Goal: Communication & Community: Share content

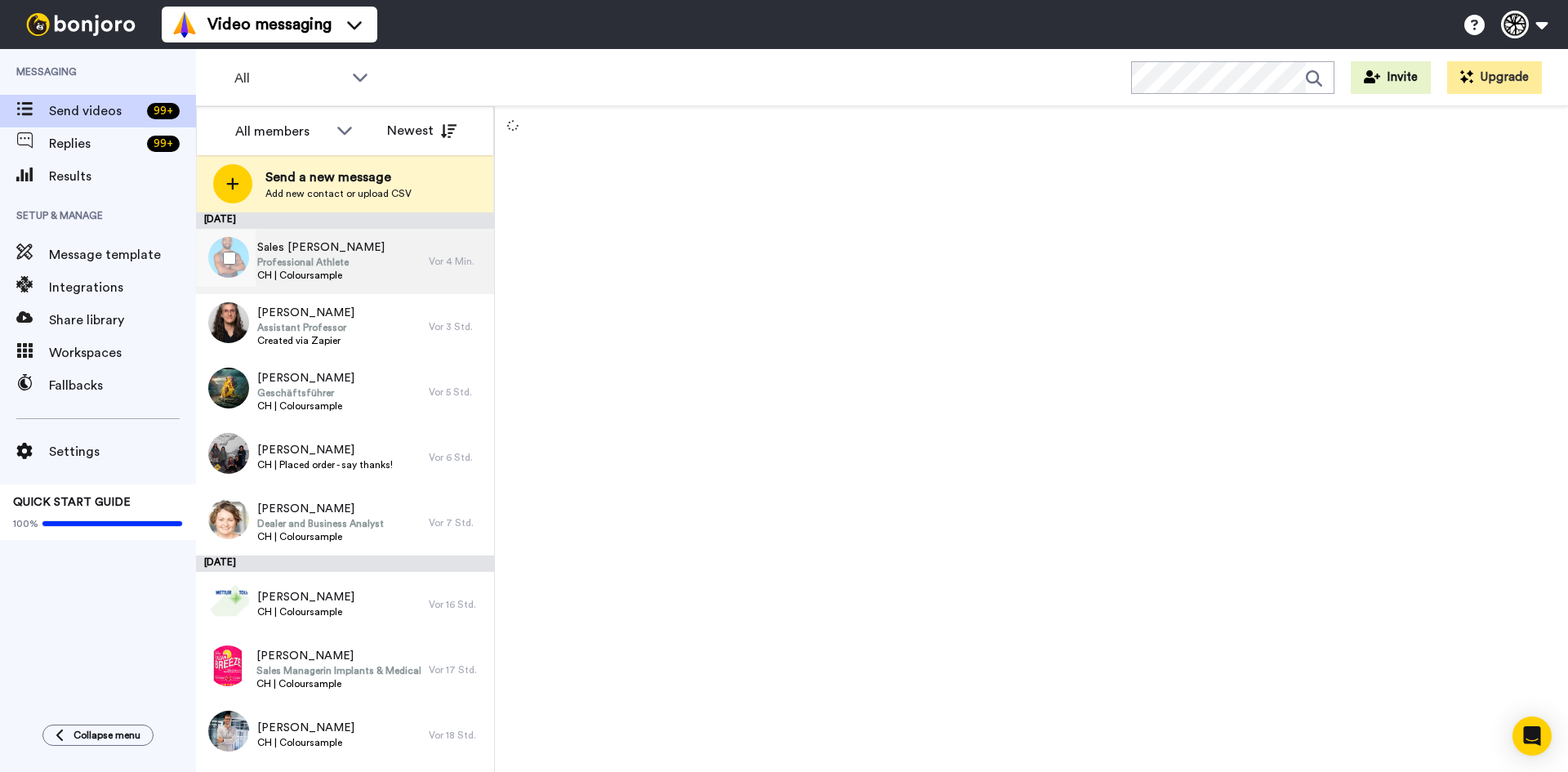
click at [276, 268] on span "Professional Athlete" at bounding box center [321, 262] width 127 height 13
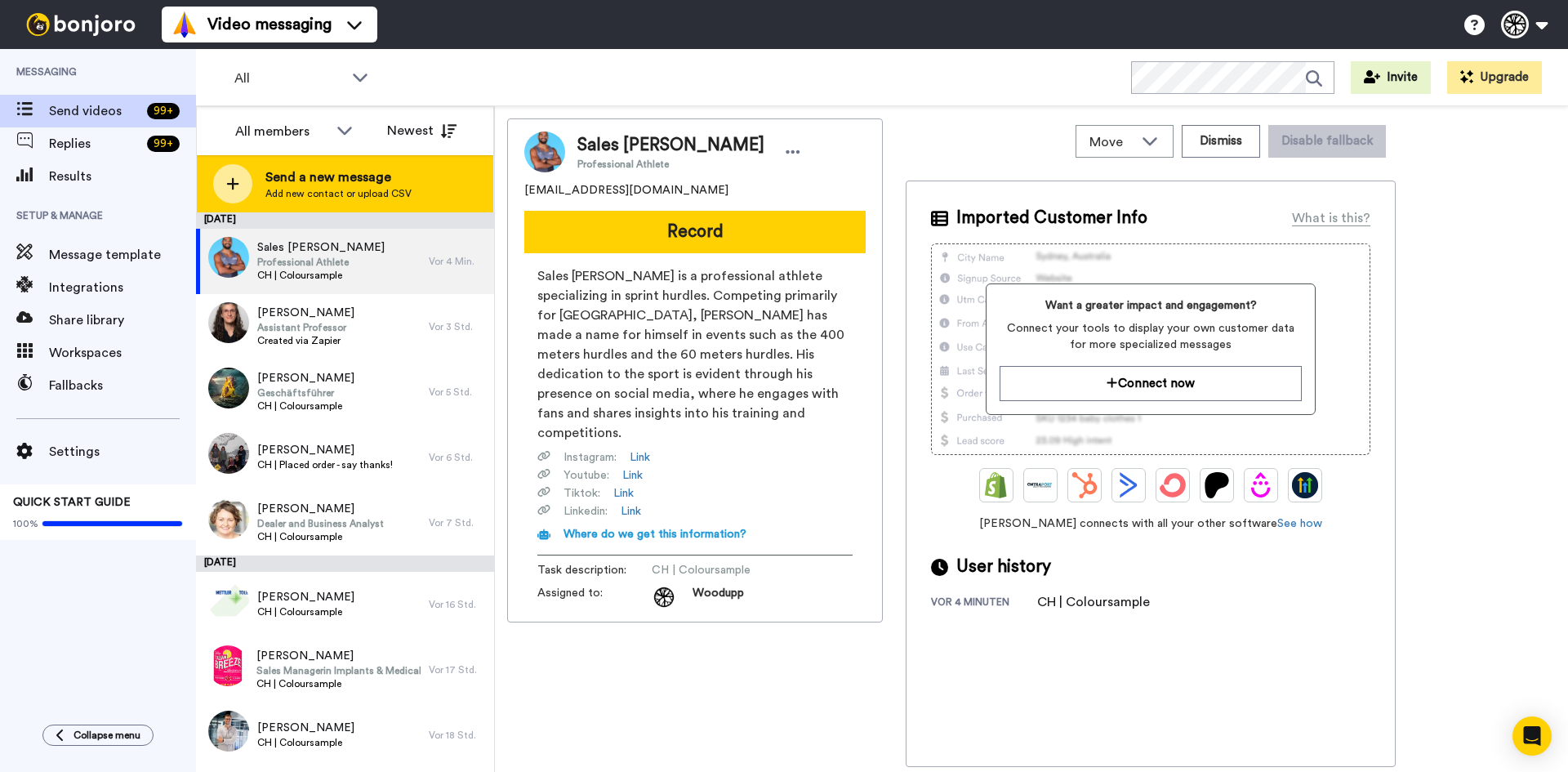
click at [266, 173] on span "Send a new message" at bounding box center [338, 177] width 146 height 20
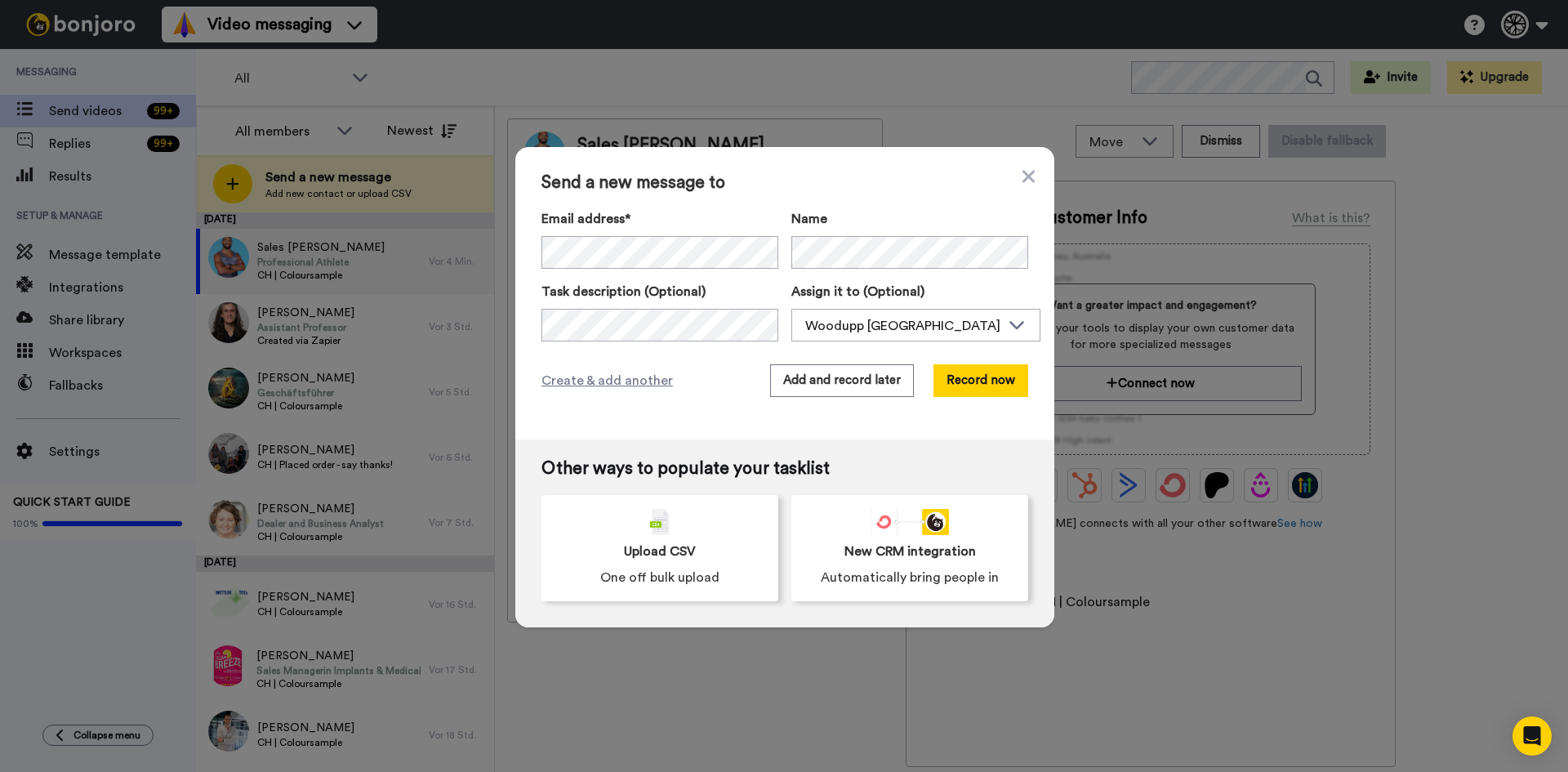
click at [697, 226] on label "Email address*" at bounding box center [659, 219] width 237 height 20
click at [684, 277] on span "<comtesse.ma@gmail.com>" at bounding box center [851, 280] width 335 height 20
click at [972, 375] on button "Record now" at bounding box center [981, 380] width 94 height 33
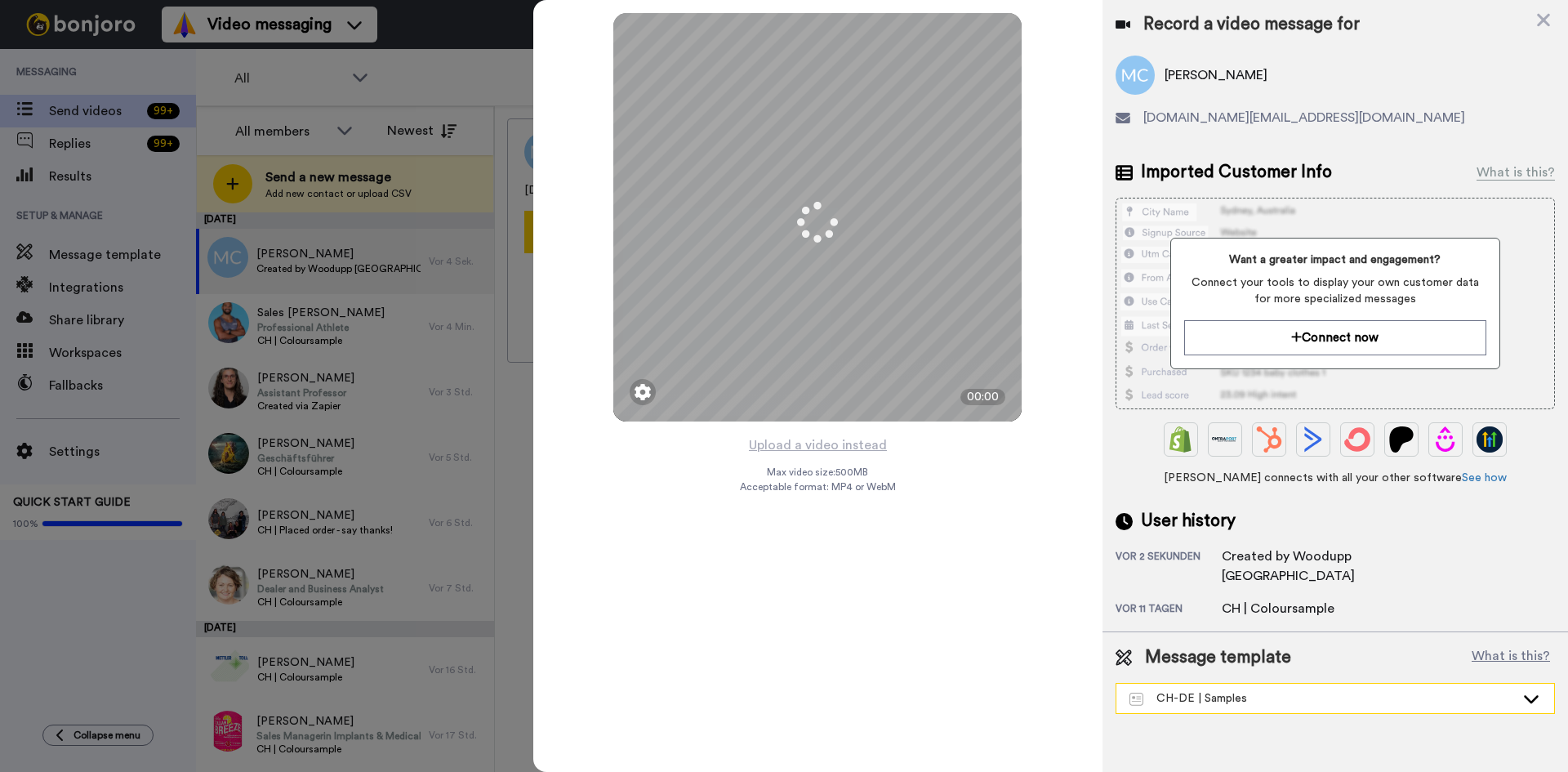
click at [1288, 691] on div "CH-DE | Samples" at bounding box center [1323, 698] width 386 height 16
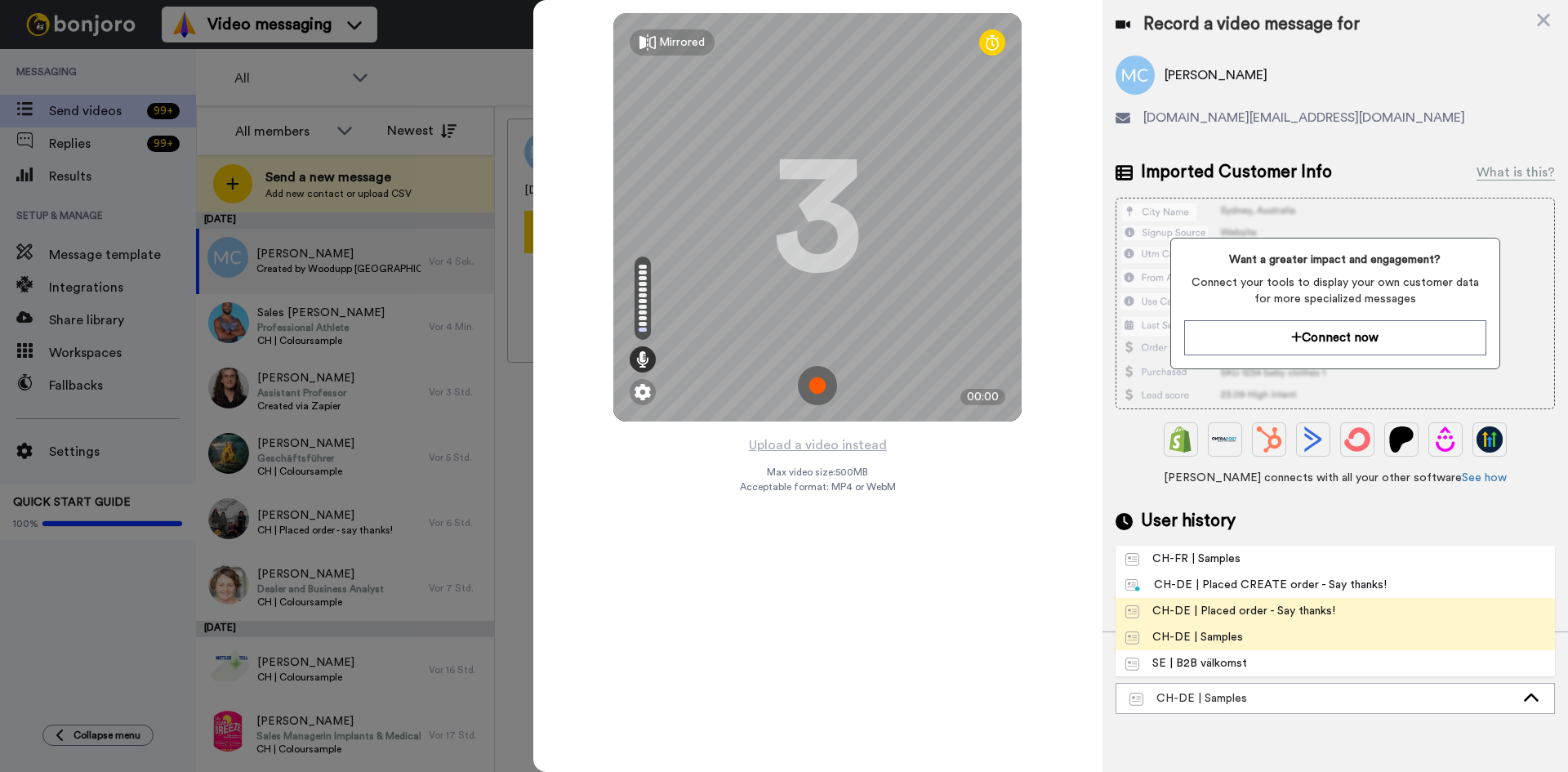
click at [1326, 603] on div "CH-DE | Placed order - Say thanks!" at bounding box center [1230, 611] width 210 height 16
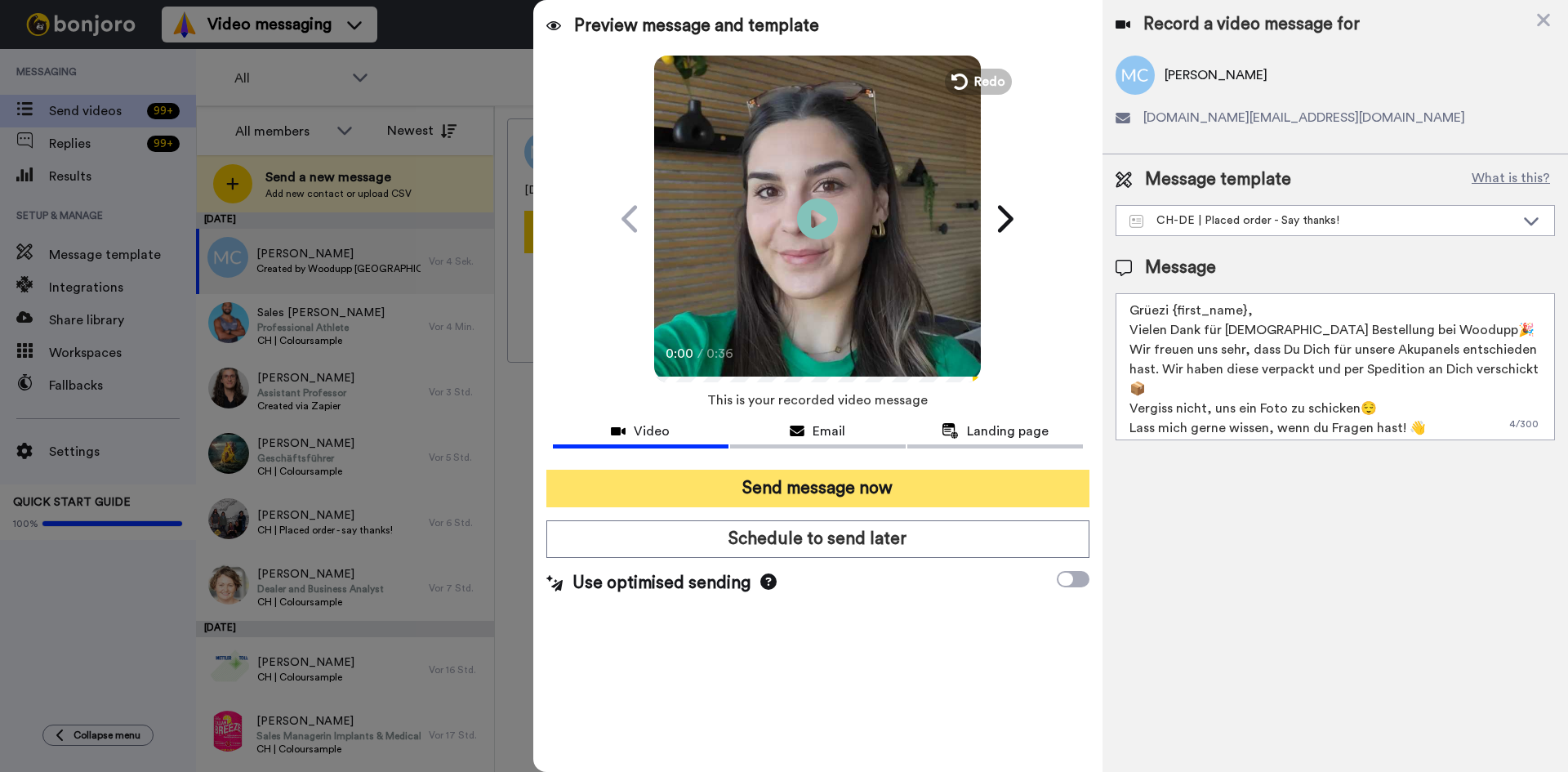
click at [846, 480] on button "Send message now" at bounding box center [818, 489] width 543 height 38
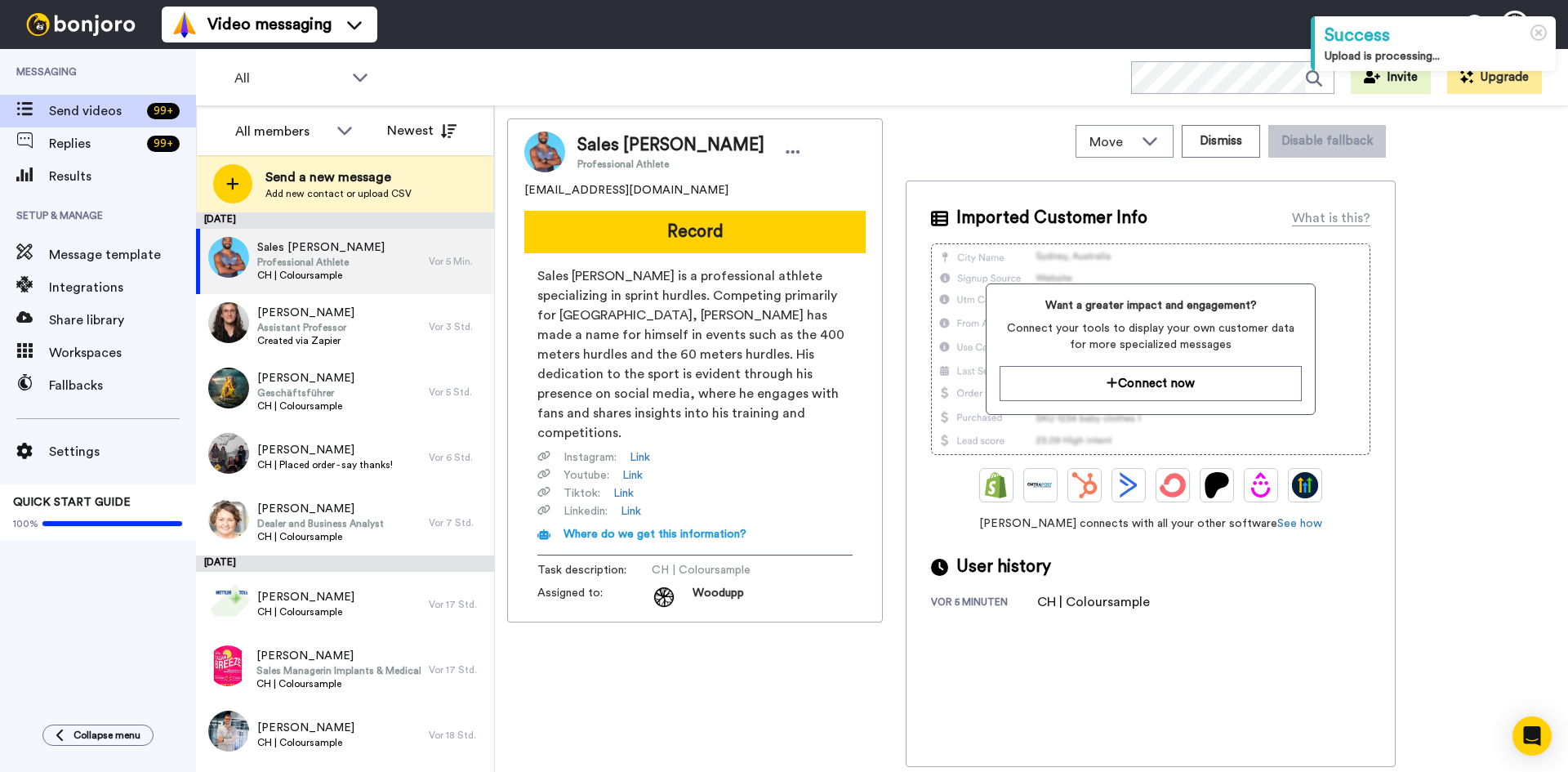
click at [366, 188] on span "Add new contact or upload CSV" at bounding box center [338, 193] width 146 height 13
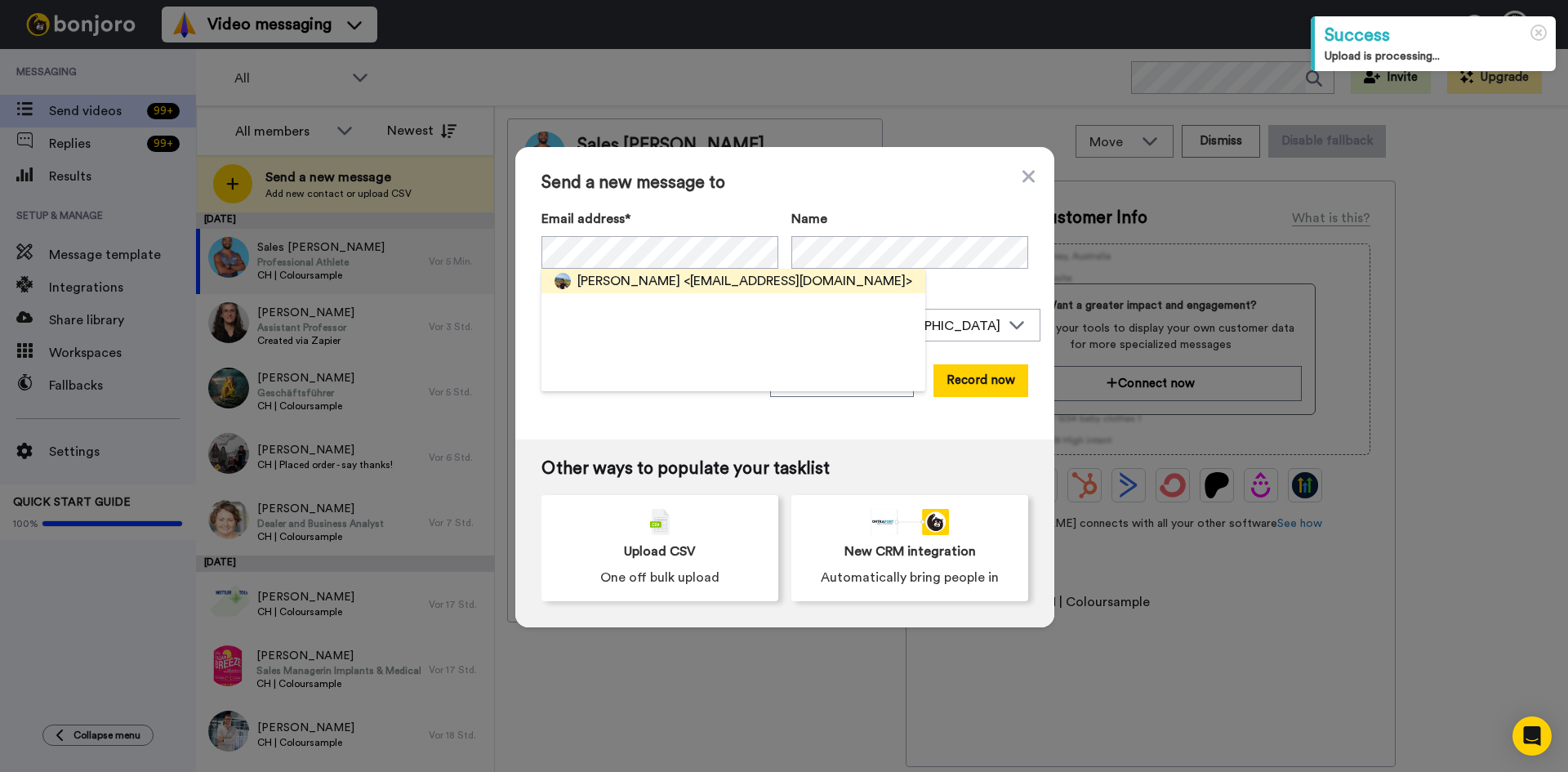
click at [684, 287] on span "<yves.perraudin@gmail.com>" at bounding box center [798, 280] width 228 height 20
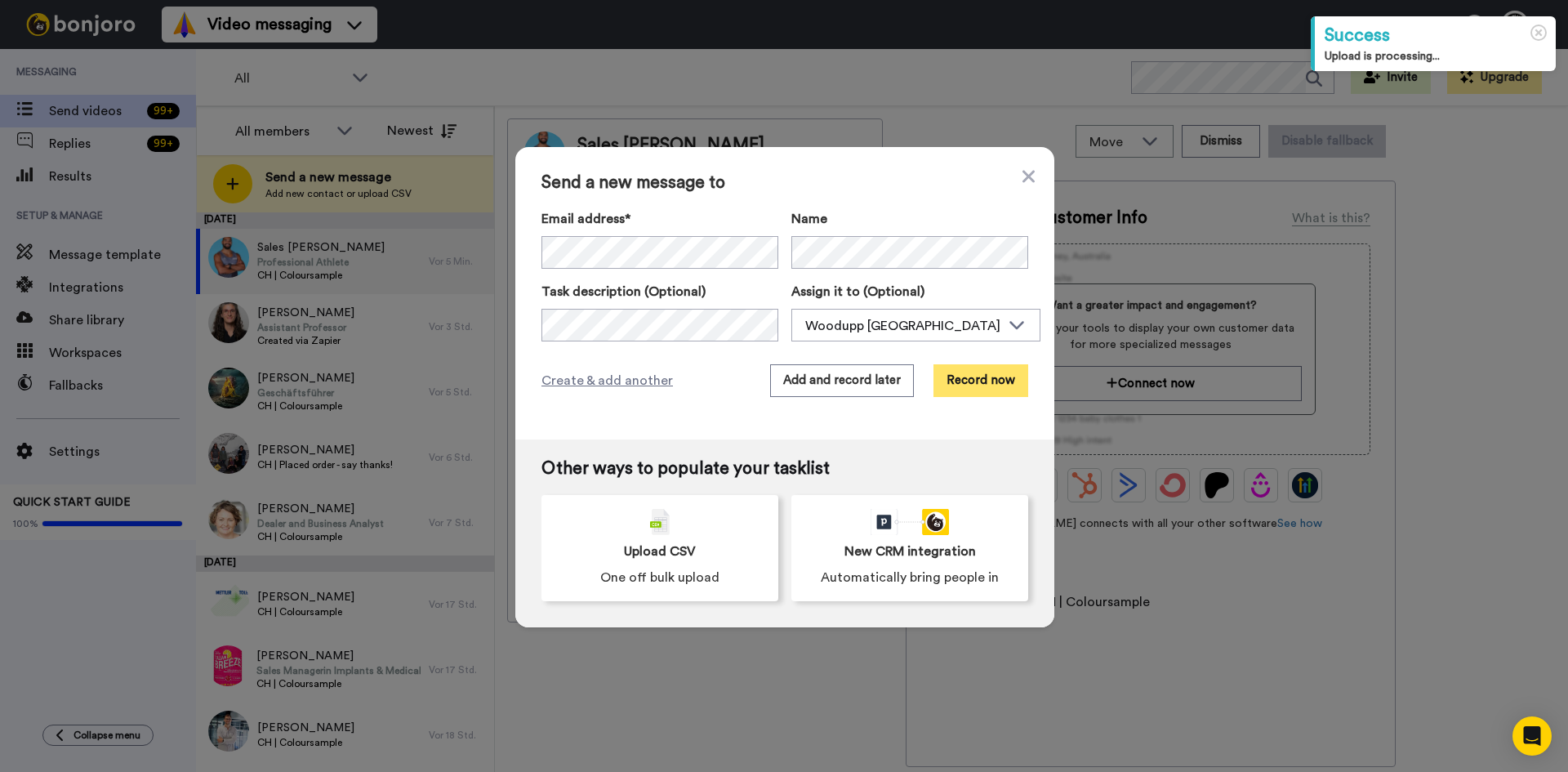
click at [977, 387] on button "Record now" at bounding box center [981, 380] width 94 height 33
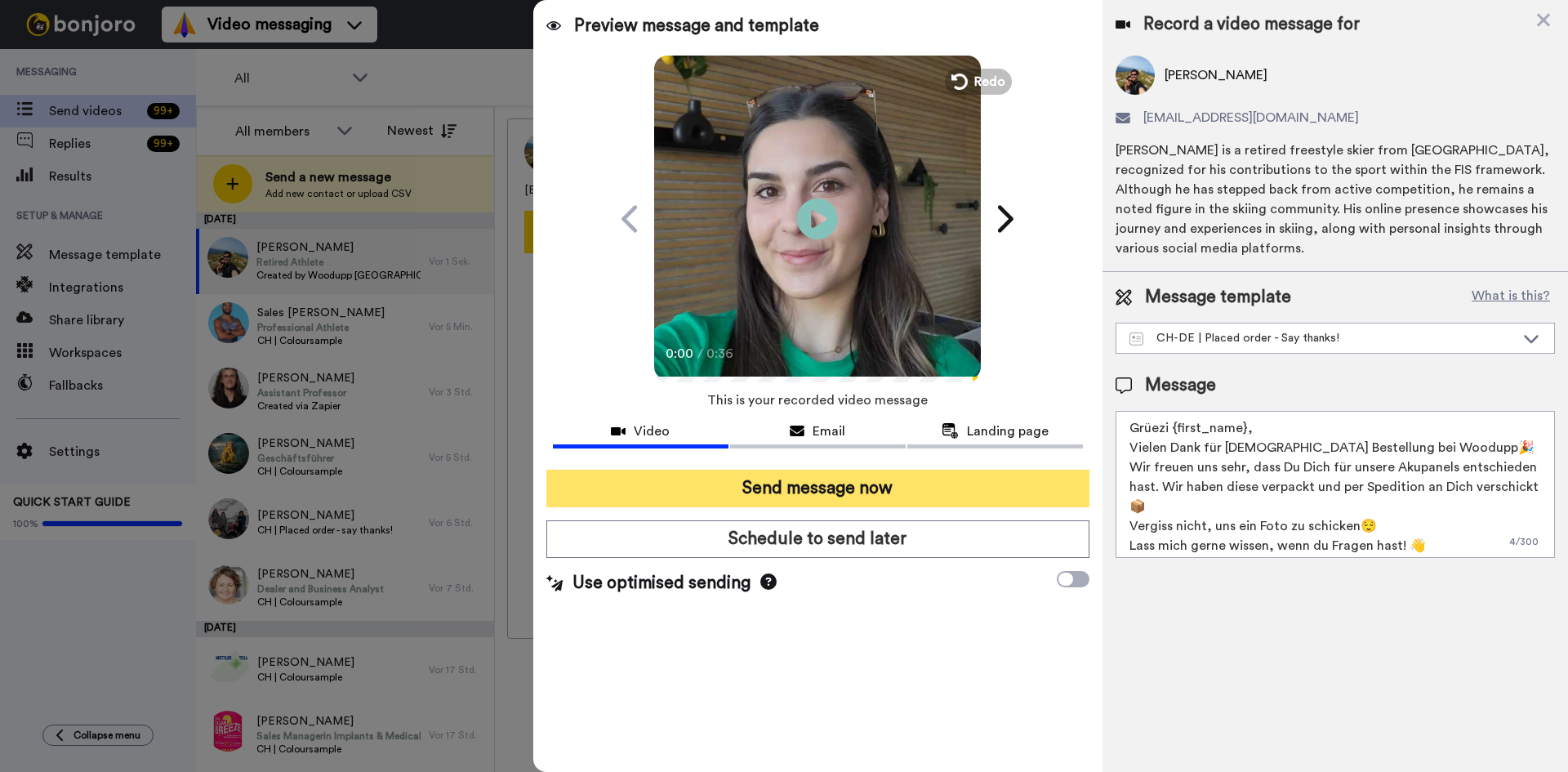
click at [870, 491] on button "Send message now" at bounding box center [818, 489] width 543 height 38
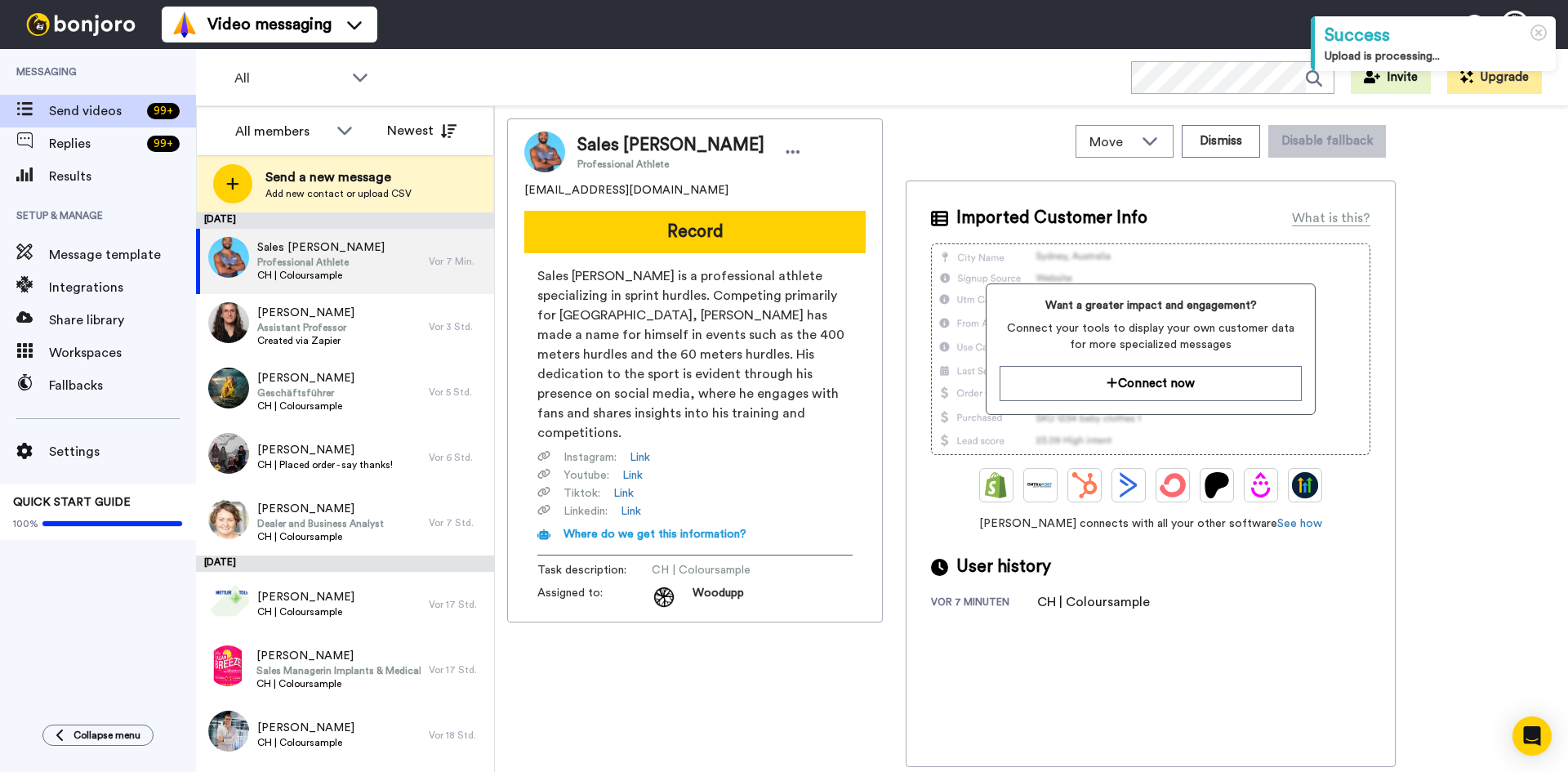
click at [332, 212] on div "[DATE]" at bounding box center [345, 220] width 298 height 16
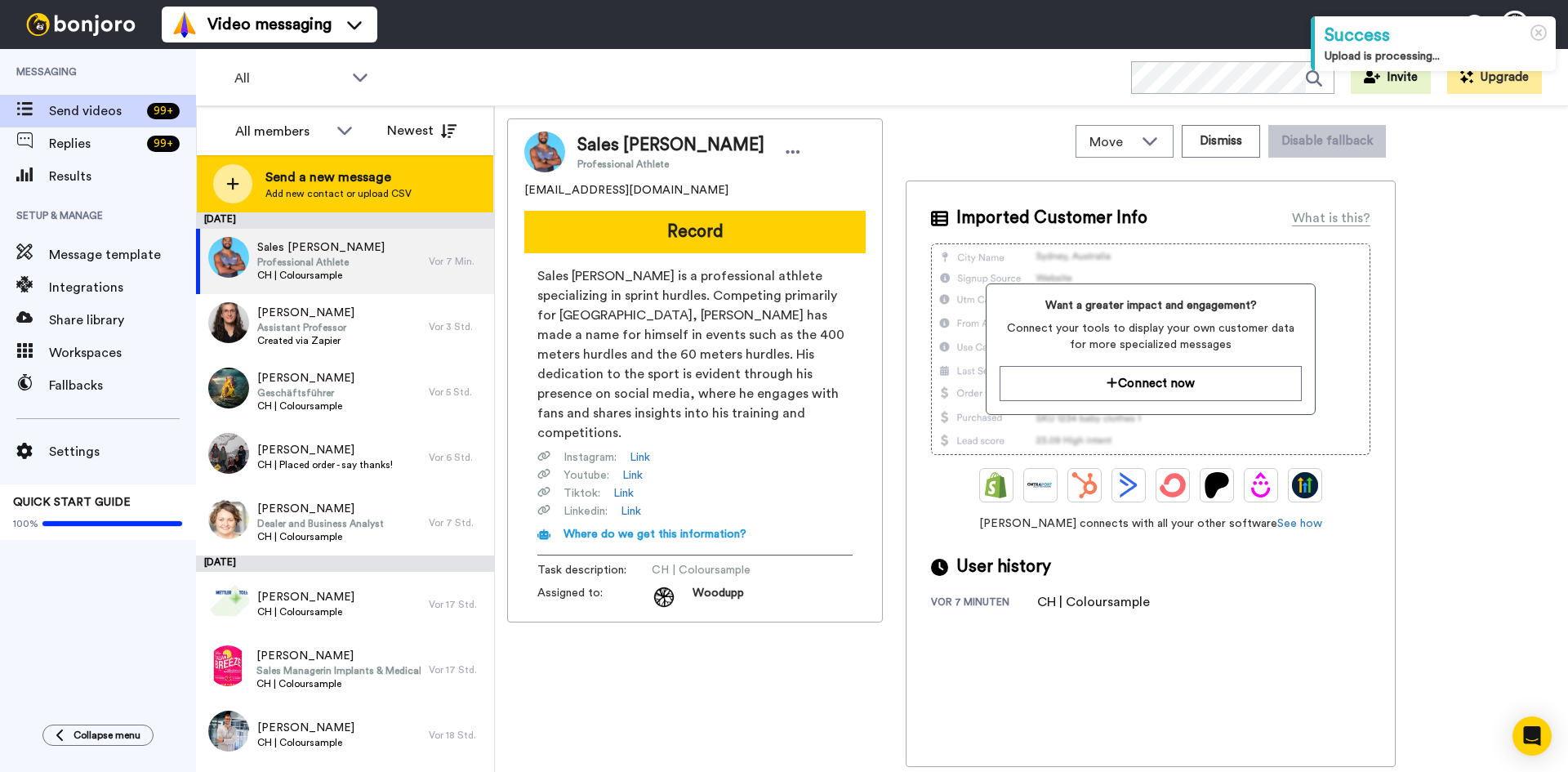
click at [390, 186] on span "Send a new message" at bounding box center [338, 177] width 146 height 20
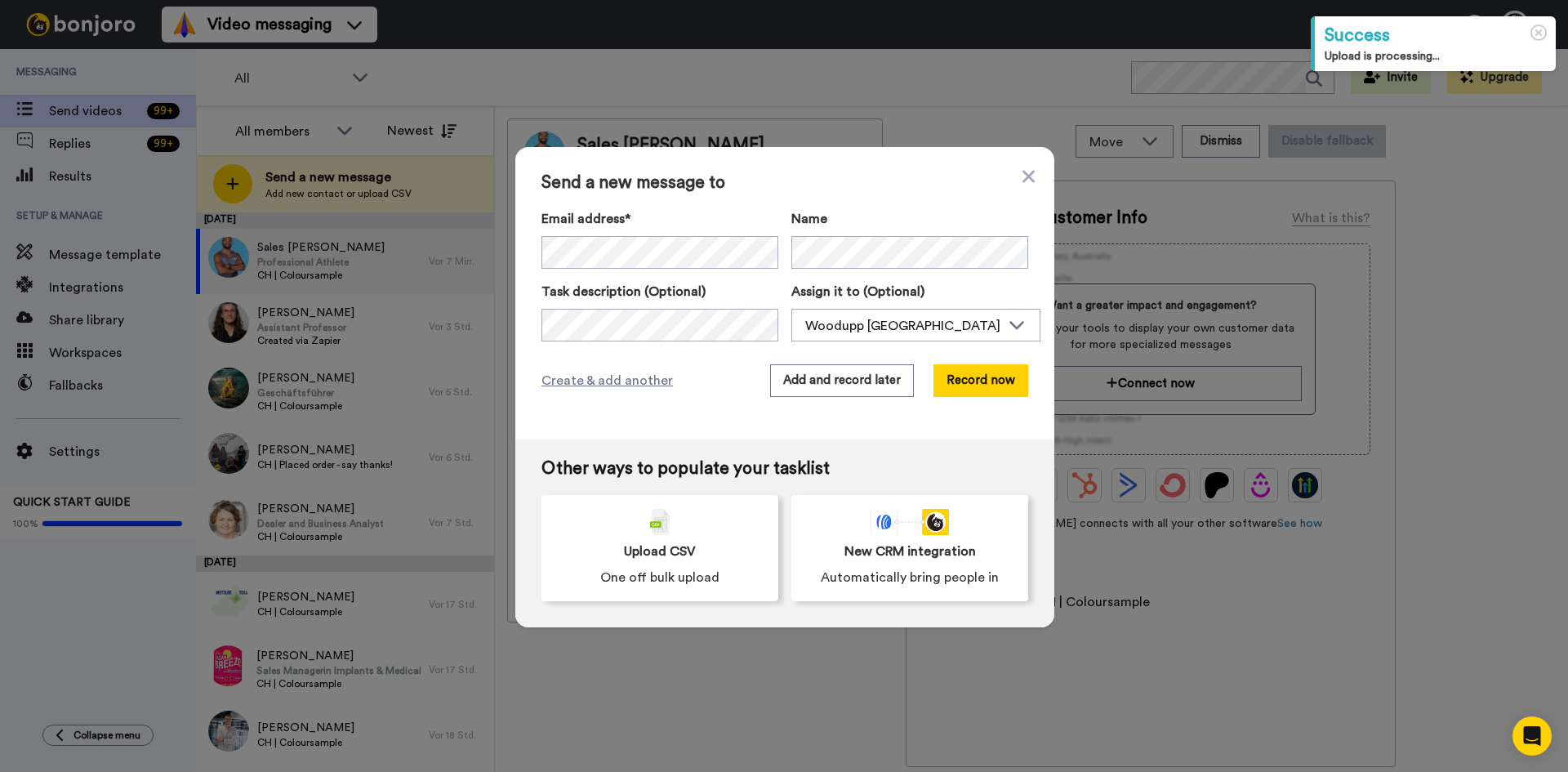
drag, startPoint x: 630, startPoint y: 290, endPoint x: 628, endPoint y: 269, distance: 21.1
click at [630, 290] on label "Task description (Optional)" at bounding box center [659, 292] width 237 height 20
click at [642, 234] on div "Email address* Karlijn Lansbergen - ten Kate <karlijntenkate@hotmail.com> Sales…" at bounding box center [659, 239] width 237 height 59
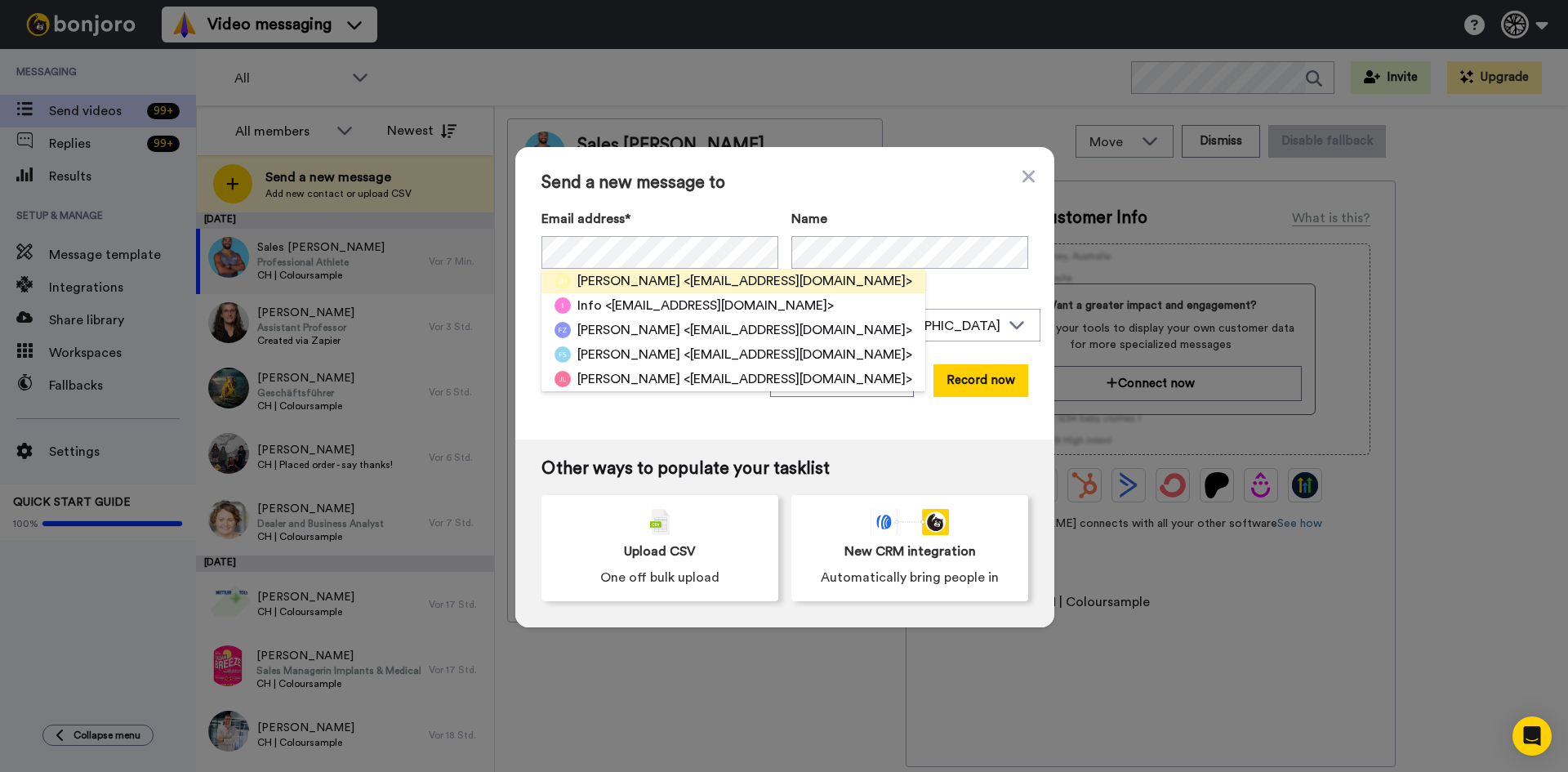
click at [756, 271] on span "<info@raumart.ch>" at bounding box center [798, 280] width 228 height 20
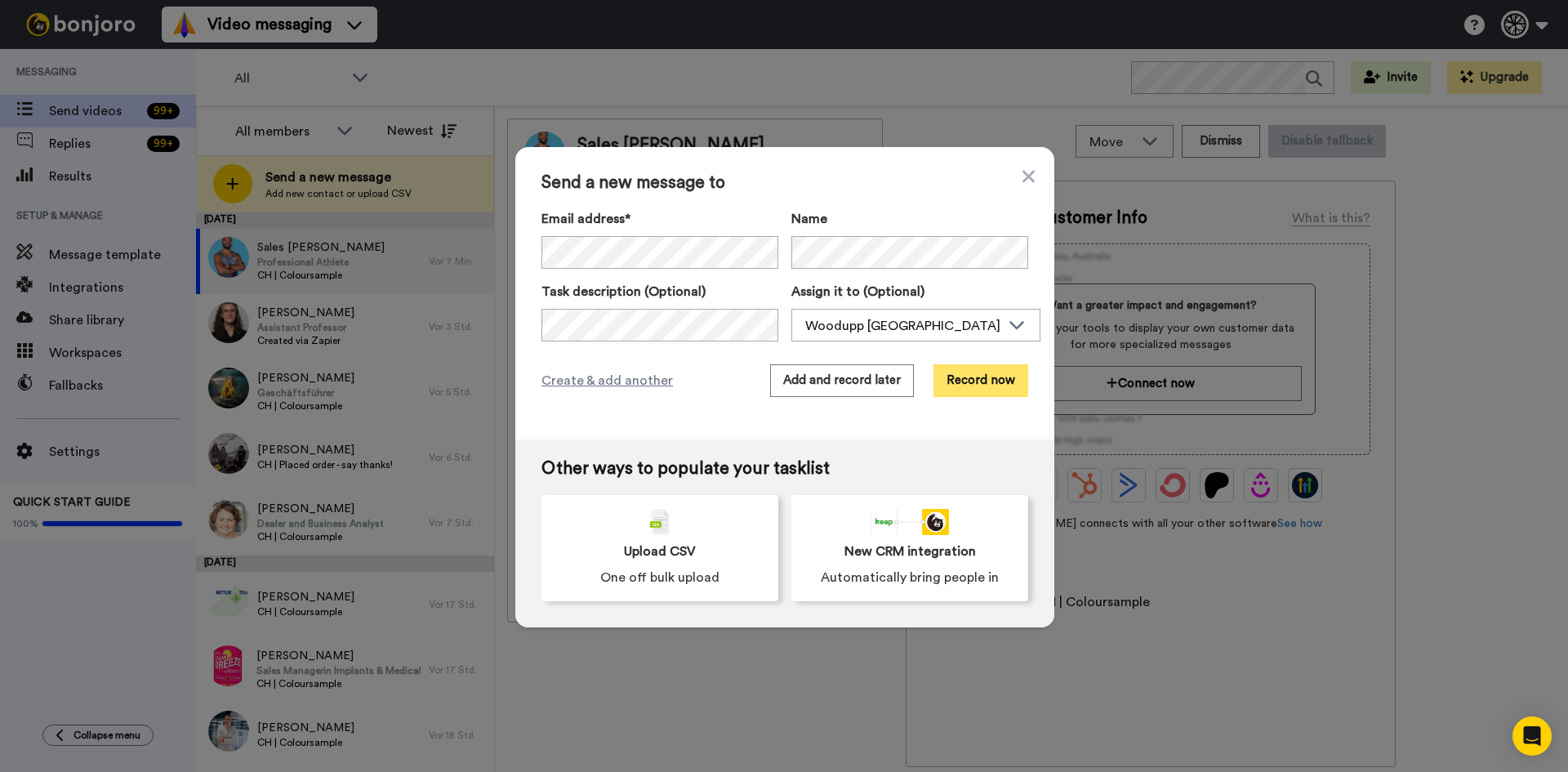
click at [966, 374] on button "Record now" at bounding box center [981, 380] width 94 height 33
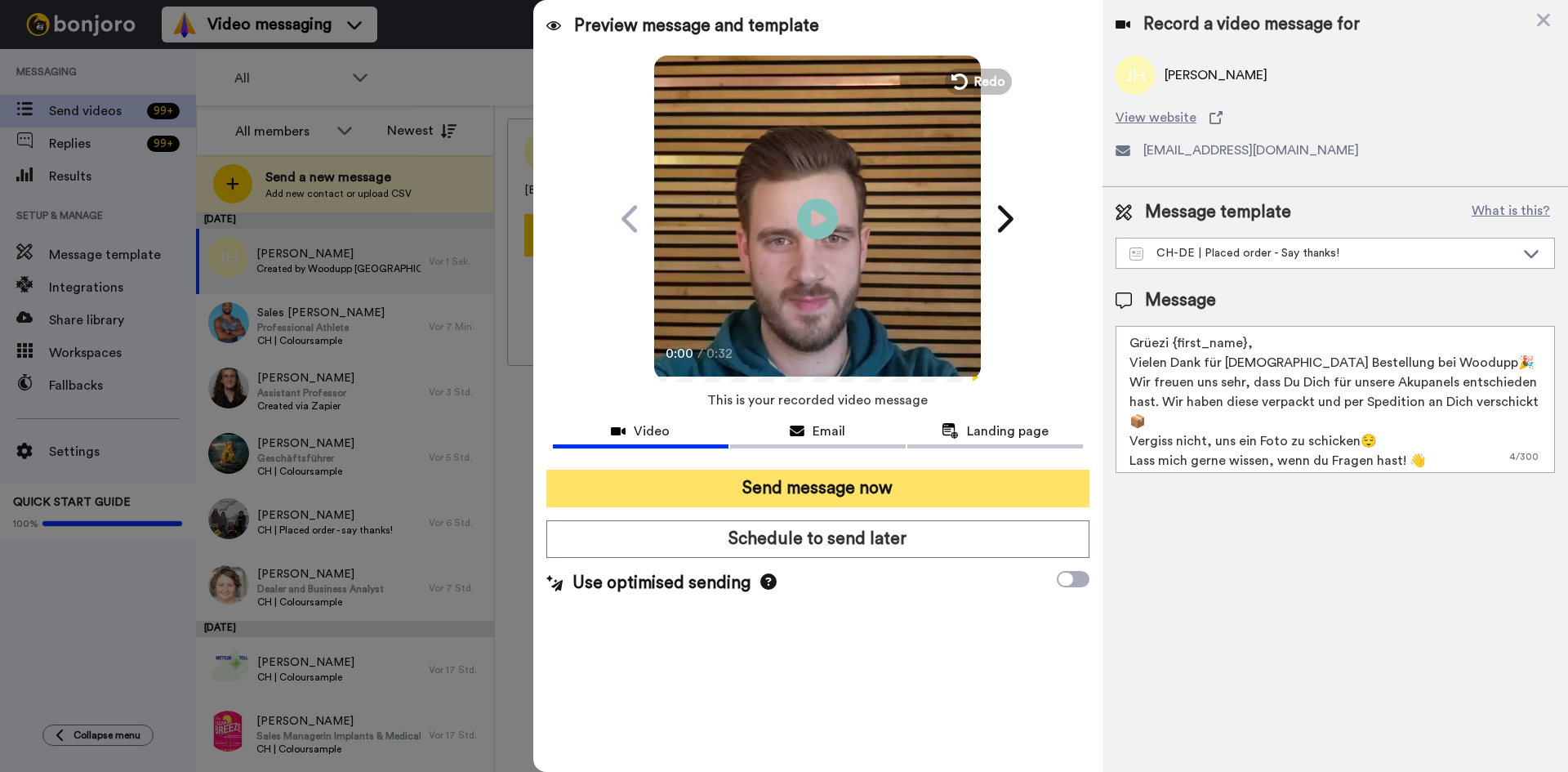
click at [770, 478] on button "Send message now" at bounding box center [818, 489] width 543 height 38
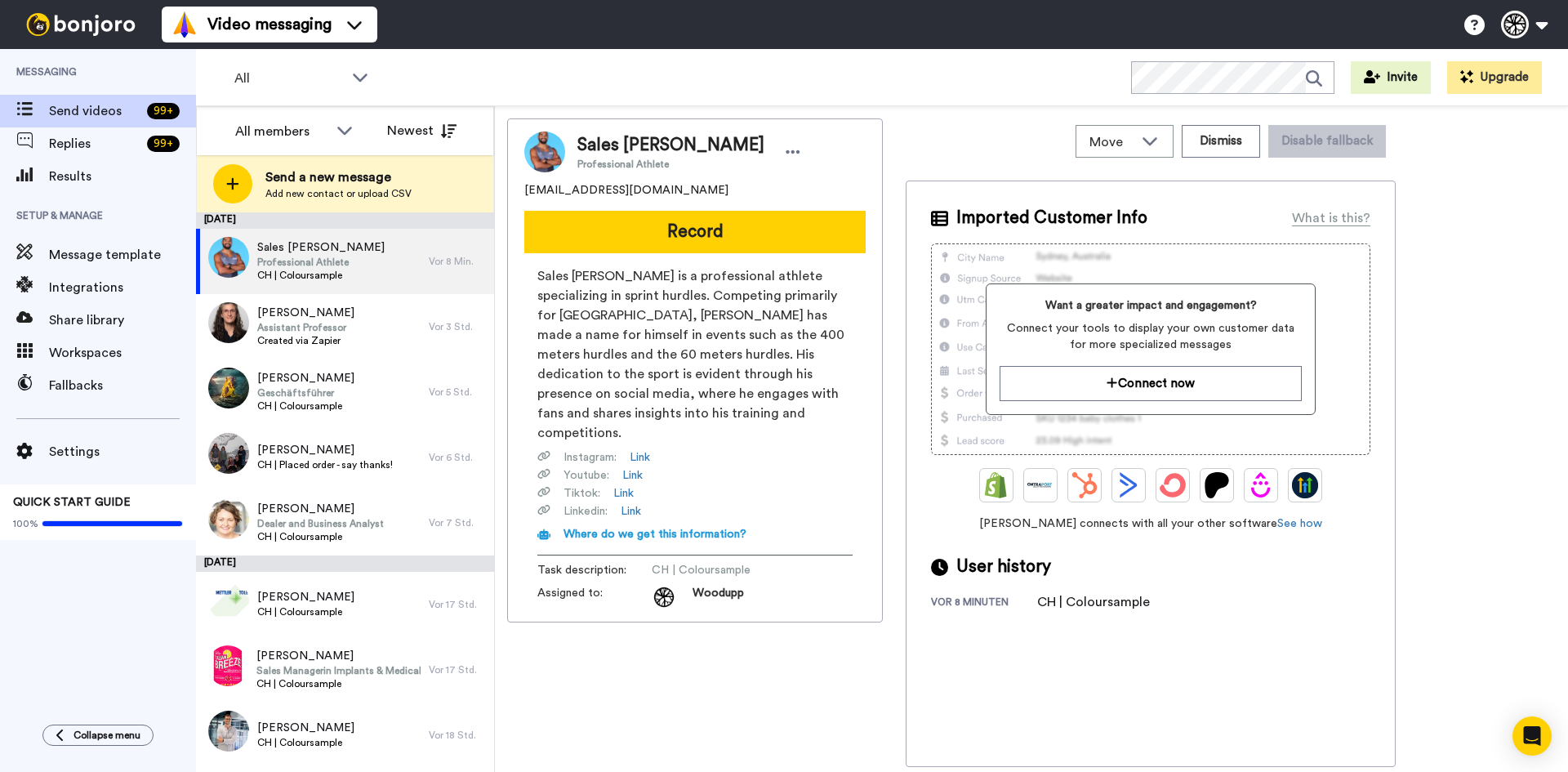
click at [399, 192] on span "Add new contact or upload CSV" at bounding box center [338, 193] width 146 height 13
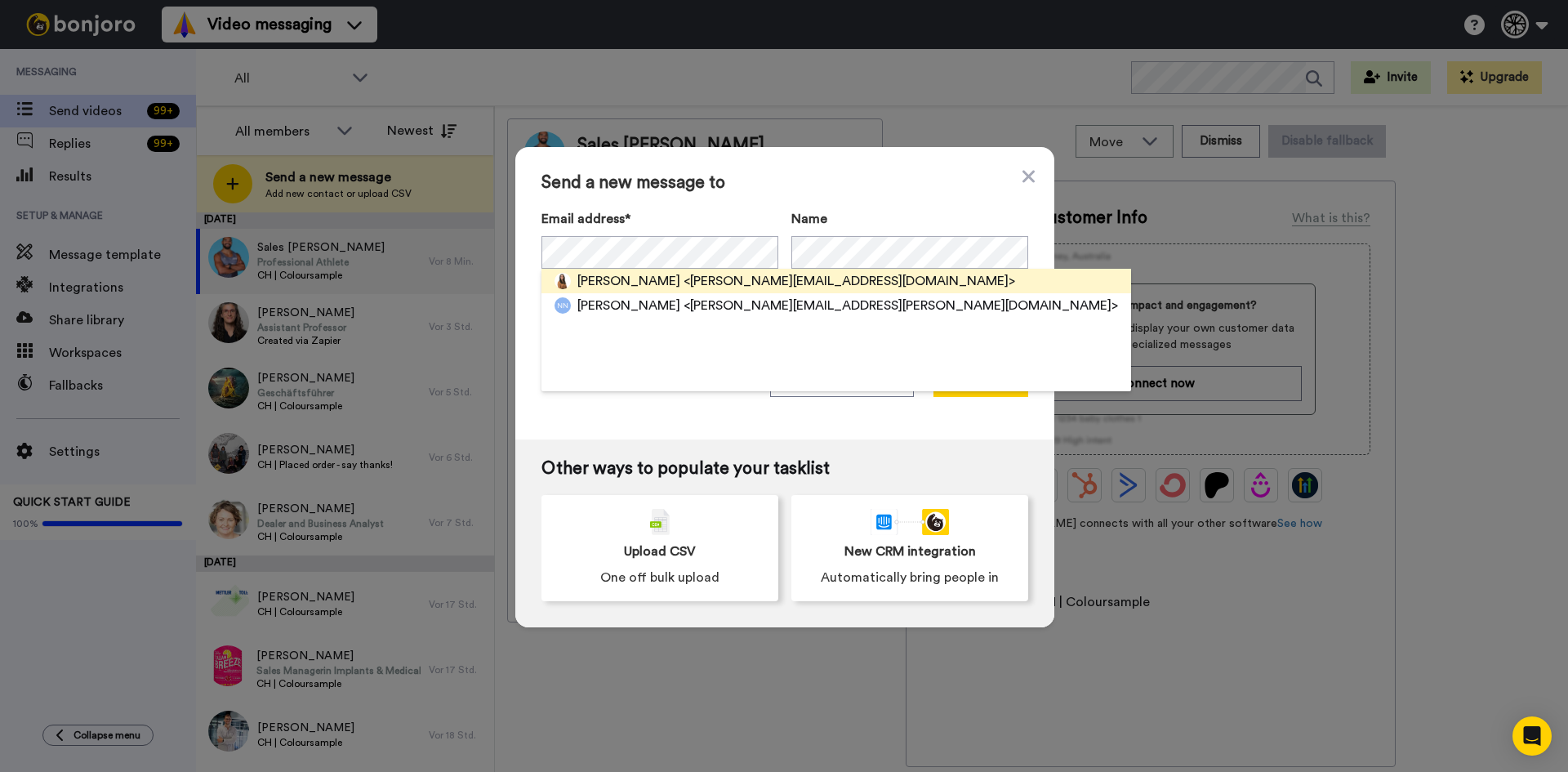
click at [744, 256] on div "Nadine De Cian <nadine_niedermann@hotmail.com> Nadine Niederer <nadine.niederer…" at bounding box center [659, 252] width 237 height 33
click at [759, 282] on span "<nadine_niedermann@hotmail.com>" at bounding box center [850, 280] width 332 height 20
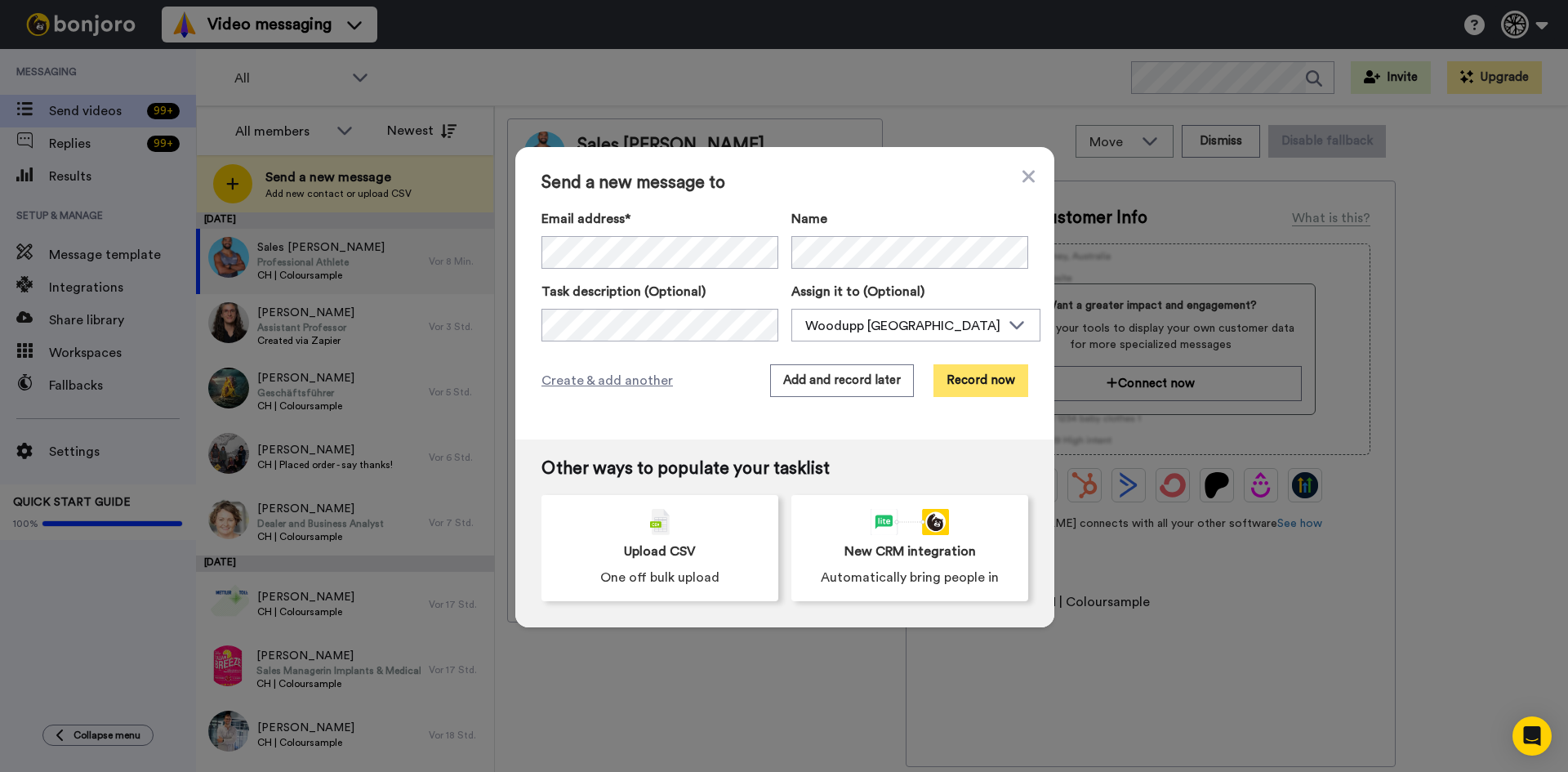
click at [960, 390] on button "Record now" at bounding box center [981, 380] width 94 height 33
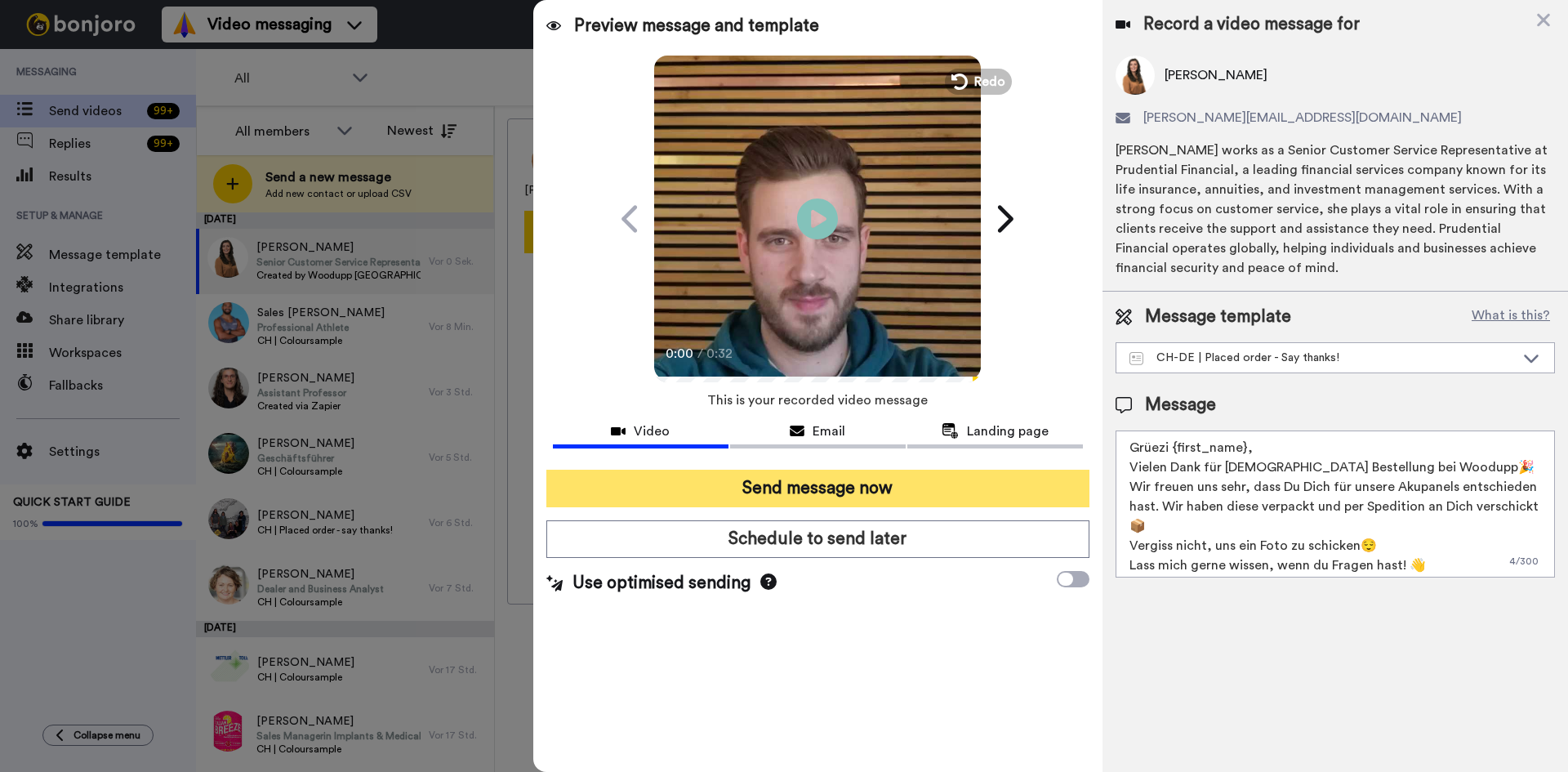
drag, startPoint x: 880, startPoint y: 476, endPoint x: 889, endPoint y: 479, distance: 9.5
click at [889, 479] on button "Send message now" at bounding box center [818, 489] width 543 height 38
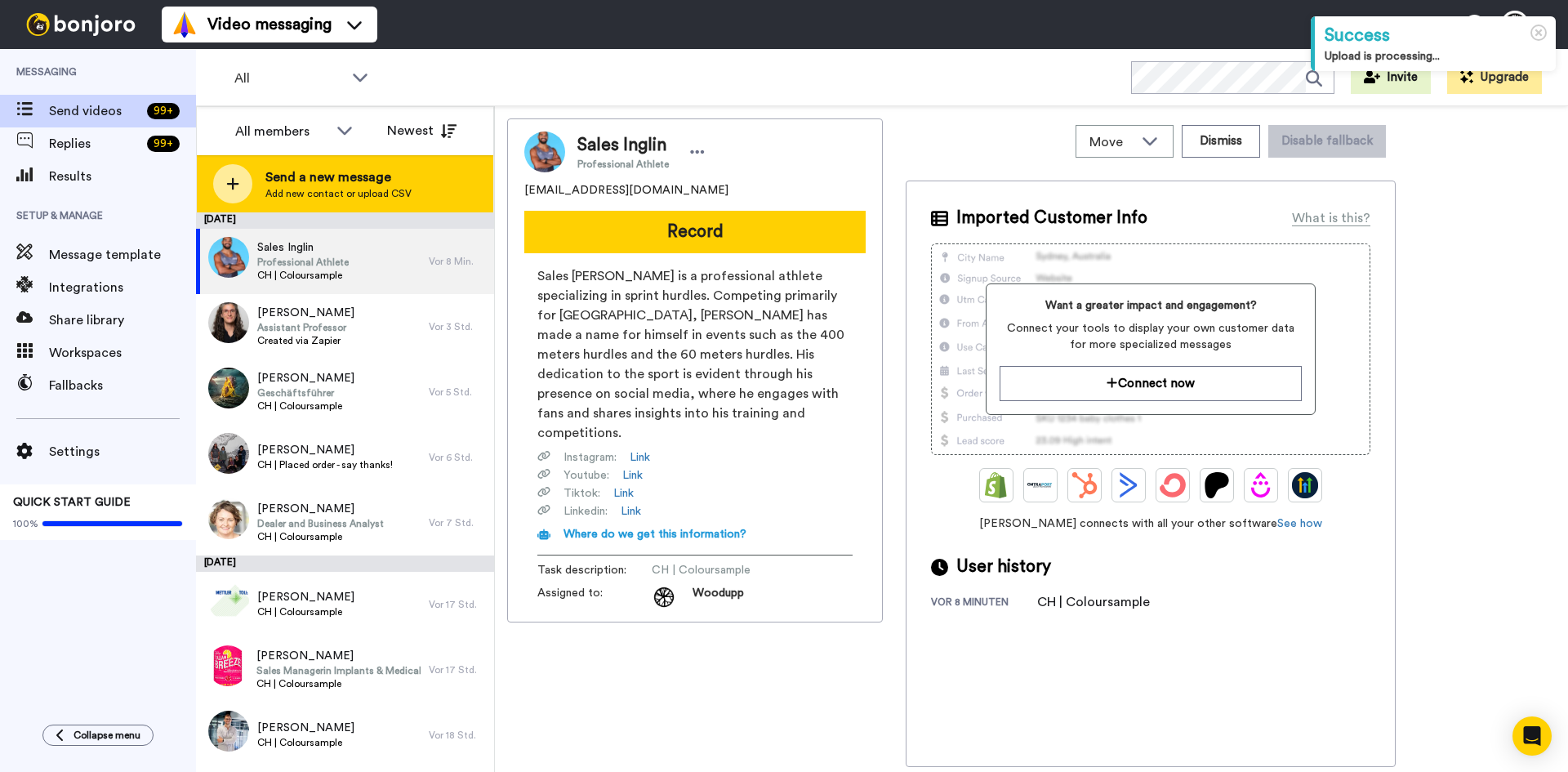
click at [338, 174] on span "Send a new message" at bounding box center [338, 177] width 146 height 20
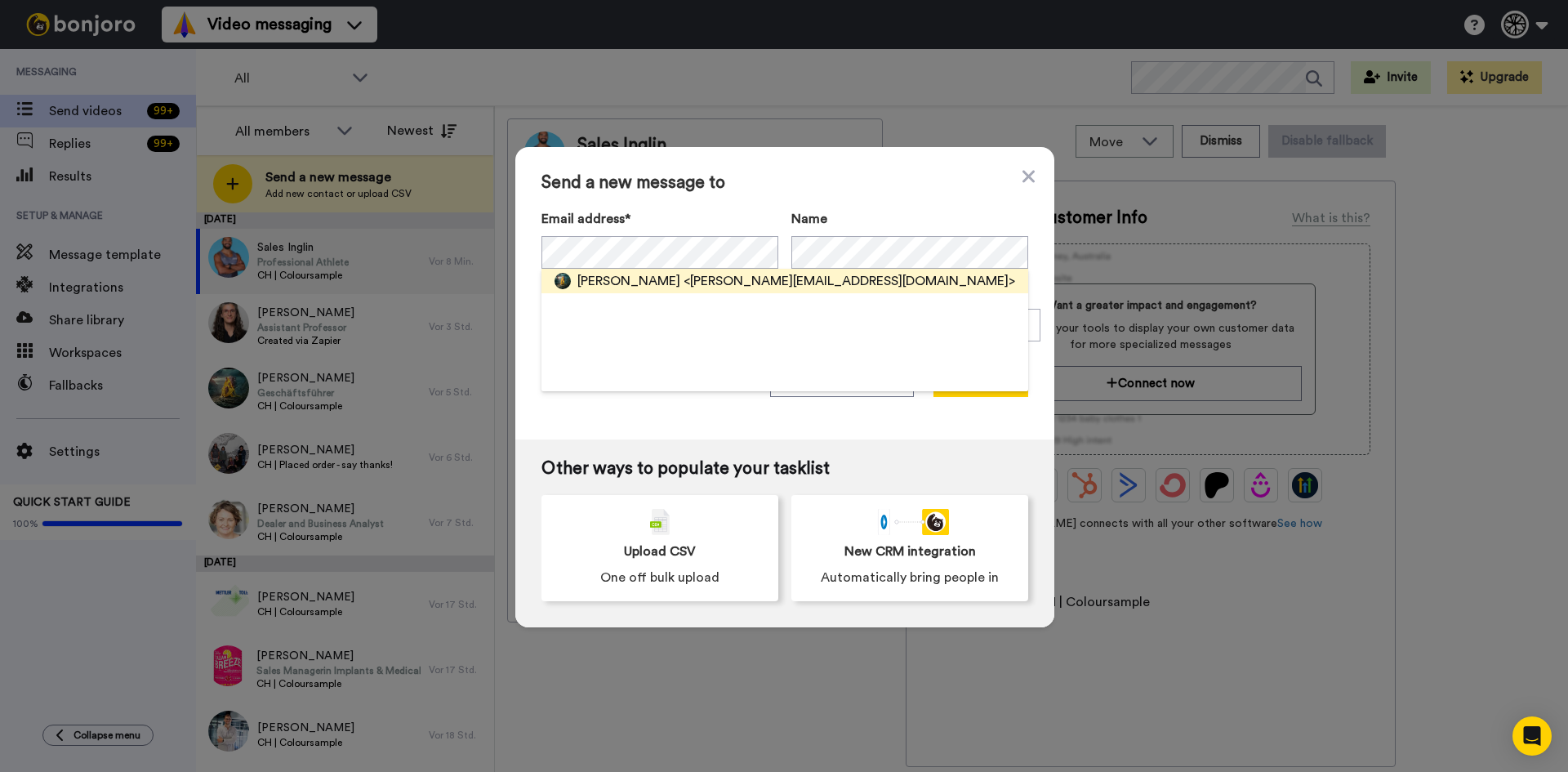
click at [692, 281] on span "<rene.aigner@gmfk.ch>" at bounding box center [850, 280] width 332 height 20
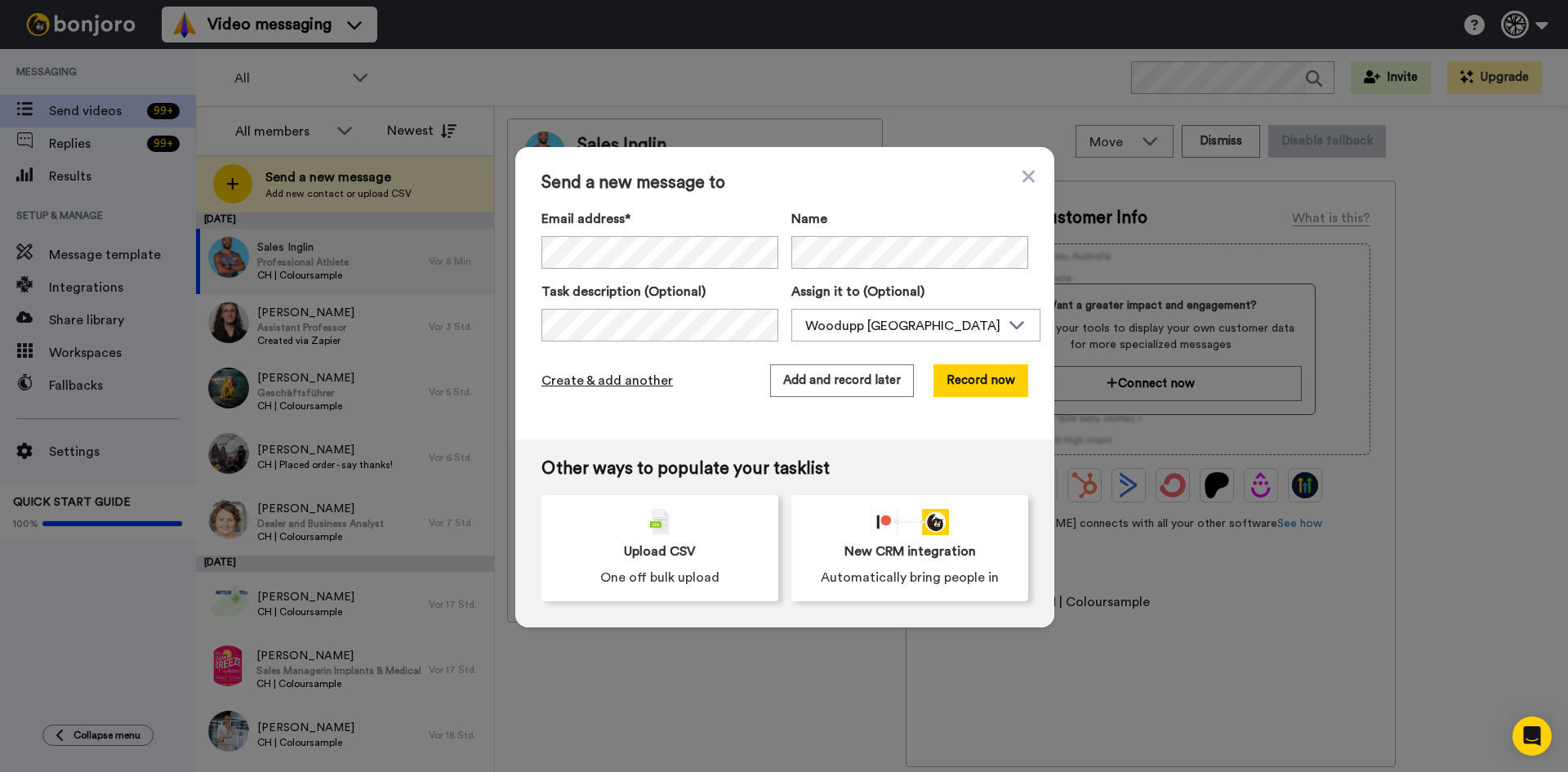
click at [655, 379] on span "Create & add another" at bounding box center [607, 380] width 131 height 20
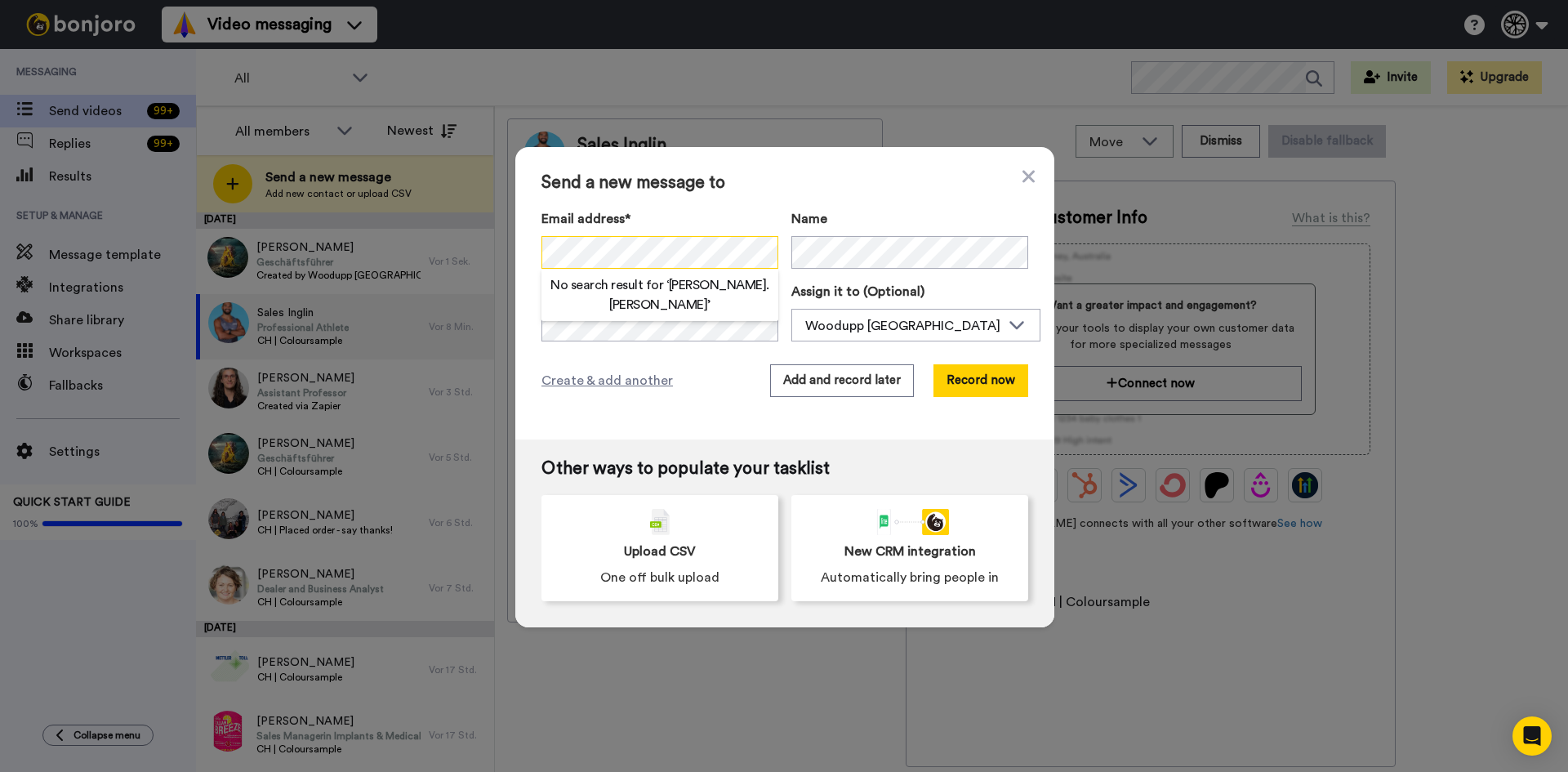
click at [343, 259] on div "Send a new message to Email address* No search result for ‘ patrick.loe ’ Name …" at bounding box center [784, 386] width 1568 height 772
click at [593, 380] on span "Create & add another" at bounding box center [607, 380] width 131 height 20
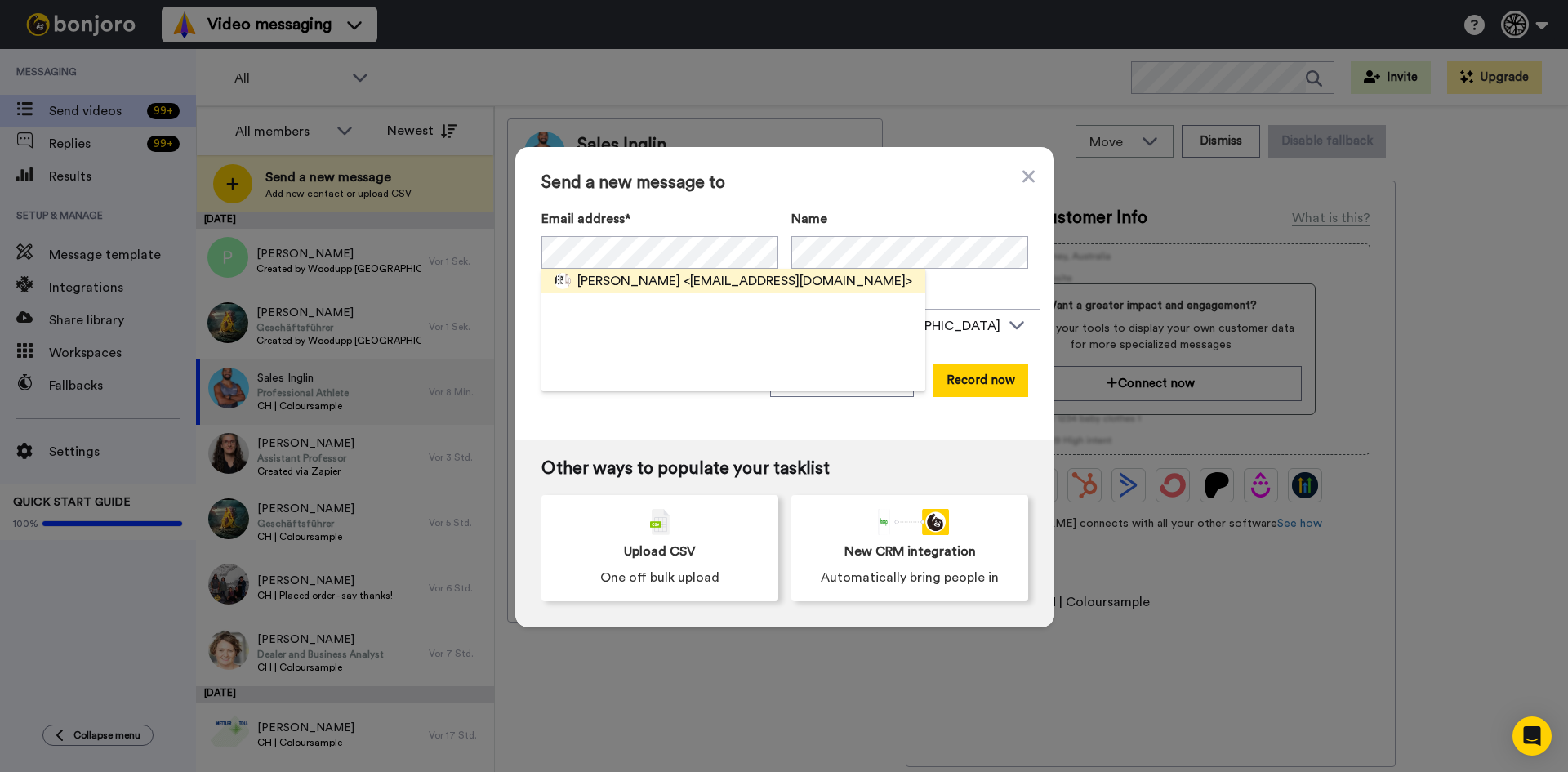
click at [684, 273] on span "<info@10punkt3.ch>" at bounding box center [798, 280] width 228 height 20
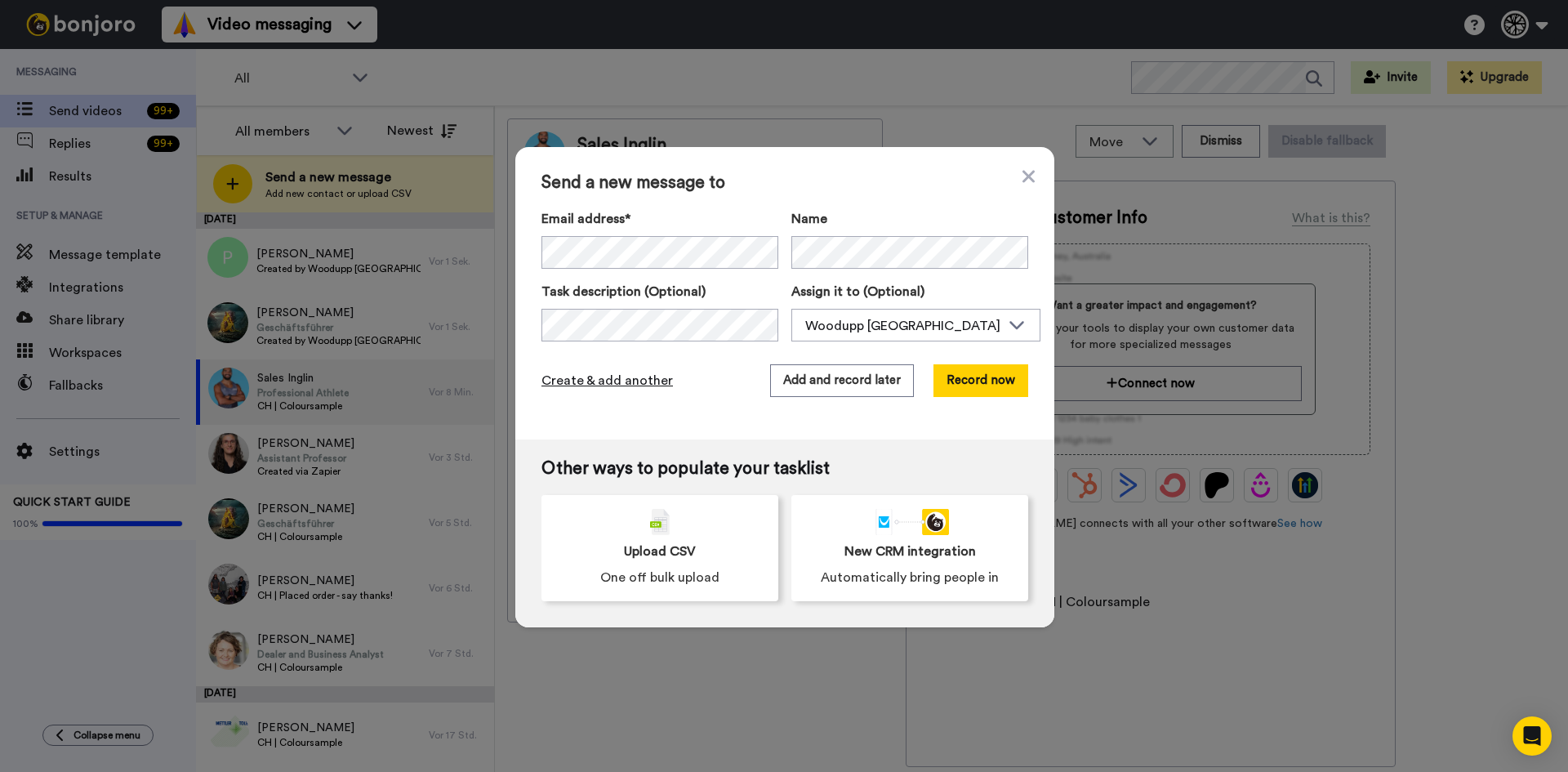
click at [588, 388] on span "Create & add another" at bounding box center [607, 380] width 131 height 20
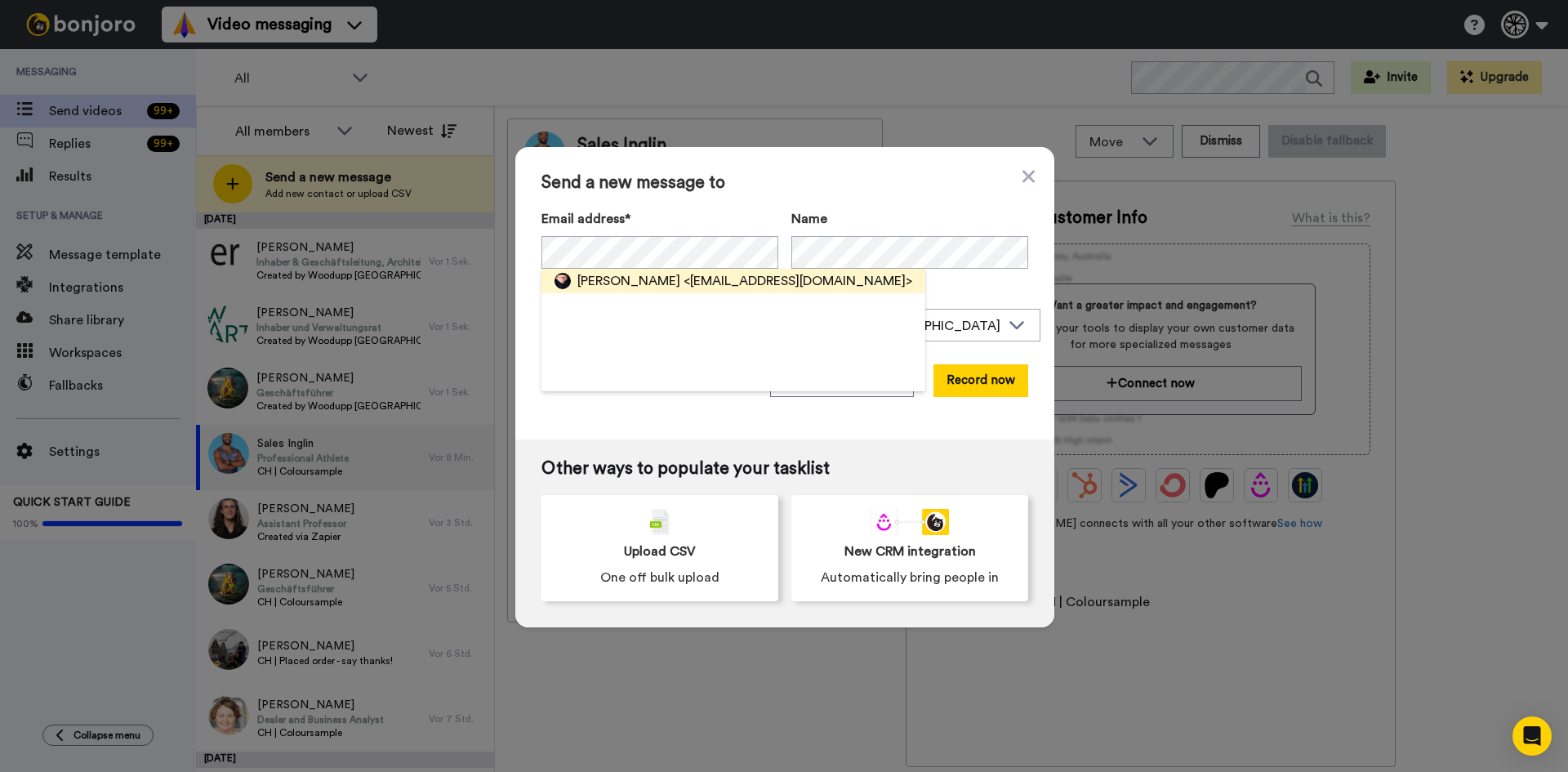
click at [684, 277] on span "<mh@plan-raum.ch>" at bounding box center [798, 280] width 228 height 20
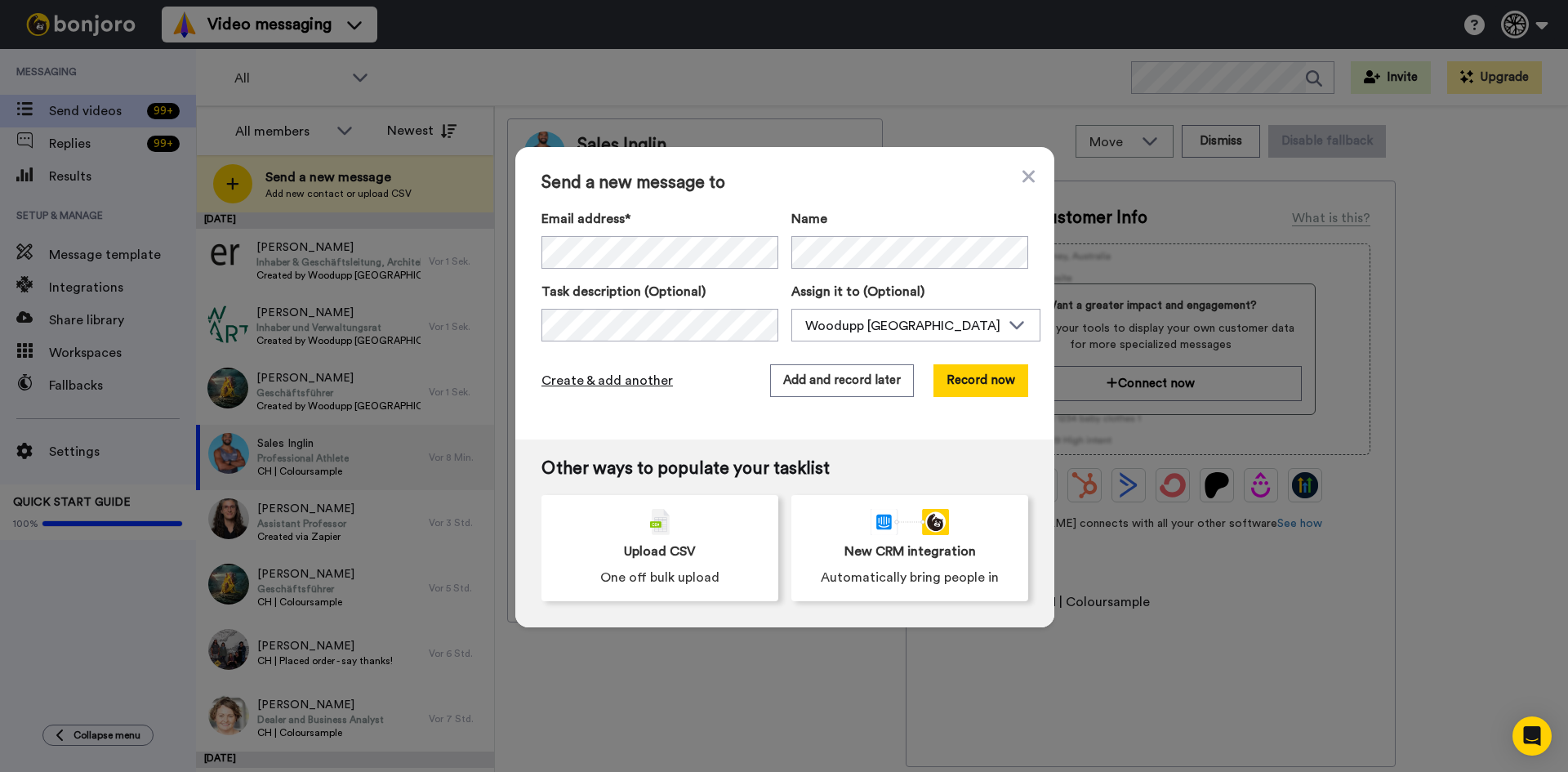
click at [611, 375] on span "Create & add another" at bounding box center [607, 380] width 131 height 20
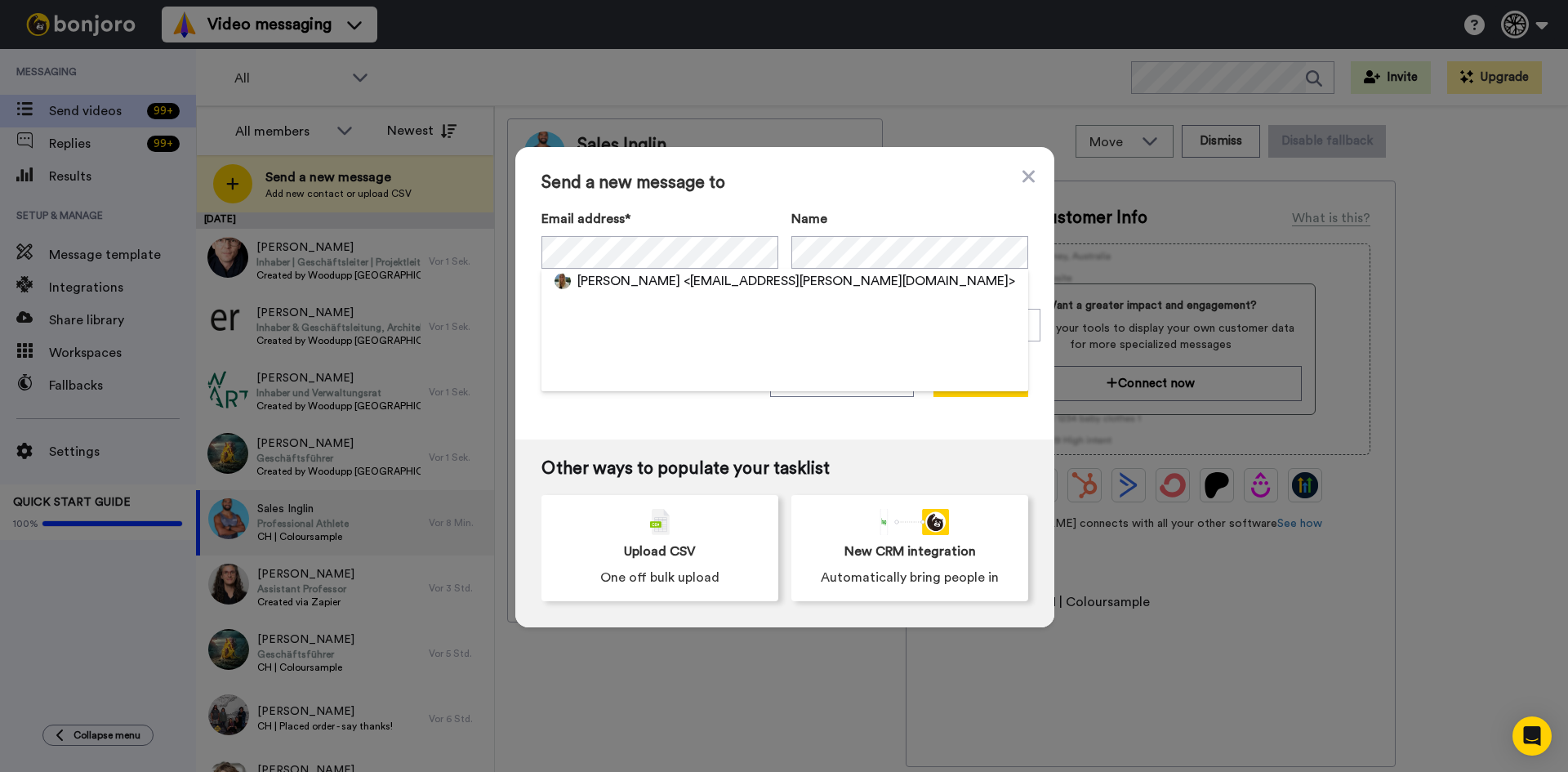
click at [618, 277] on span "Seline Steiger" at bounding box center [628, 280] width 103 height 20
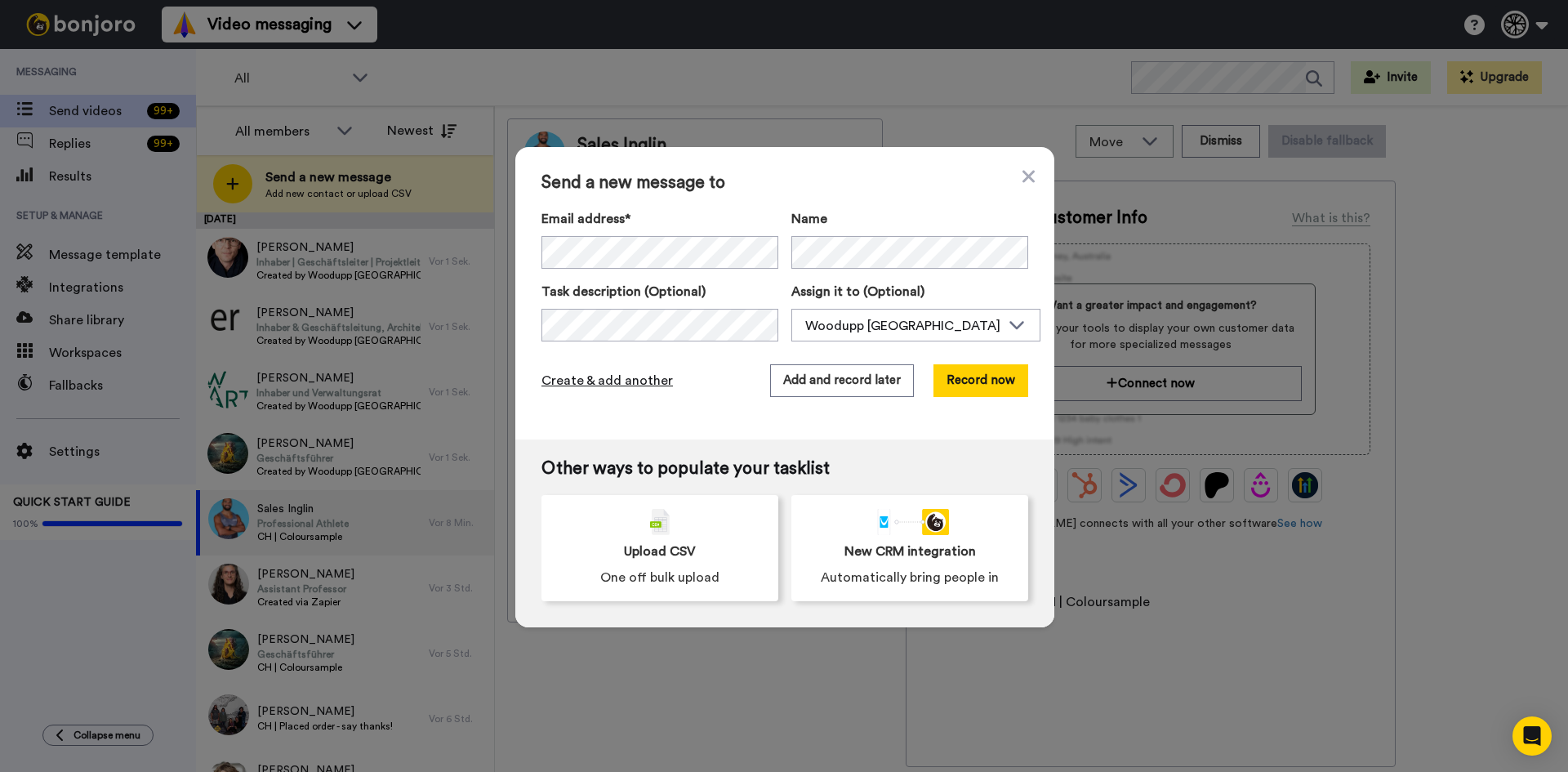
click at [563, 379] on span "Create & add another" at bounding box center [607, 380] width 131 height 20
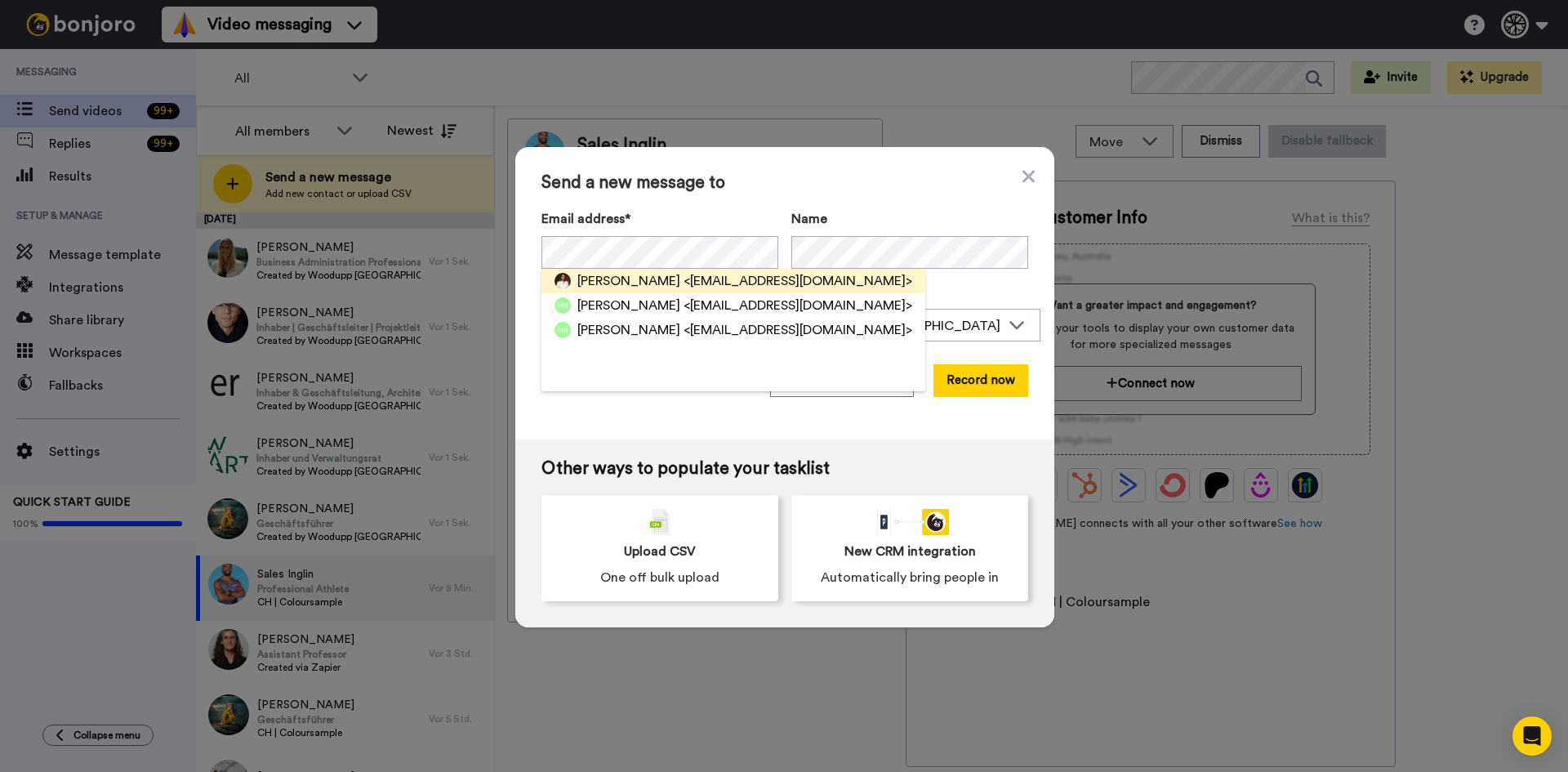
click at [877, 283] on span "<monikabrechbuehl@hotmail.com>" at bounding box center [798, 280] width 228 height 20
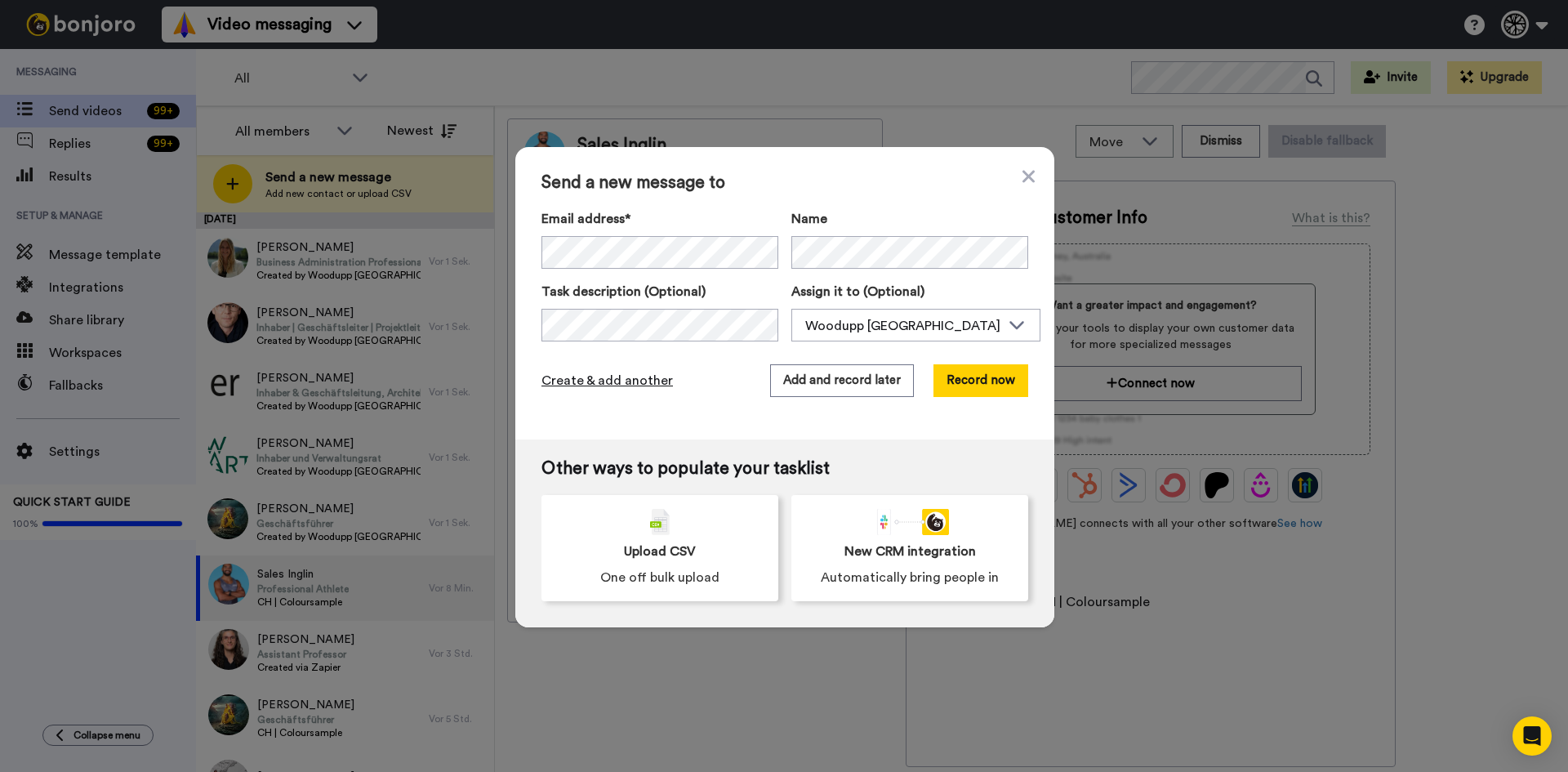
click at [611, 386] on span "Create & add another" at bounding box center [607, 380] width 131 height 20
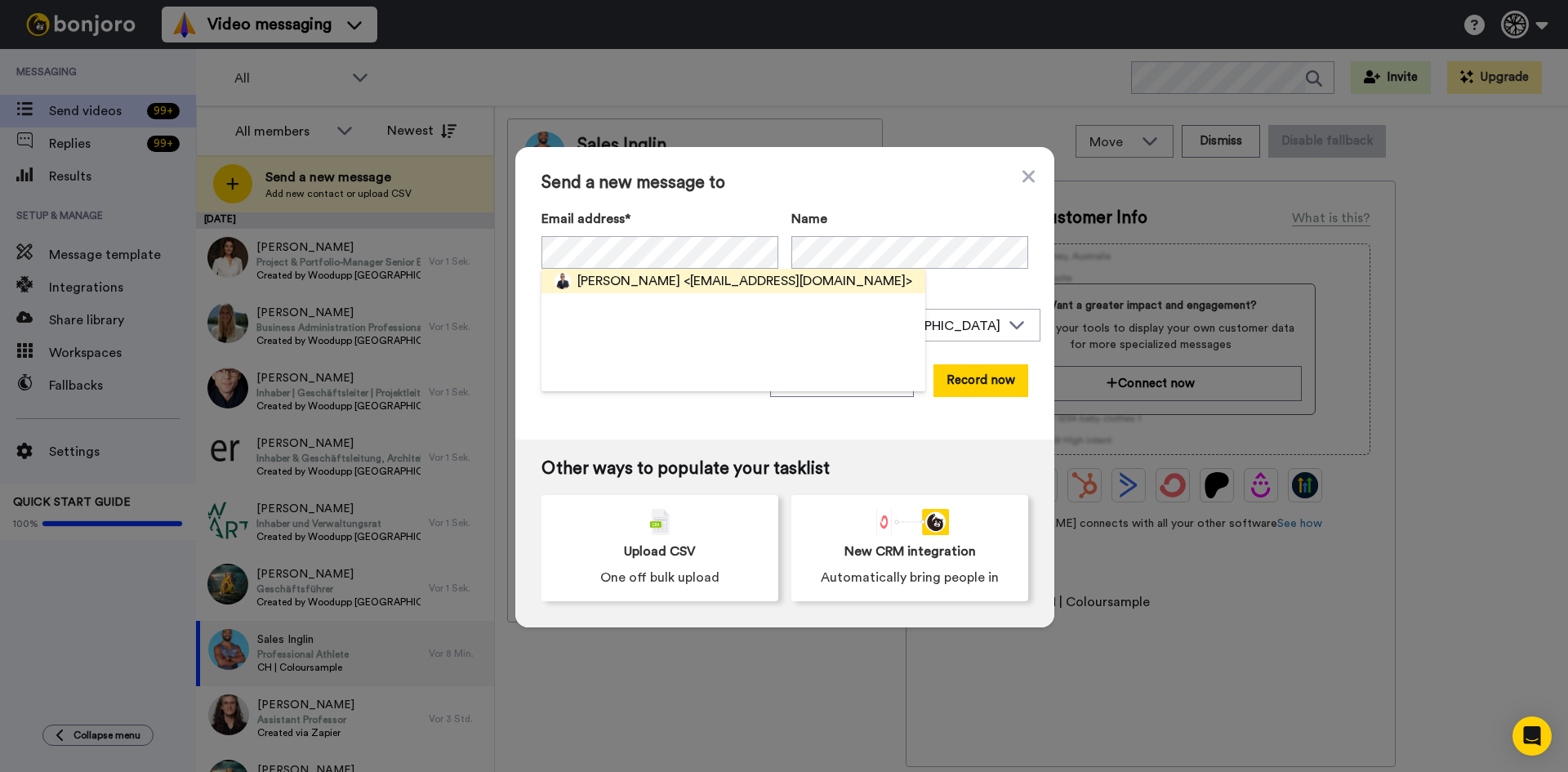
click at [721, 270] on div "Roland Meier <rolandmeier509@gmail.com>" at bounding box center [733, 281] width 384 height 25
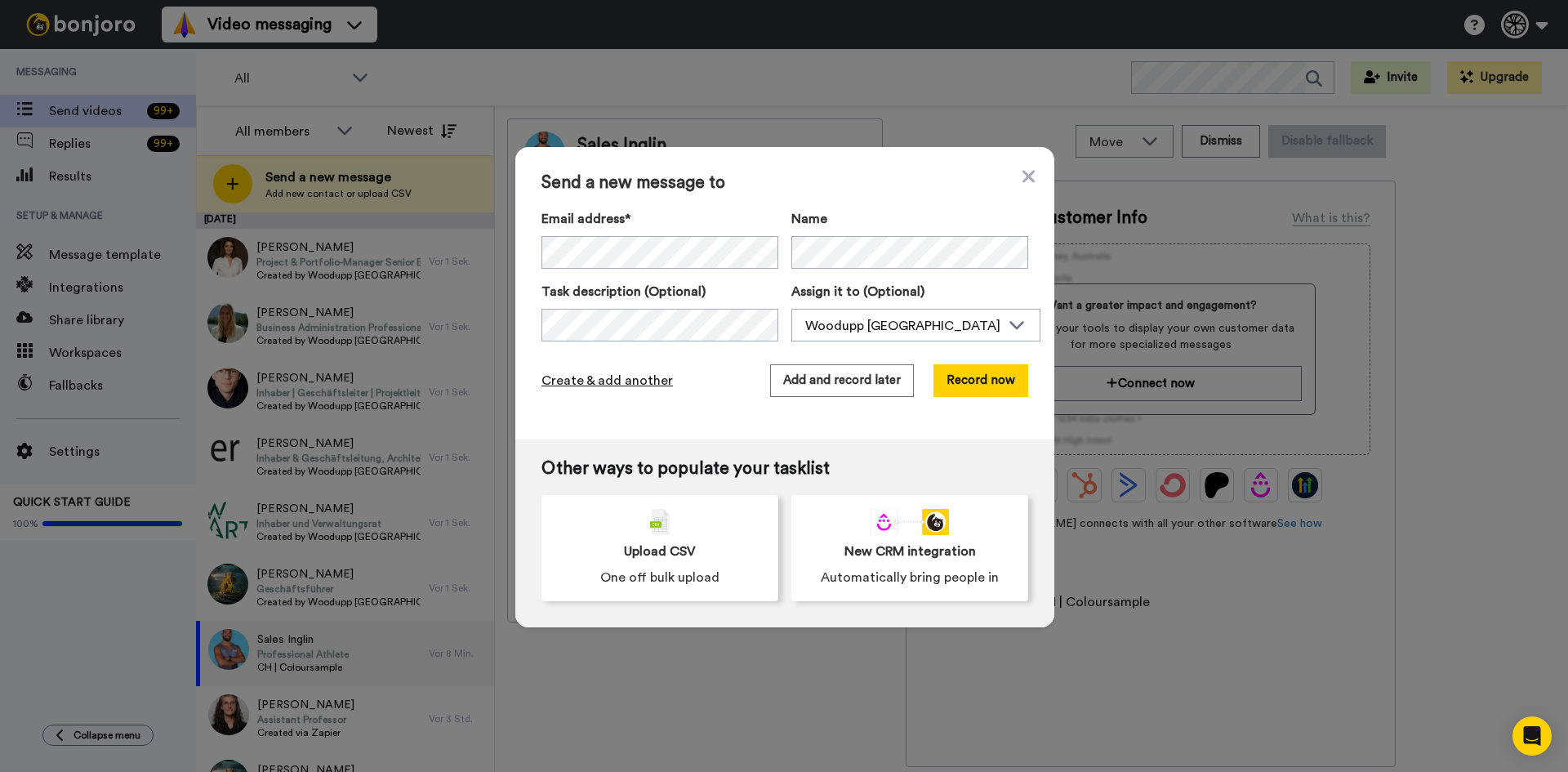
click at [598, 377] on span "Create & add another" at bounding box center [607, 380] width 131 height 20
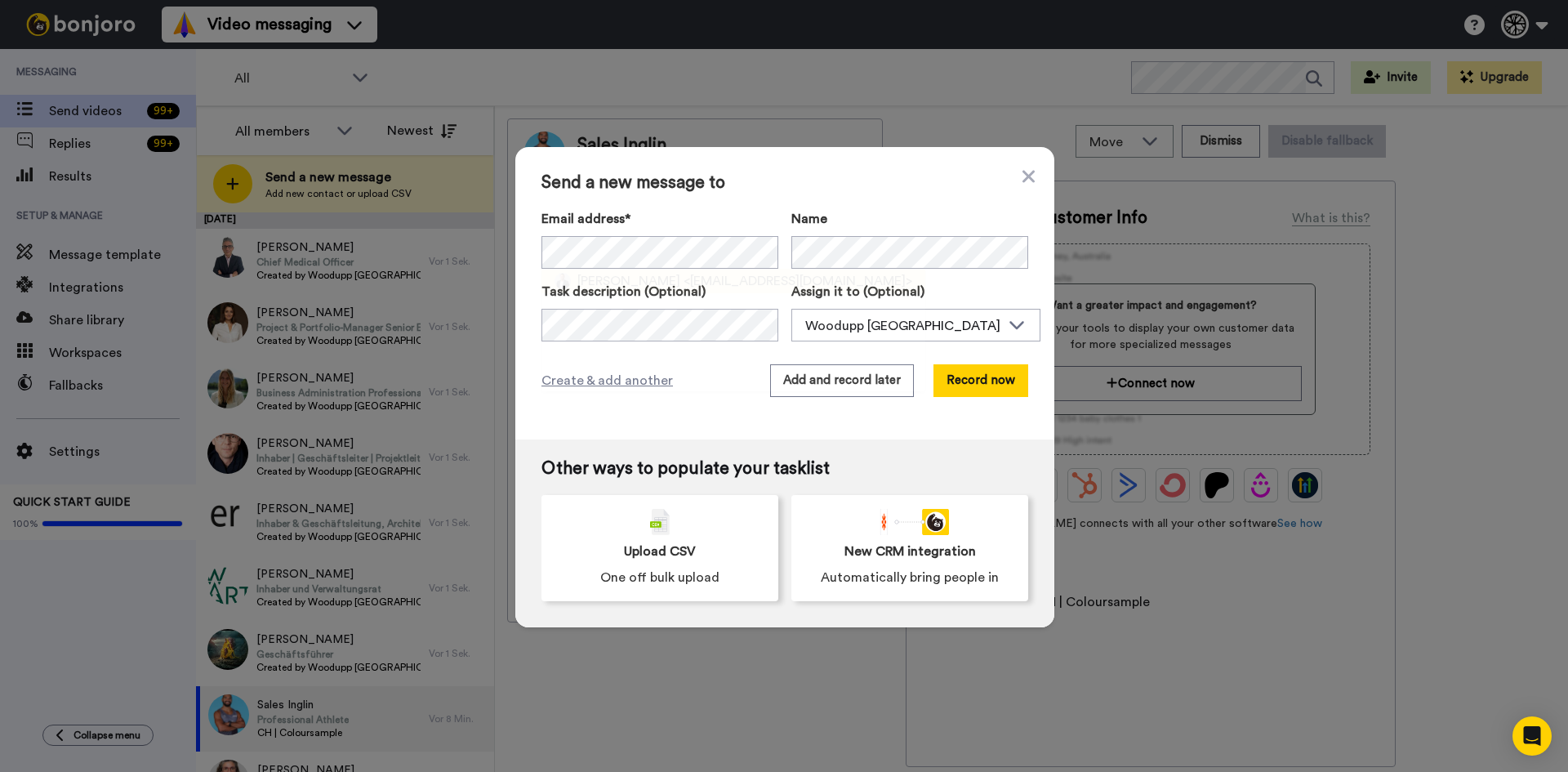
click at [684, 277] on span "<ronnykoller@gmail.com>" at bounding box center [798, 280] width 228 height 20
click at [612, 379] on span "Create & add another" at bounding box center [607, 380] width 131 height 20
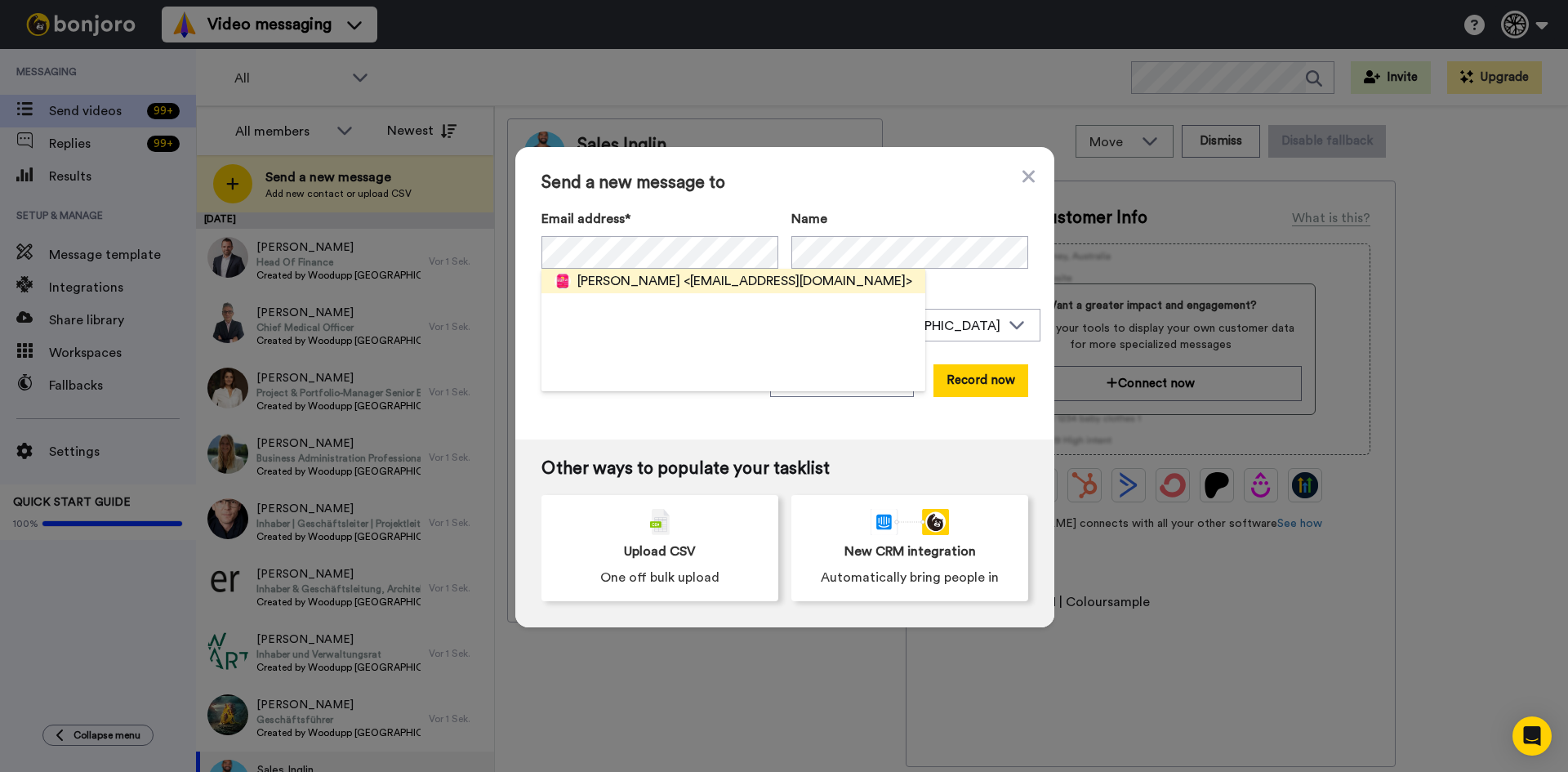
click at [684, 277] on span "<fabrizia.heinz@gmail.com>" at bounding box center [798, 280] width 228 height 20
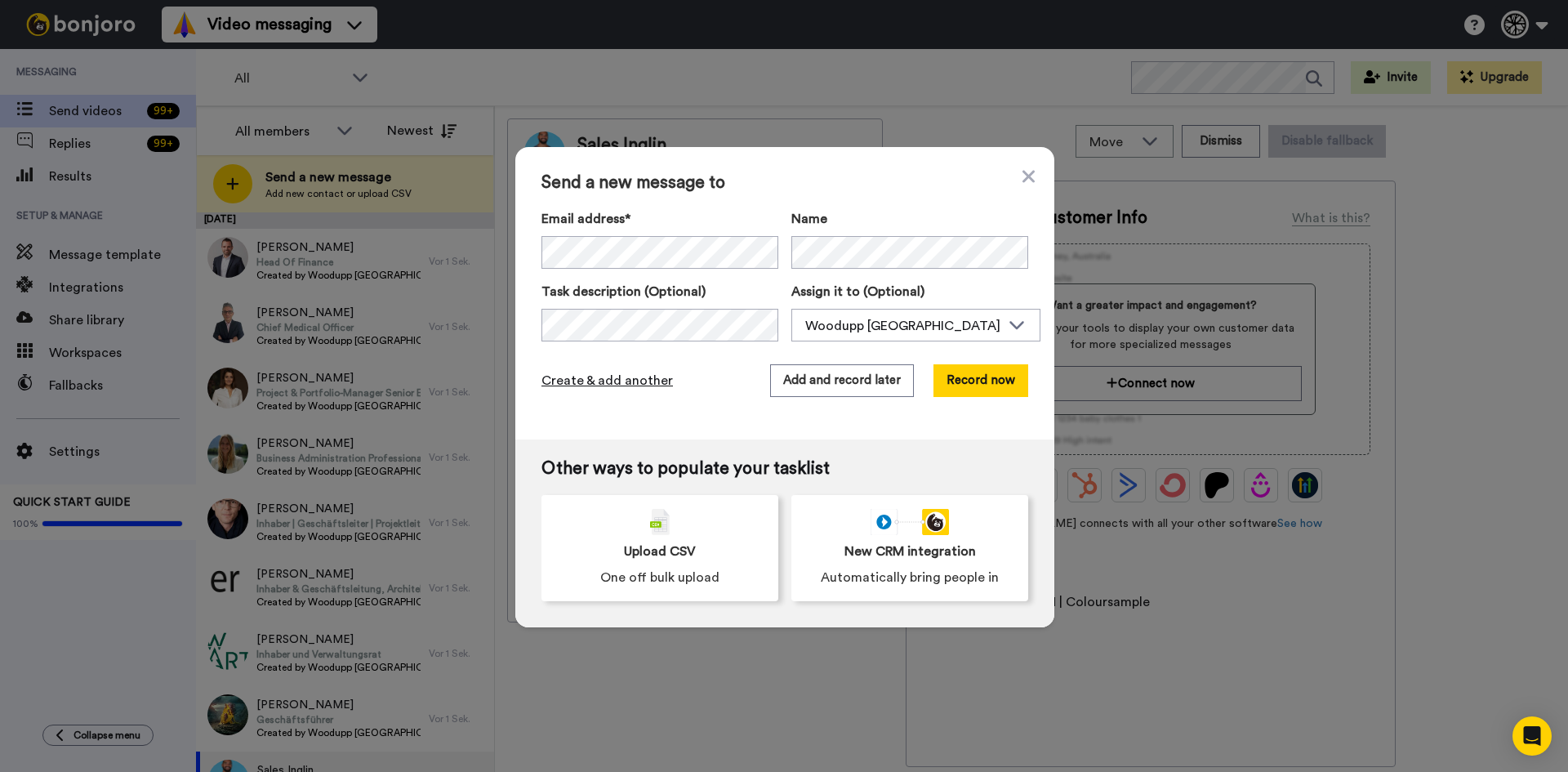
click at [592, 385] on span "Create & add another" at bounding box center [607, 380] width 131 height 20
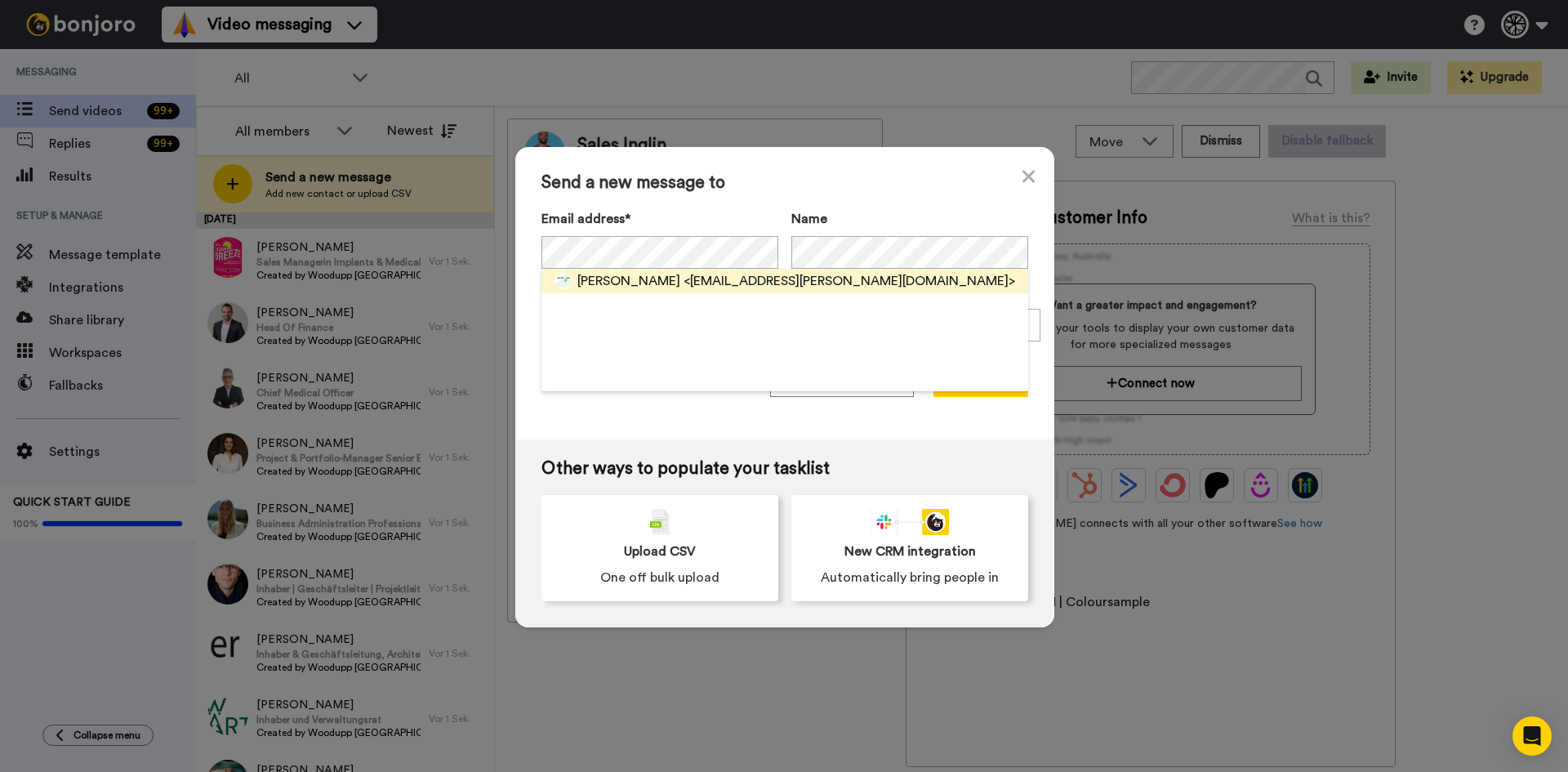
click at [642, 290] on span "Lukas Honold" at bounding box center [628, 280] width 103 height 20
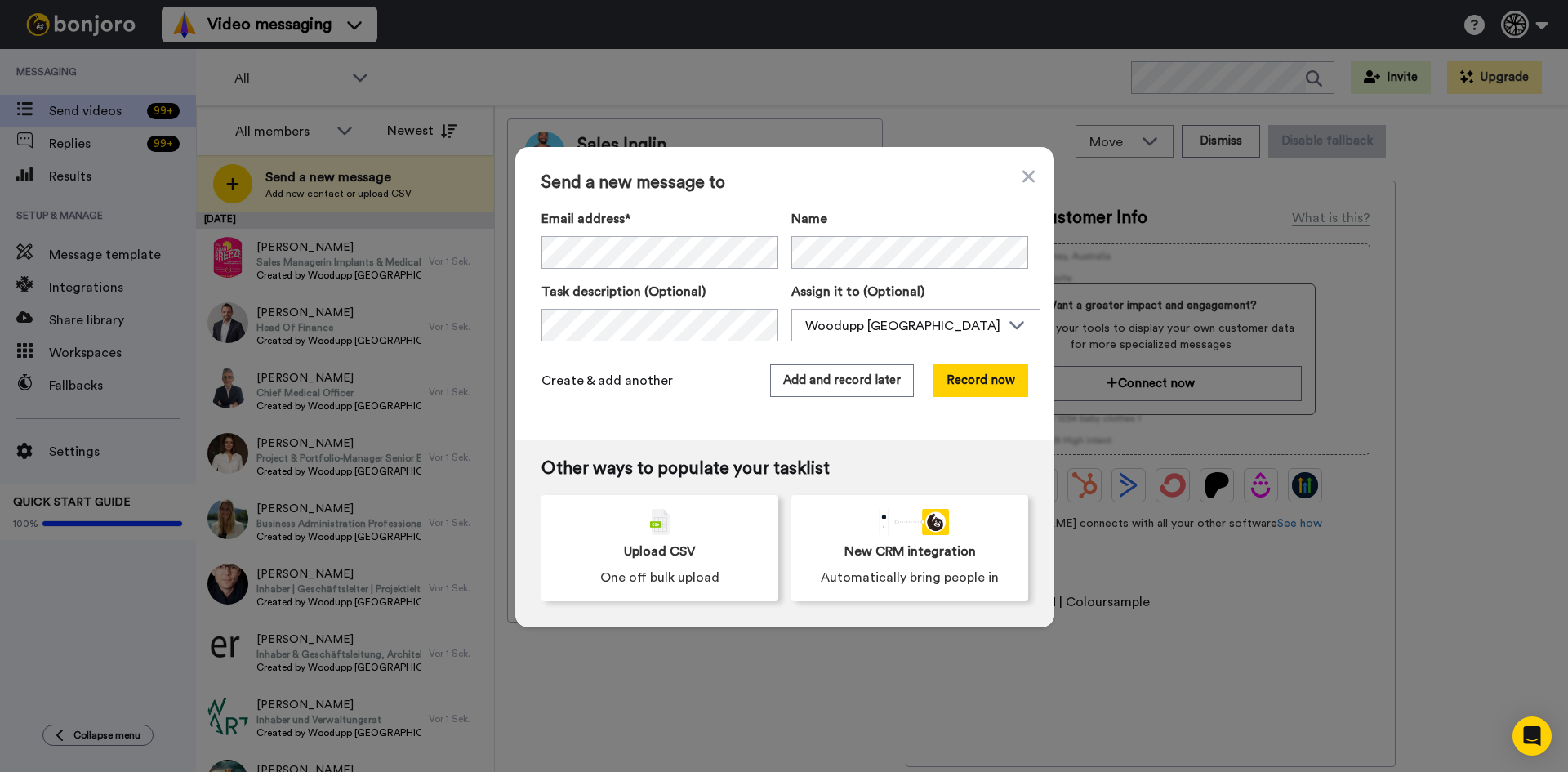
click at [604, 379] on span "Create & add another" at bounding box center [607, 380] width 131 height 20
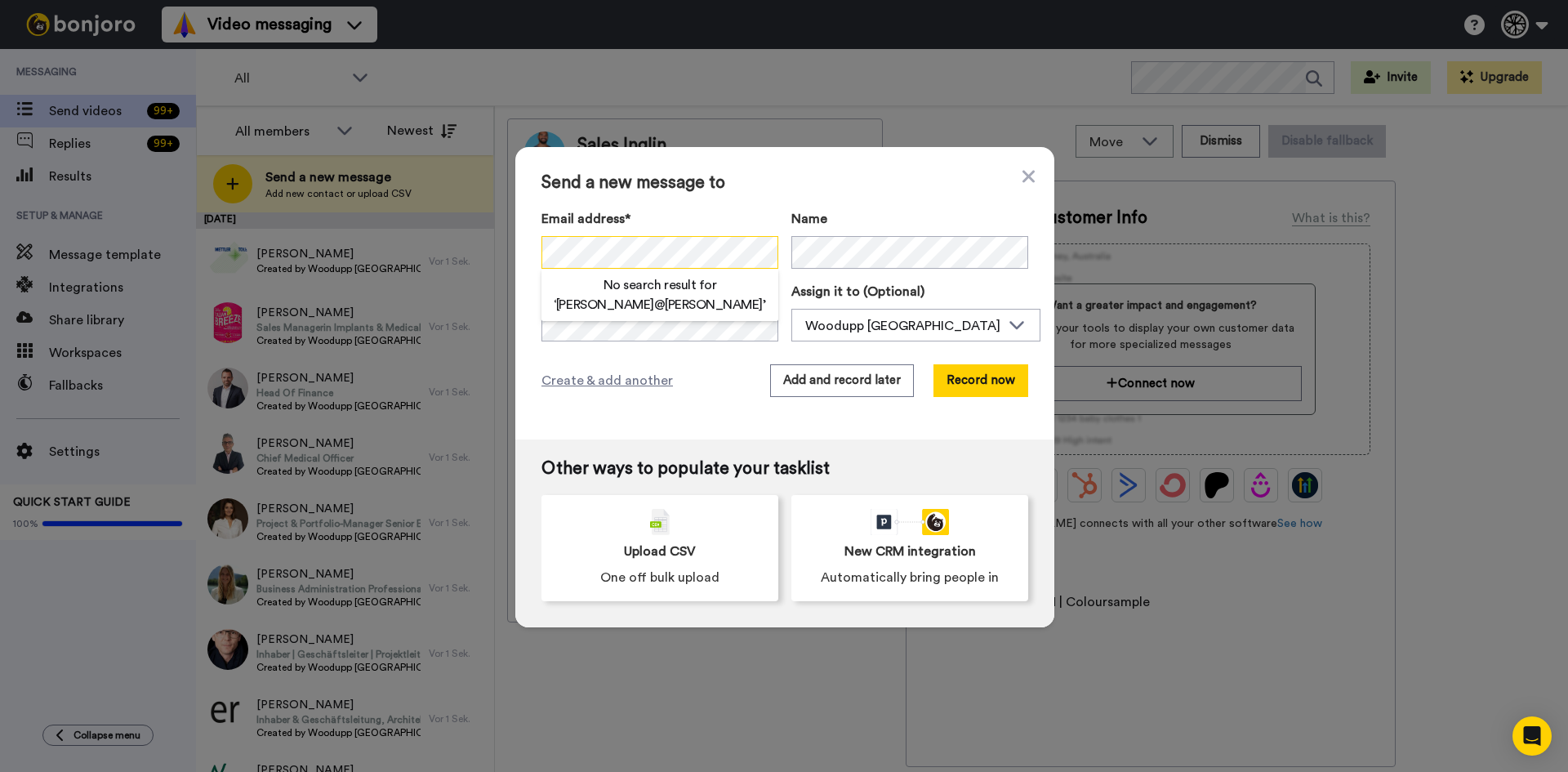
click at [346, 252] on div "Send a new message to Email address* No search result for ‘ mueller@sau ’ Name …" at bounding box center [784, 386] width 1568 height 772
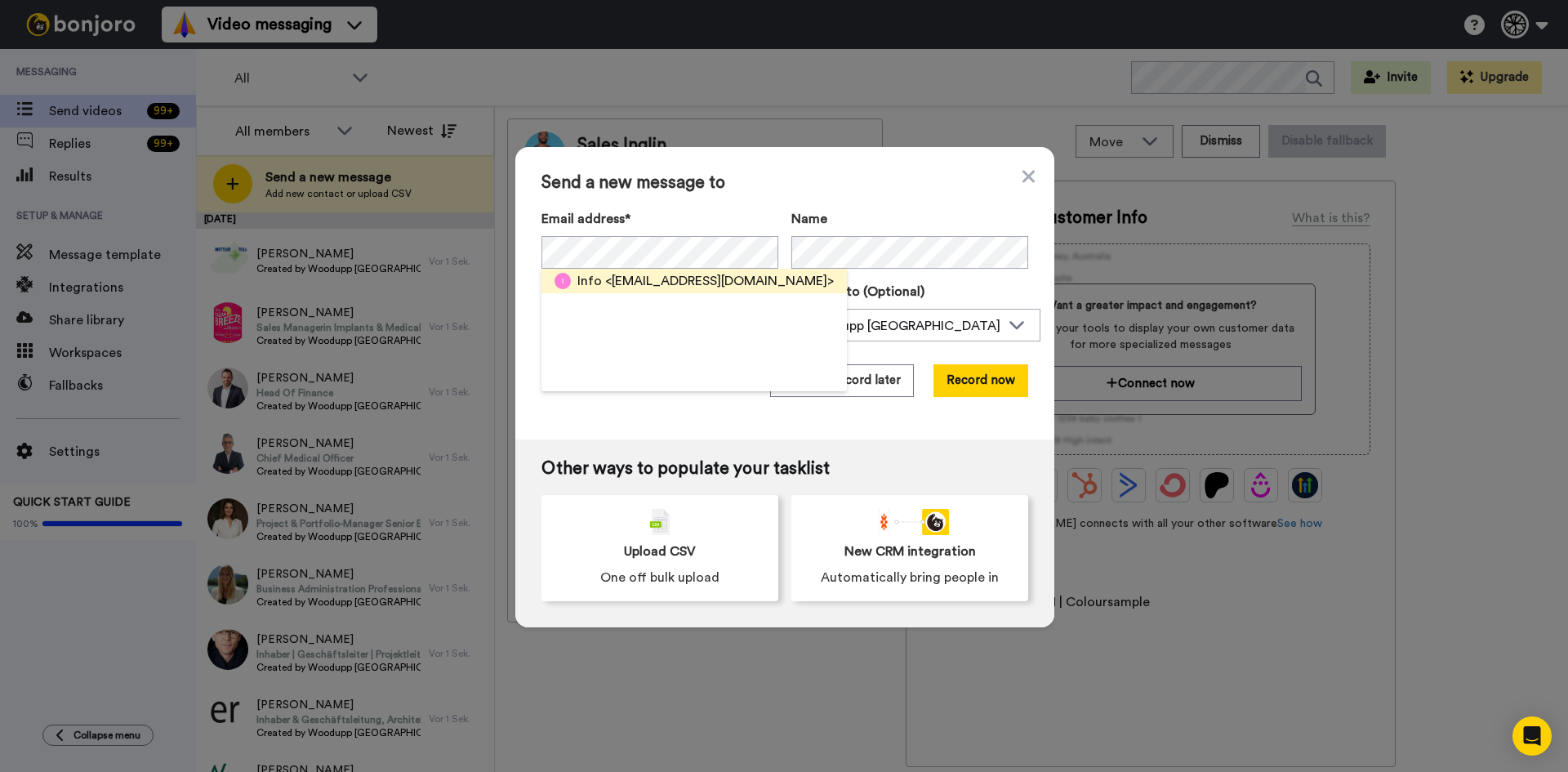
click at [563, 286] on img at bounding box center [562, 280] width 16 height 16
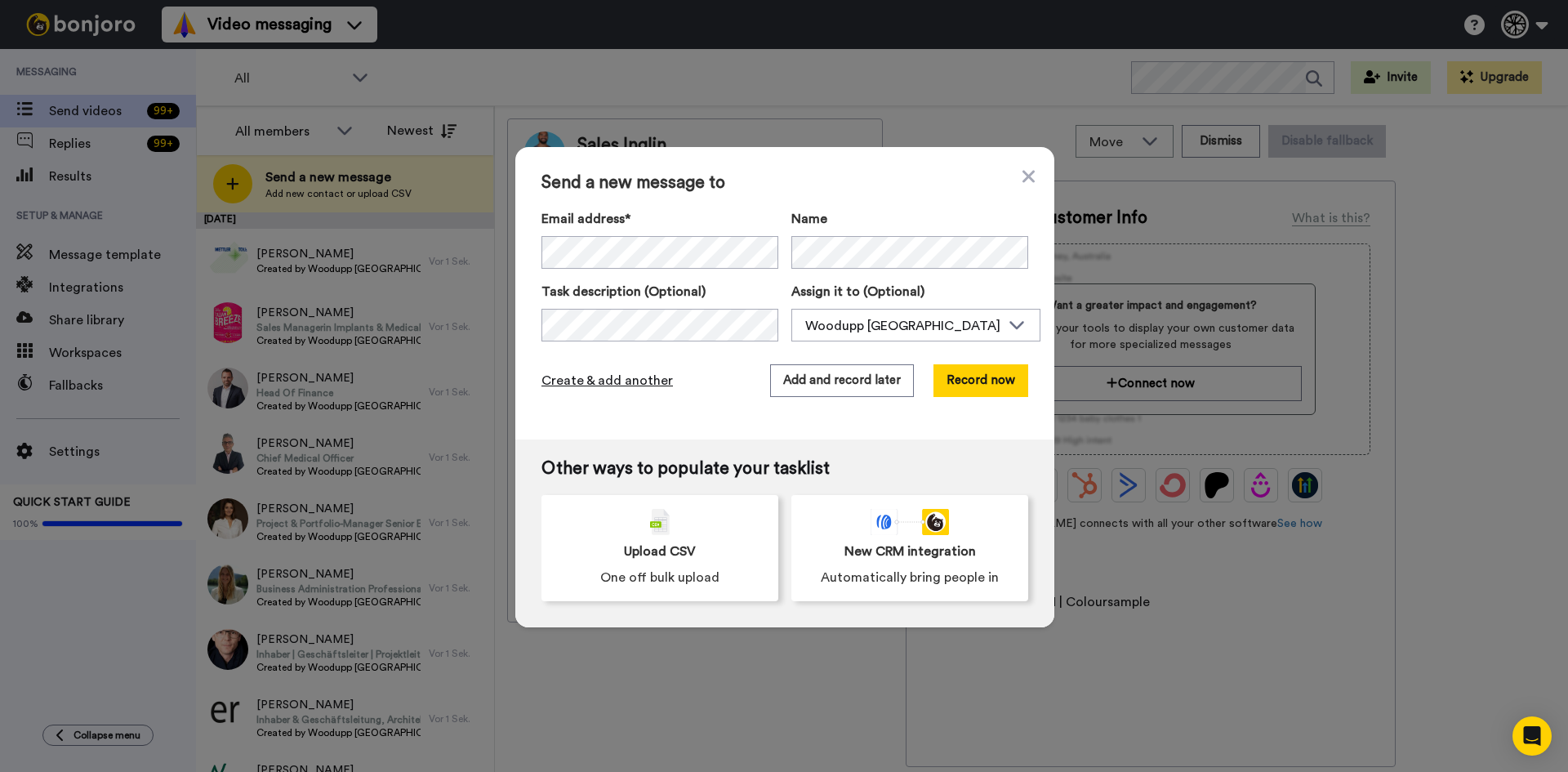
click at [591, 378] on span "Create & add another" at bounding box center [607, 380] width 131 height 20
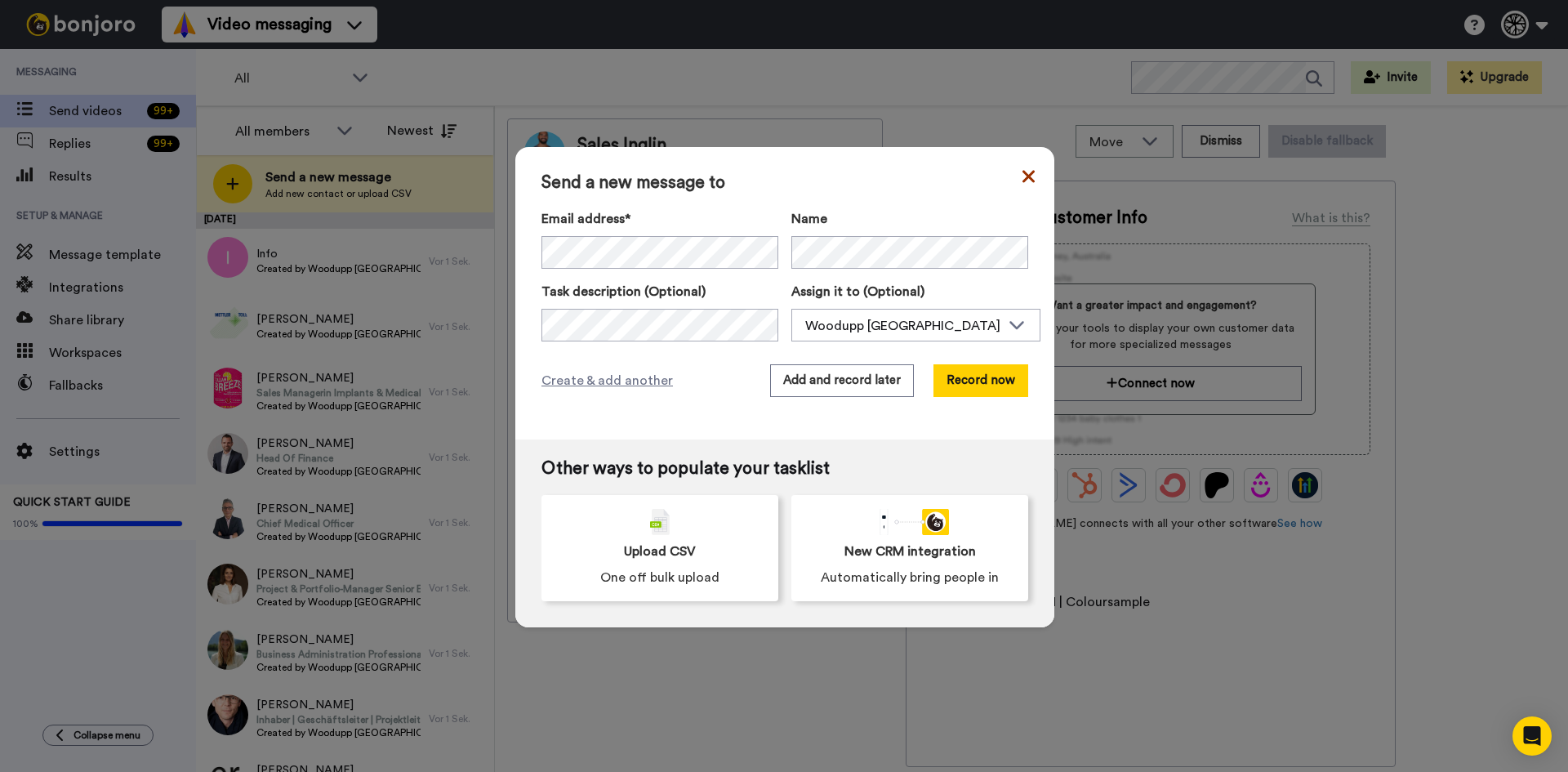
click at [1023, 167] on icon at bounding box center [1028, 176] width 12 height 20
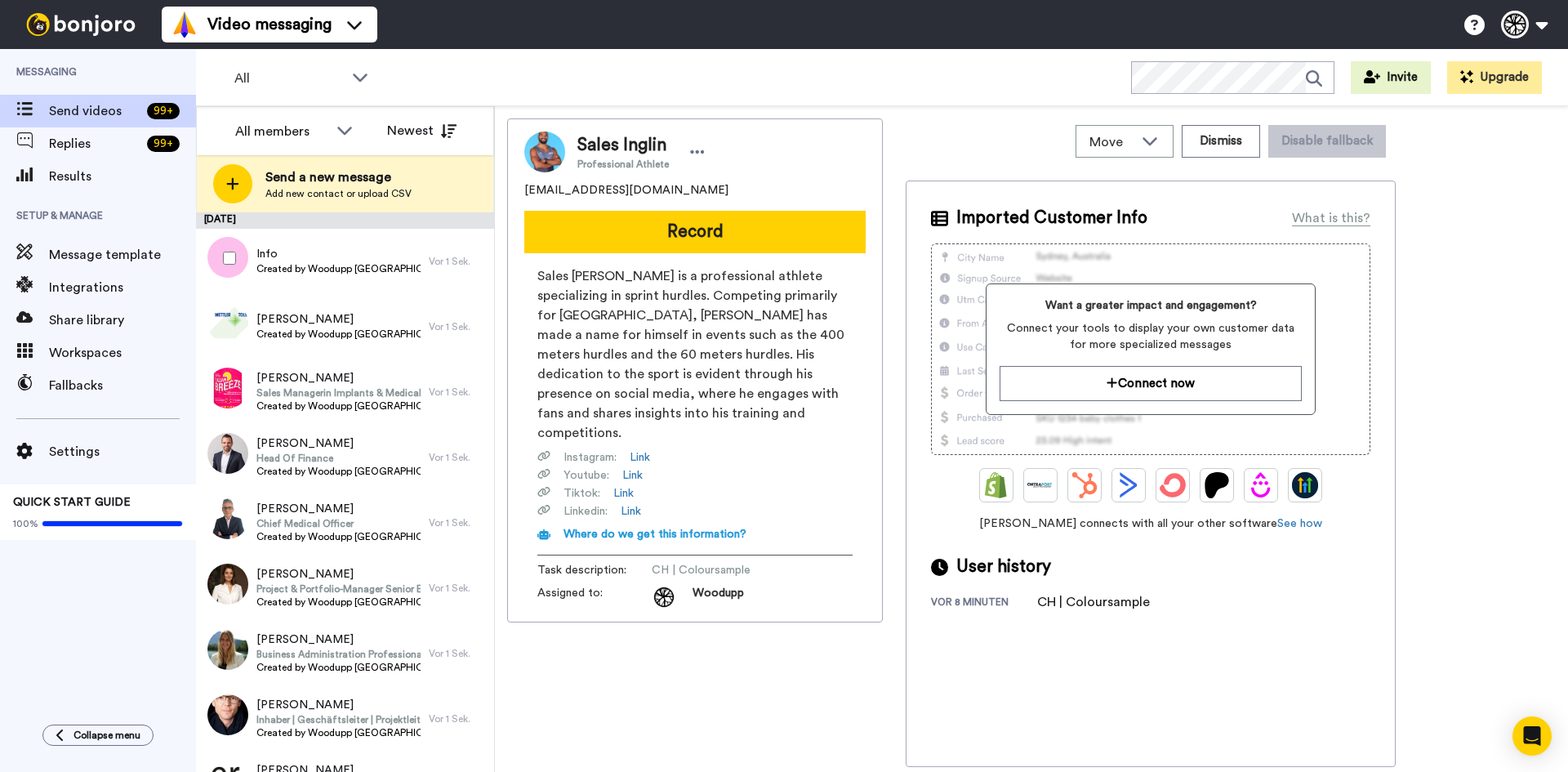
drag, startPoint x: 236, startPoint y: 251, endPoint x: 236, endPoint y: 268, distance: 17.0
click at [236, 251] on div at bounding box center [226, 258] width 58 height 58
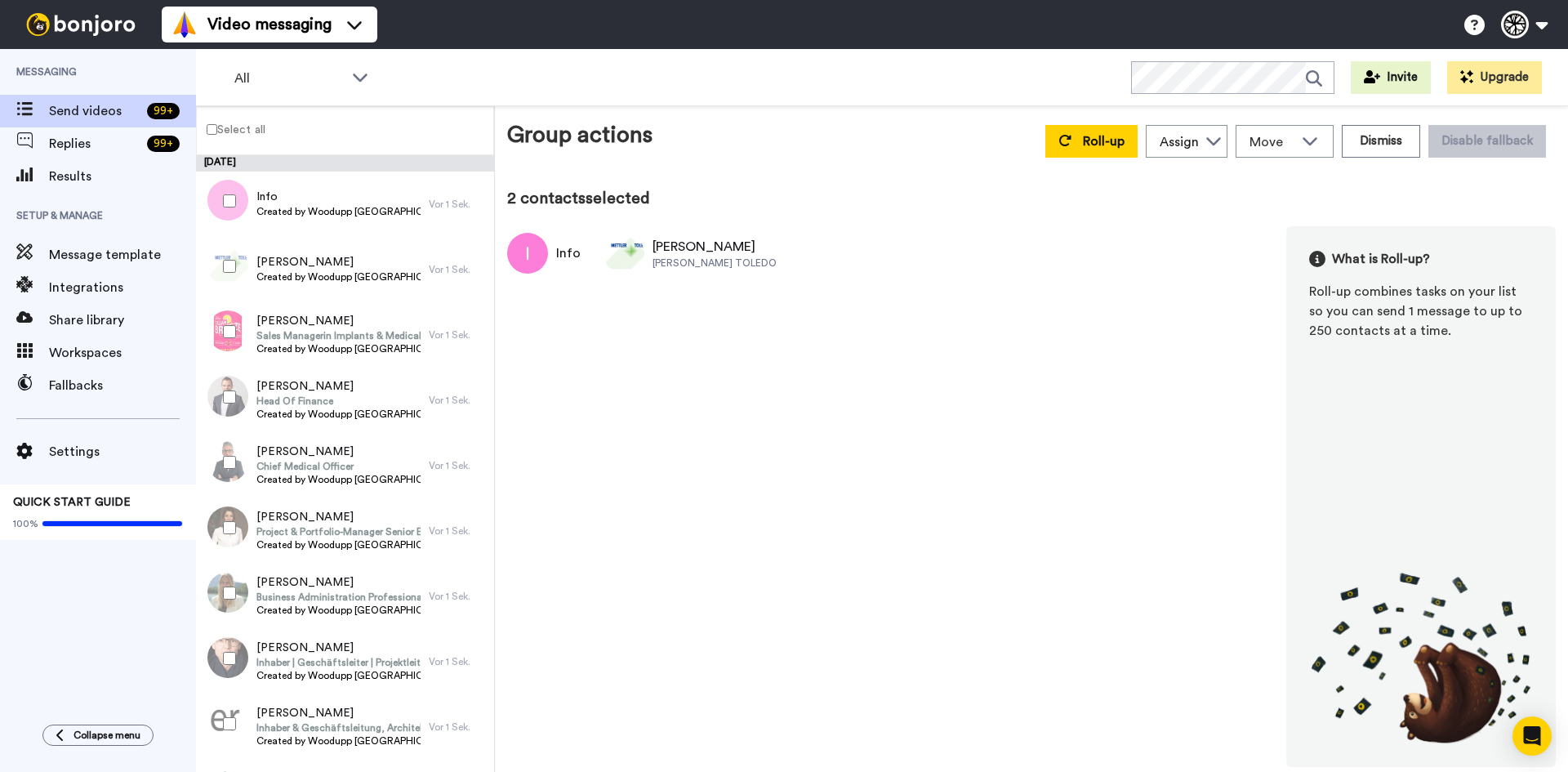
click at [233, 320] on div at bounding box center [226, 331] width 58 height 58
click at [228, 383] on div at bounding box center [226, 397] width 58 height 58
click at [221, 473] on div at bounding box center [226, 462] width 58 height 58
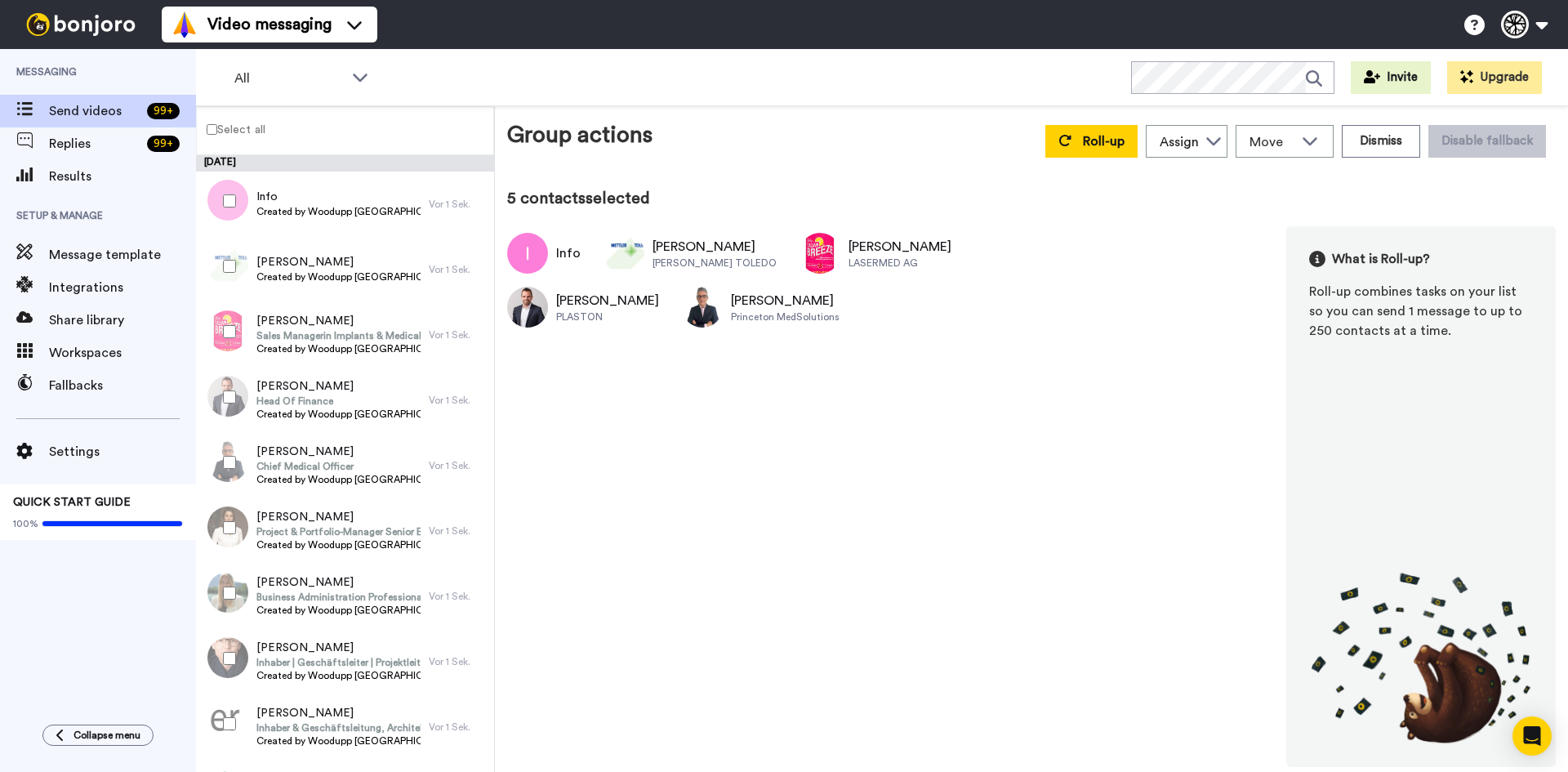
click at [229, 505] on div at bounding box center [226, 528] width 58 height 58
click at [231, 581] on div at bounding box center [226, 593] width 58 height 58
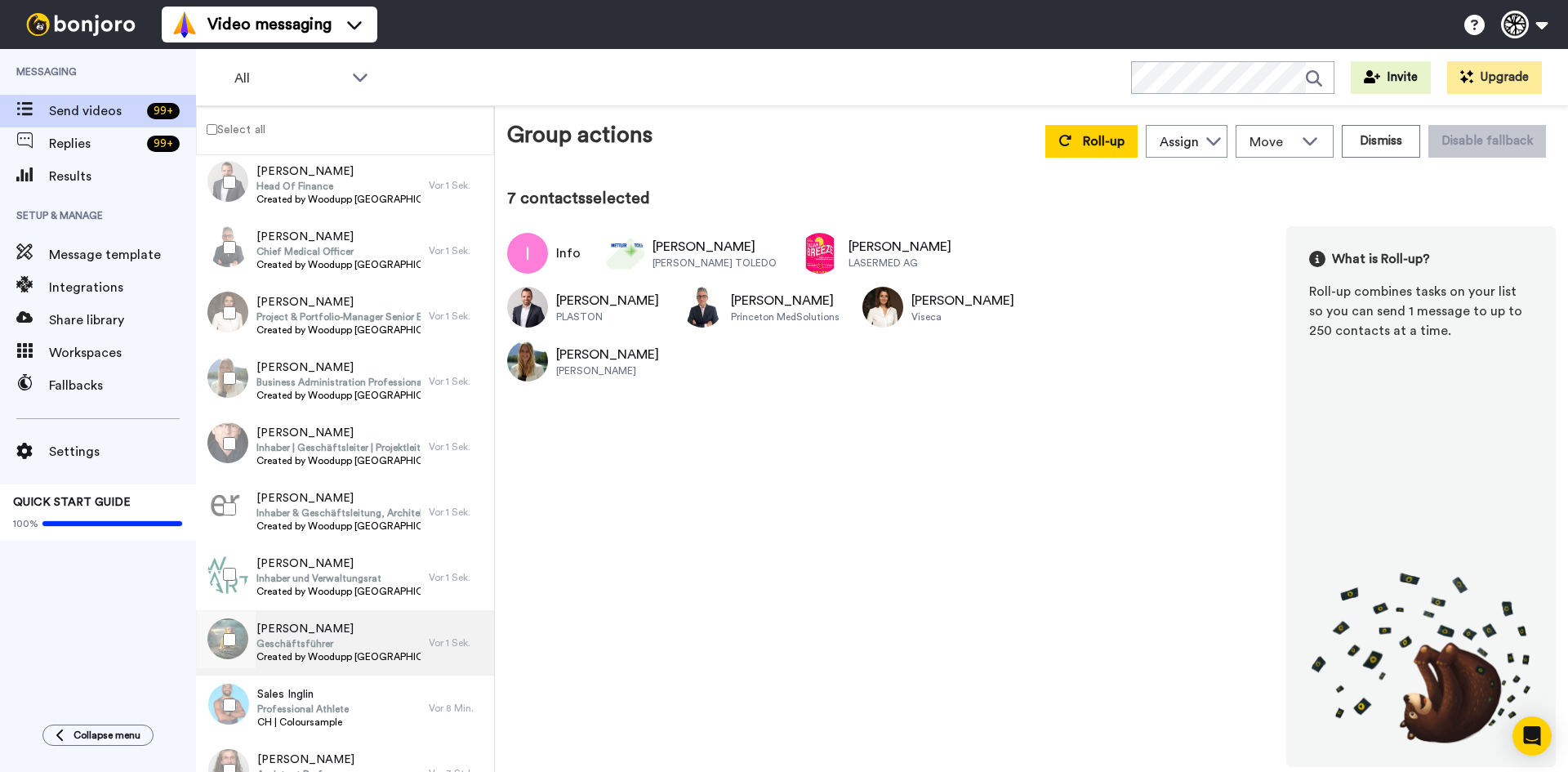
scroll to position [327, 0]
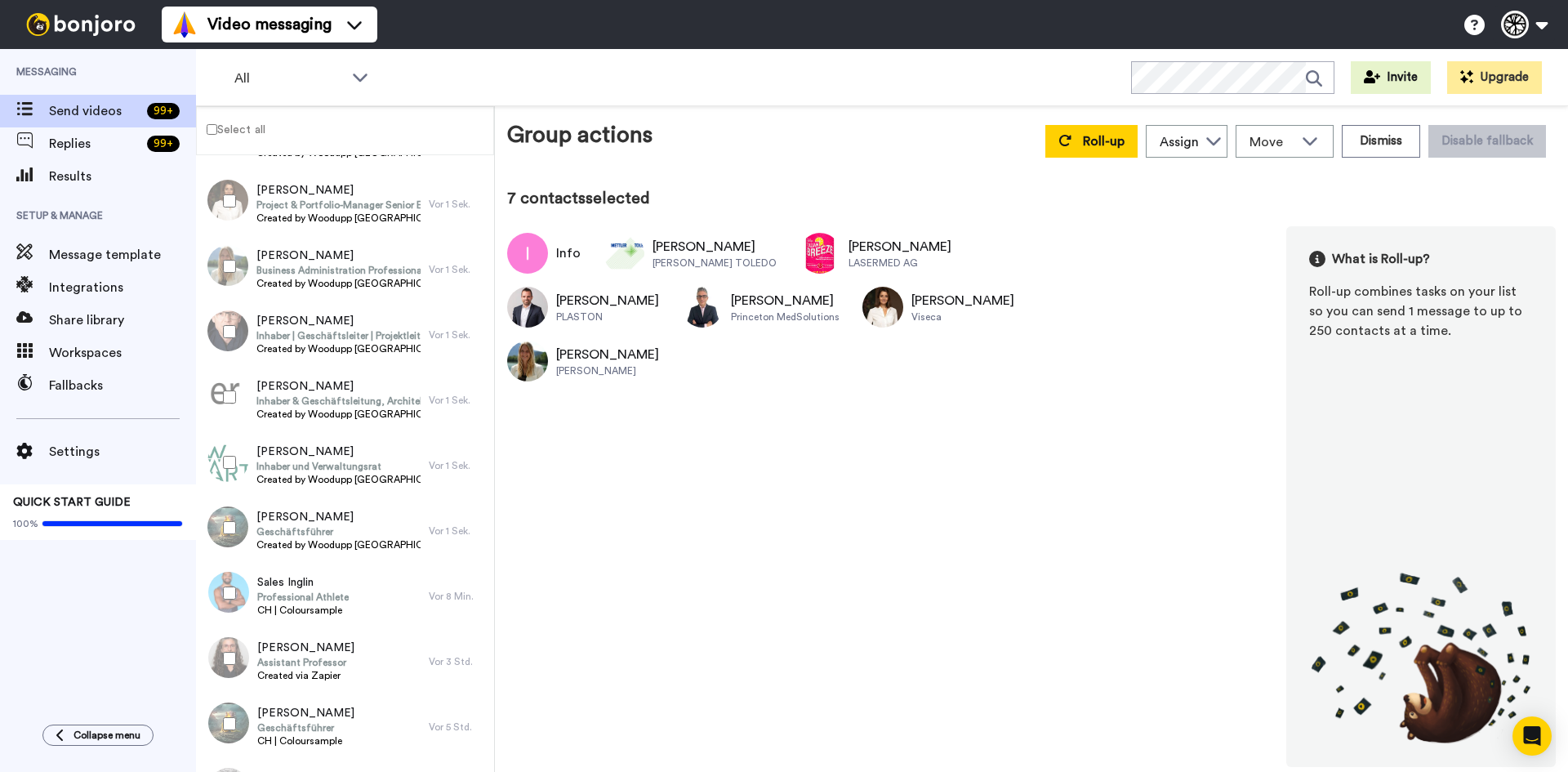
click at [225, 409] on div at bounding box center [226, 397] width 58 height 58
click at [246, 457] on div at bounding box center [226, 462] width 58 height 58
click at [226, 520] on div at bounding box center [226, 528] width 58 height 58
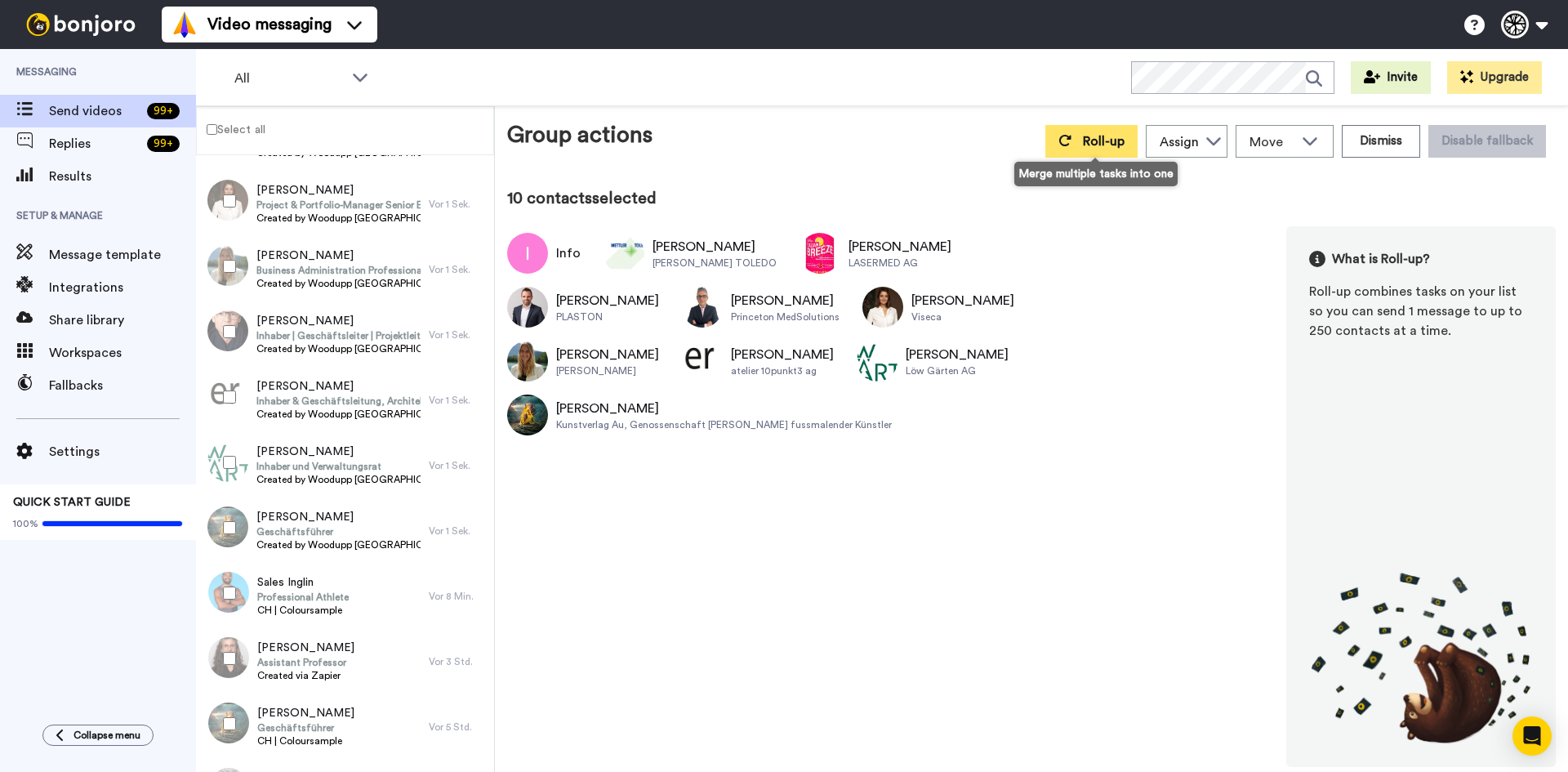
click at [1098, 128] on button "Roll-up" at bounding box center [1092, 141] width 92 height 33
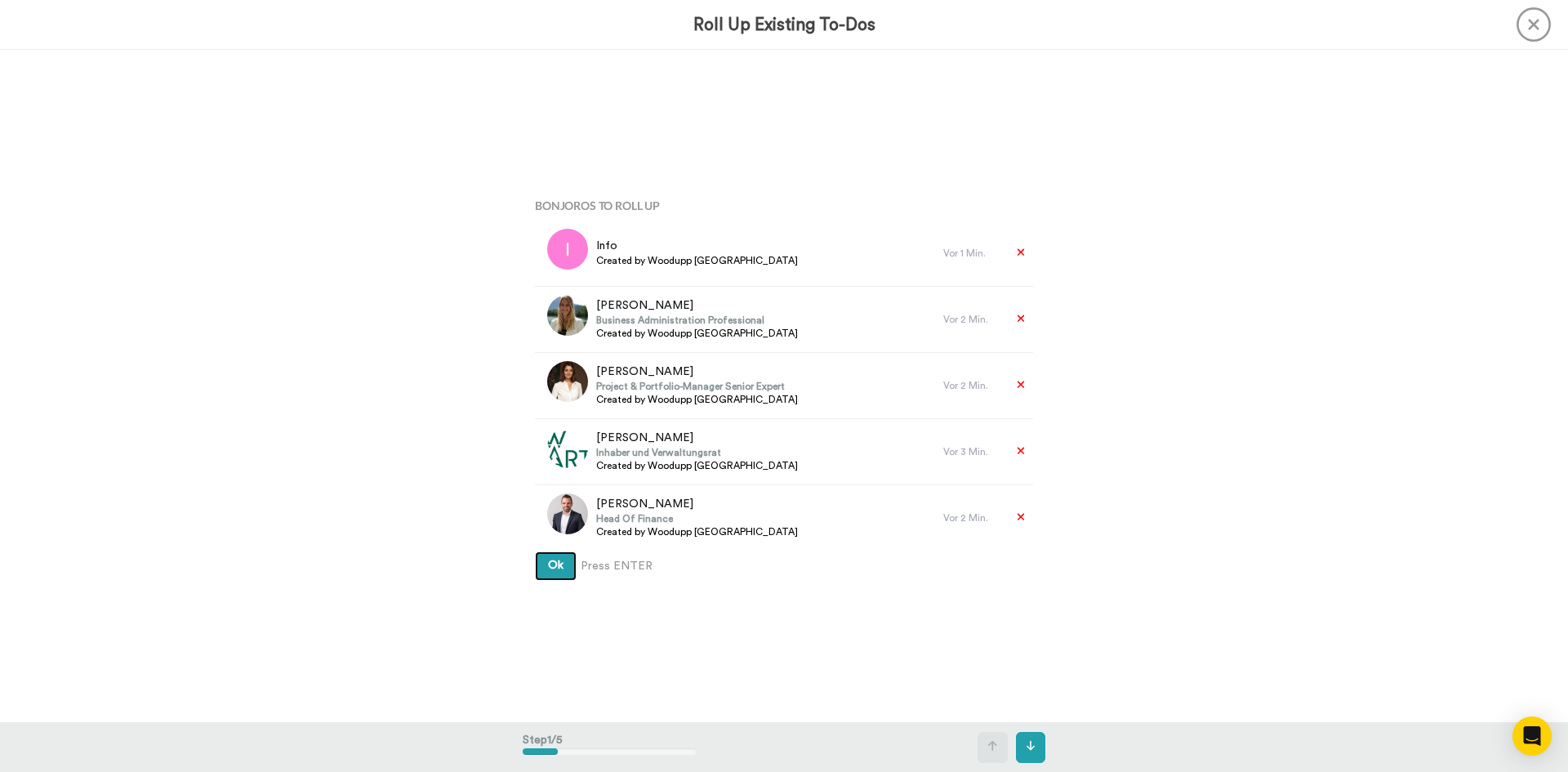
click at [564, 564] on button "Ok" at bounding box center [556, 565] width 42 height 29
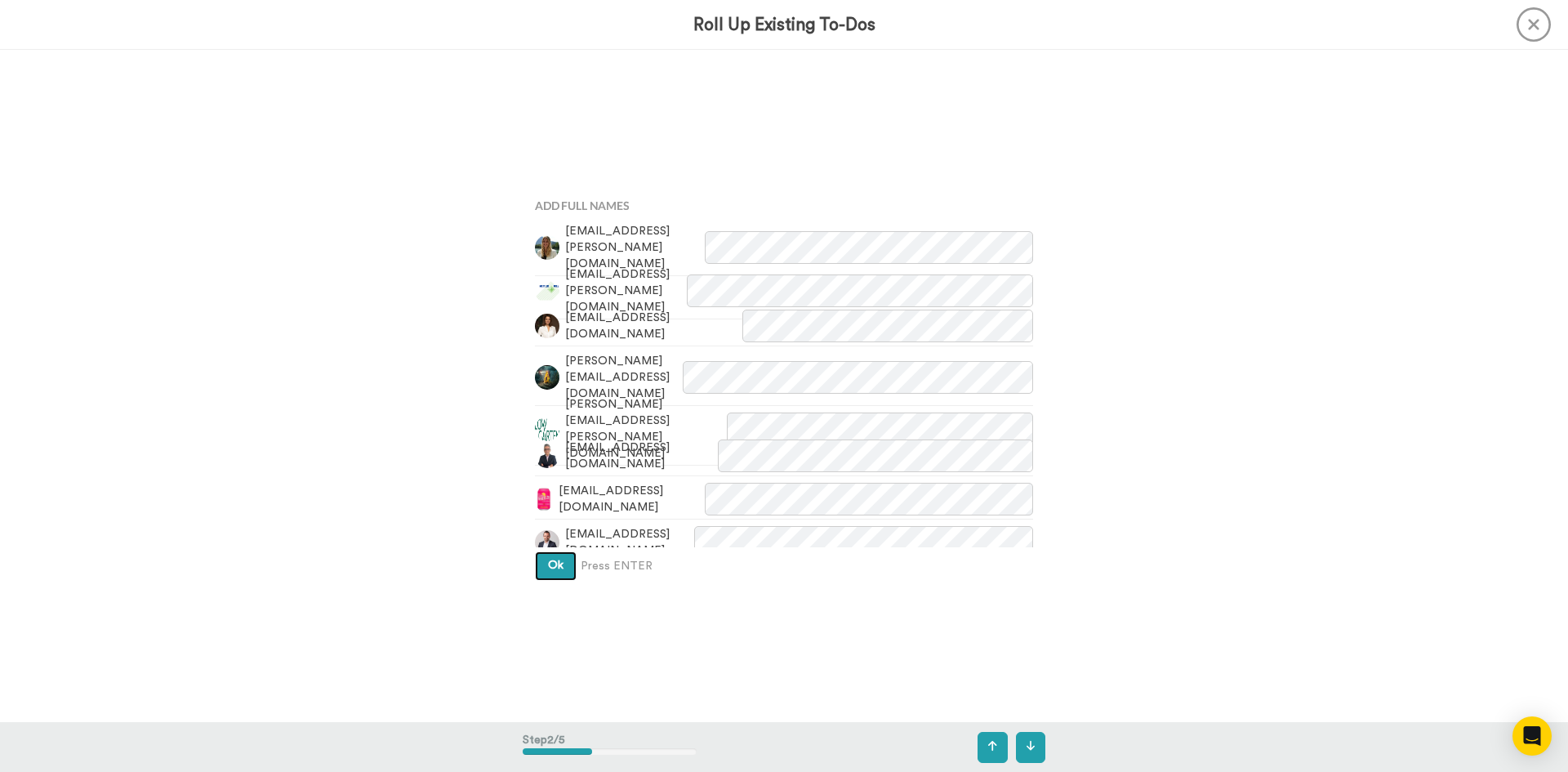
click at [548, 569] on span "Ok" at bounding box center [556, 565] width 15 height 11
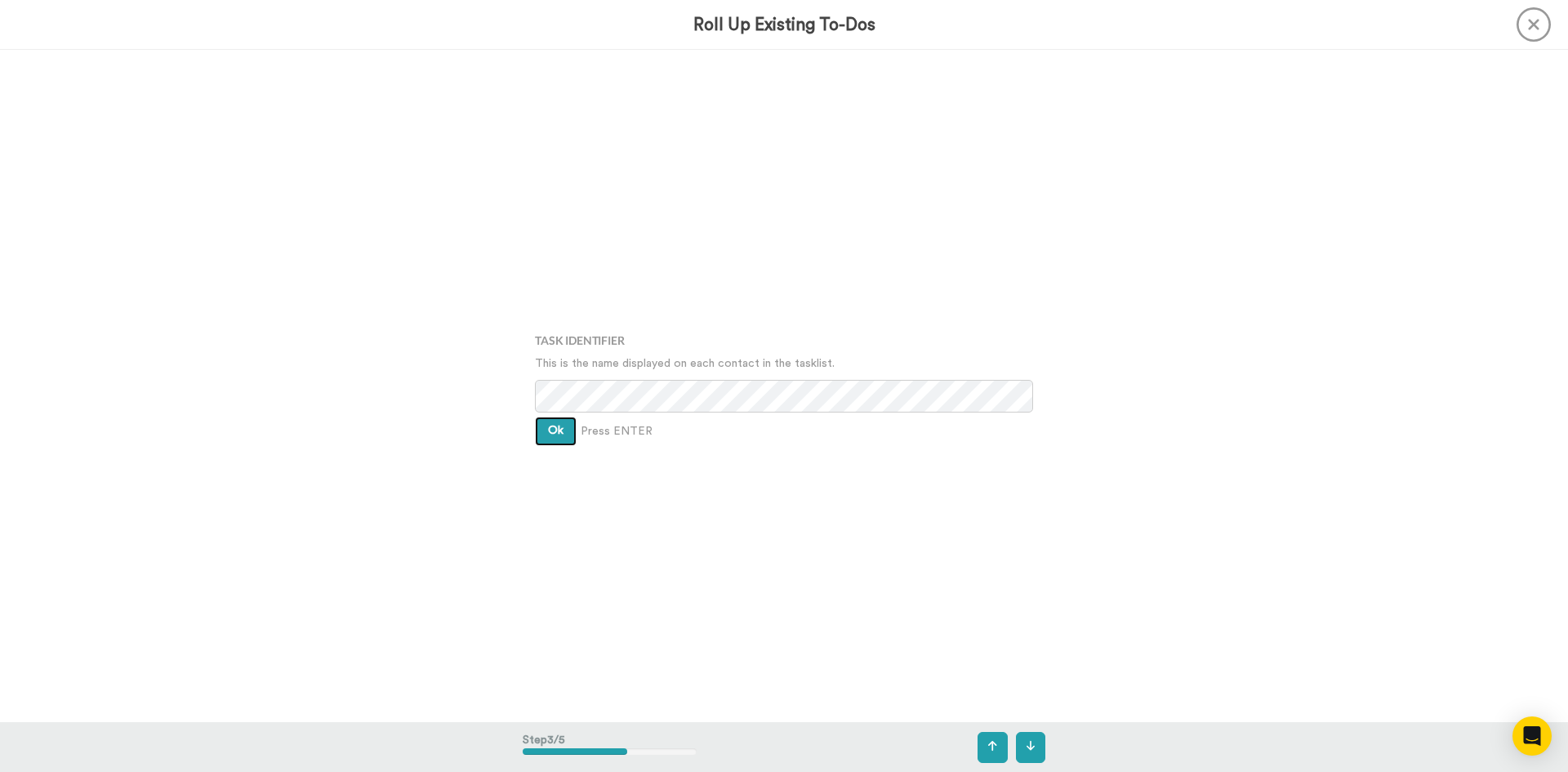
click at [553, 433] on span "Ok" at bounding box center [556, 430] width 15 height 11
click at [542, 428] on button "Ok" at bounding box center [556, 419] width 42 height 29
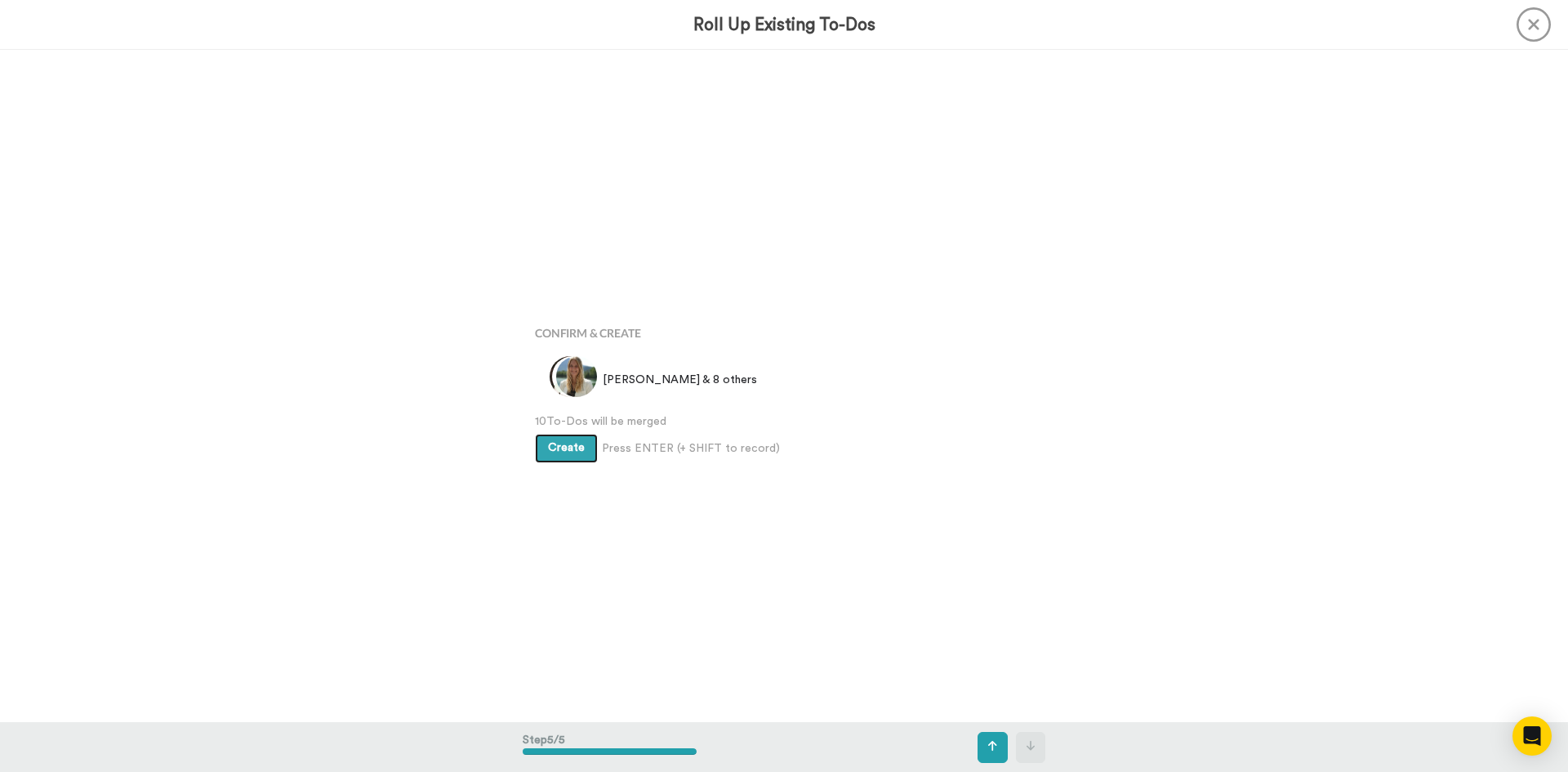
scroll to position [2690, 0]
click at [561, 436] on button "Create" at bounding box center [566, 444] width 63 height 29
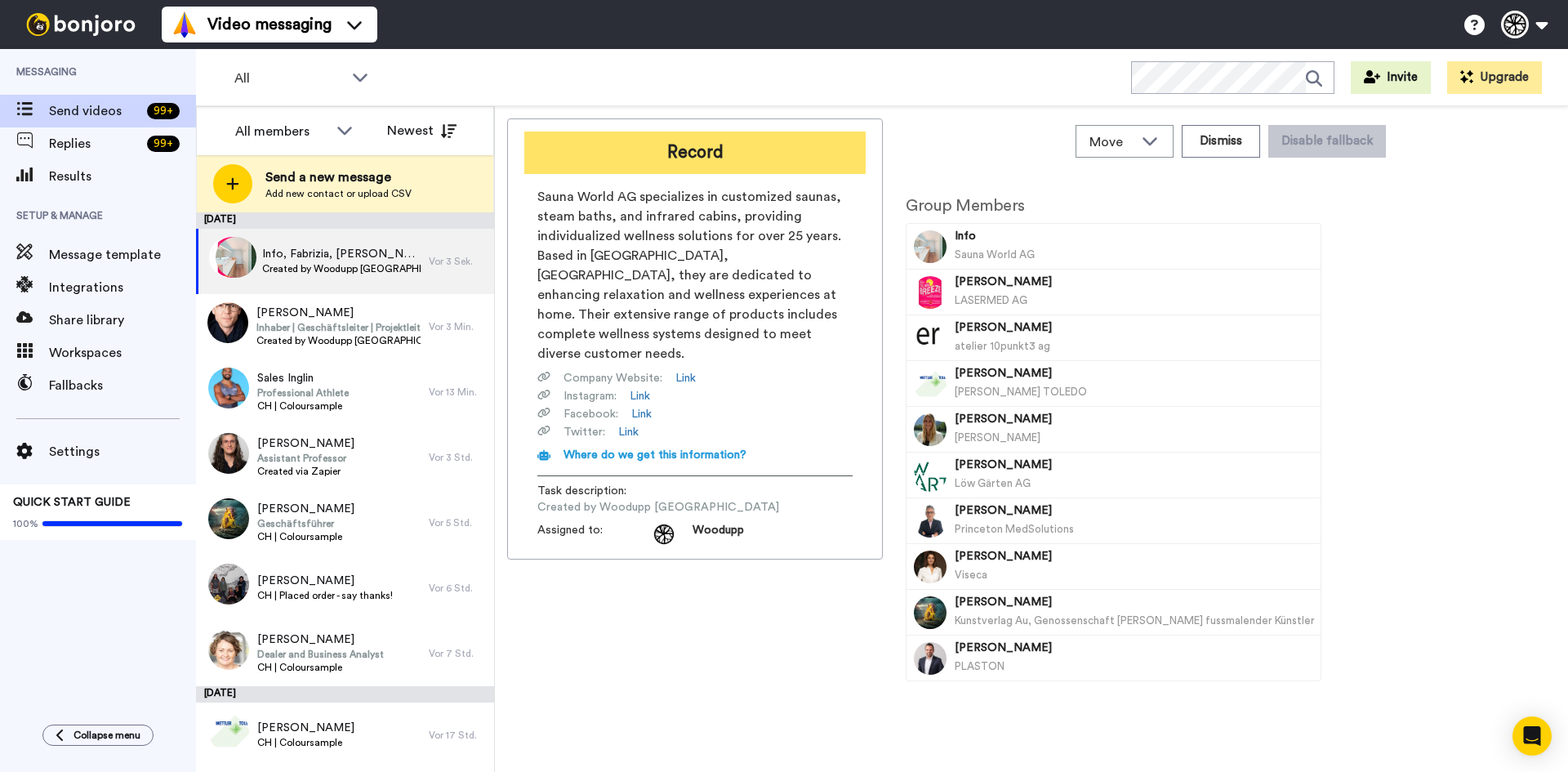
click at [786, 152] on button "Record" at bounding box center [695, 152] width 342 height 42
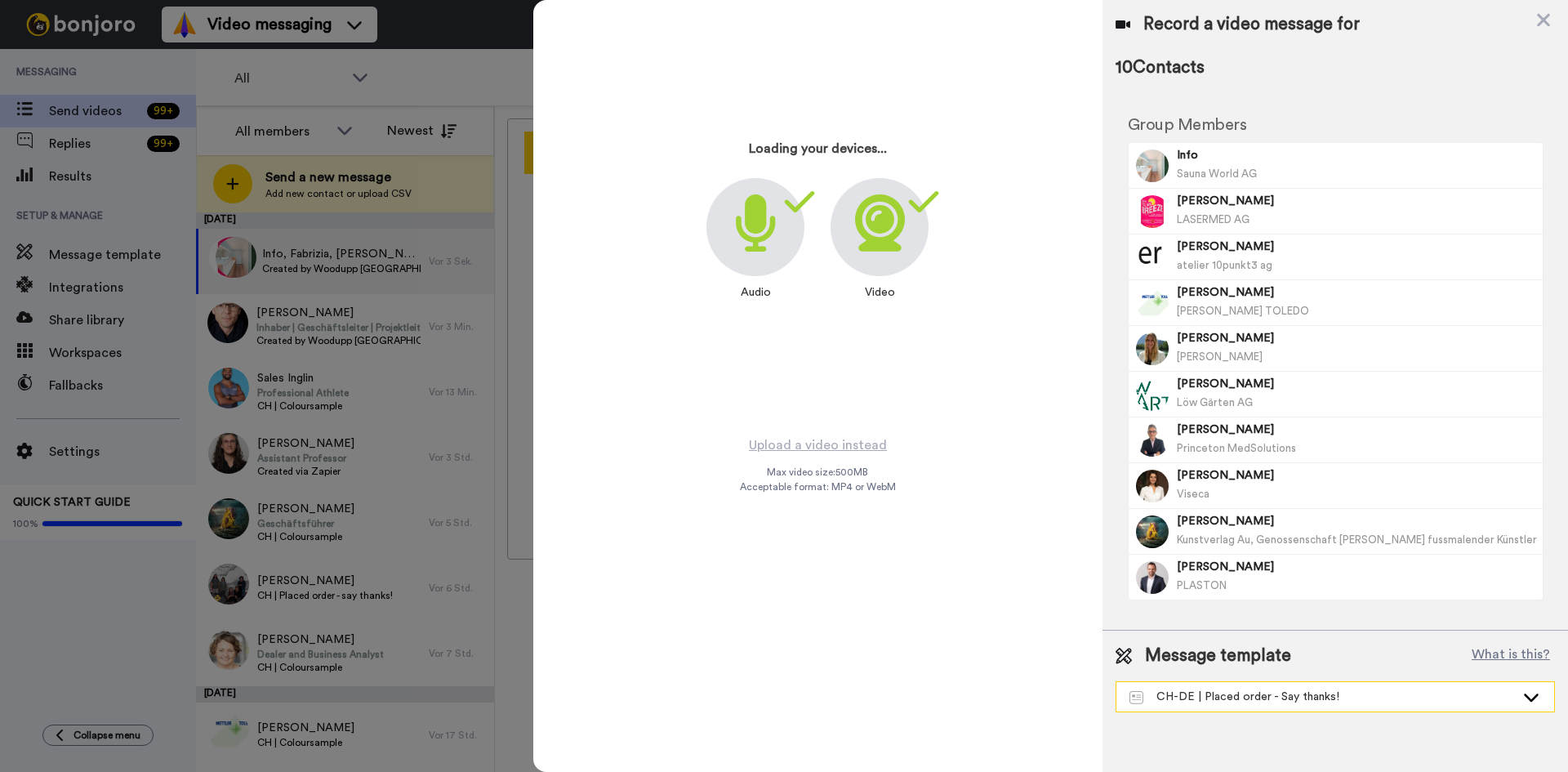
click at [1306, 701] on div "CH-DE | Placed order - Say thanks!" at bounding box center [1323, 696] width 386 height 16
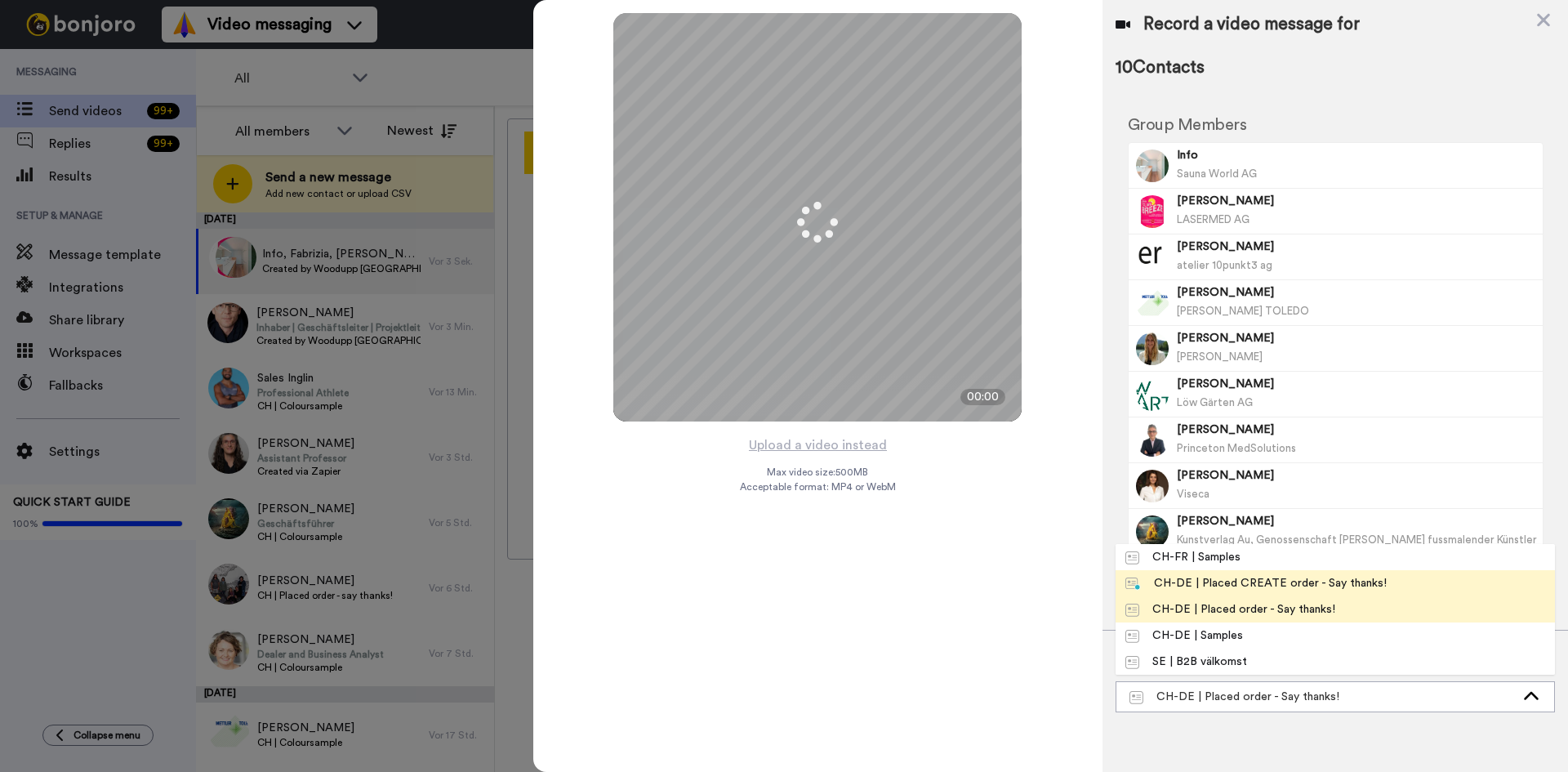
click at [1271, 570] on li "CH-DE | Placed CREATE order - Say thanks!" at bounding box center [1336, 583] width 440 height 26
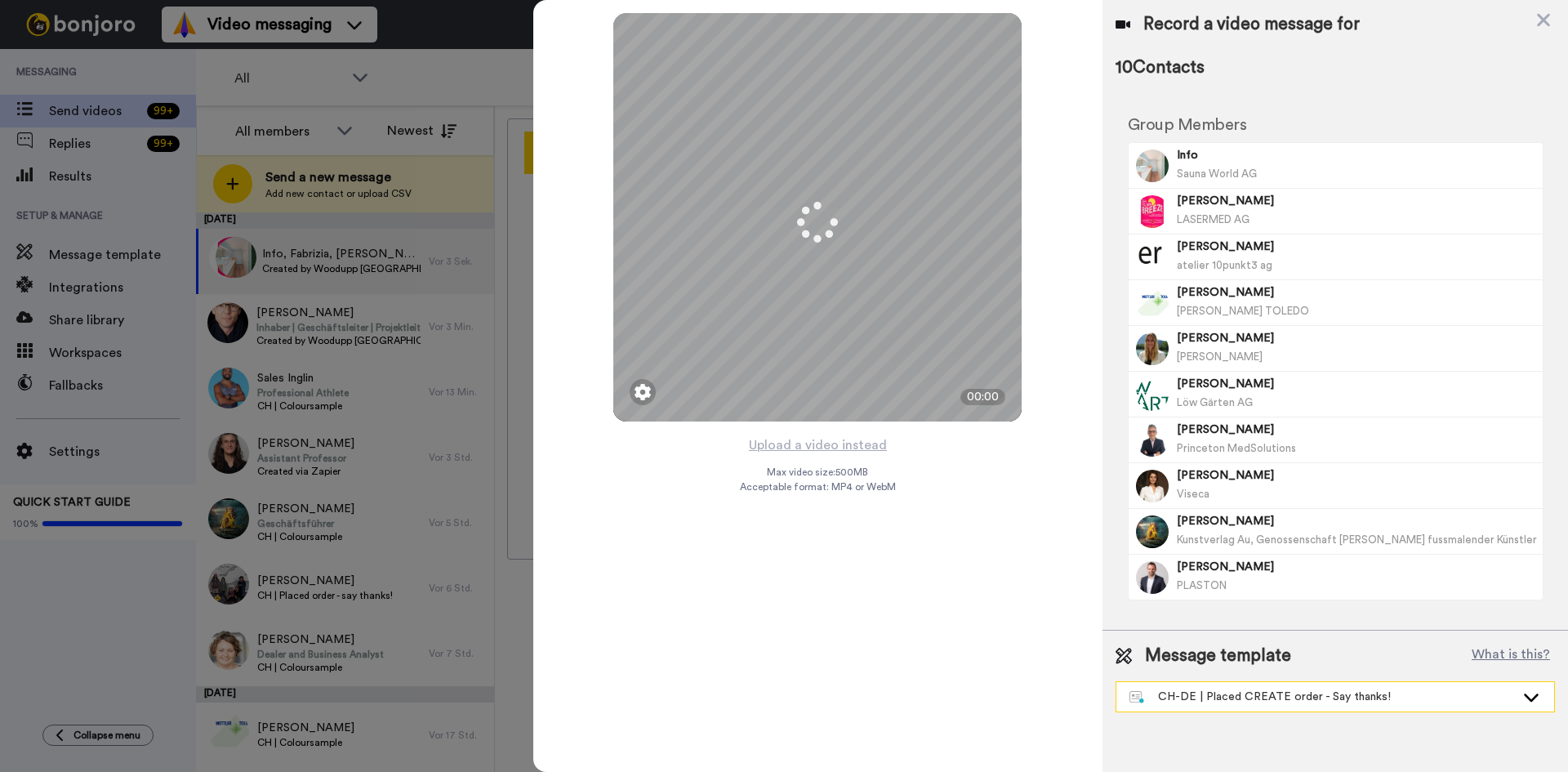
drag, startPoint x: 1237, startPoint y: 690, endPoint x: 1270, endPoint y: 541, distance: 152.6
click at [1236, 690] on div "CH-DE | Placed CREATE order - Say thanks!" at bounding box center [1323, 696] width 386 height 16
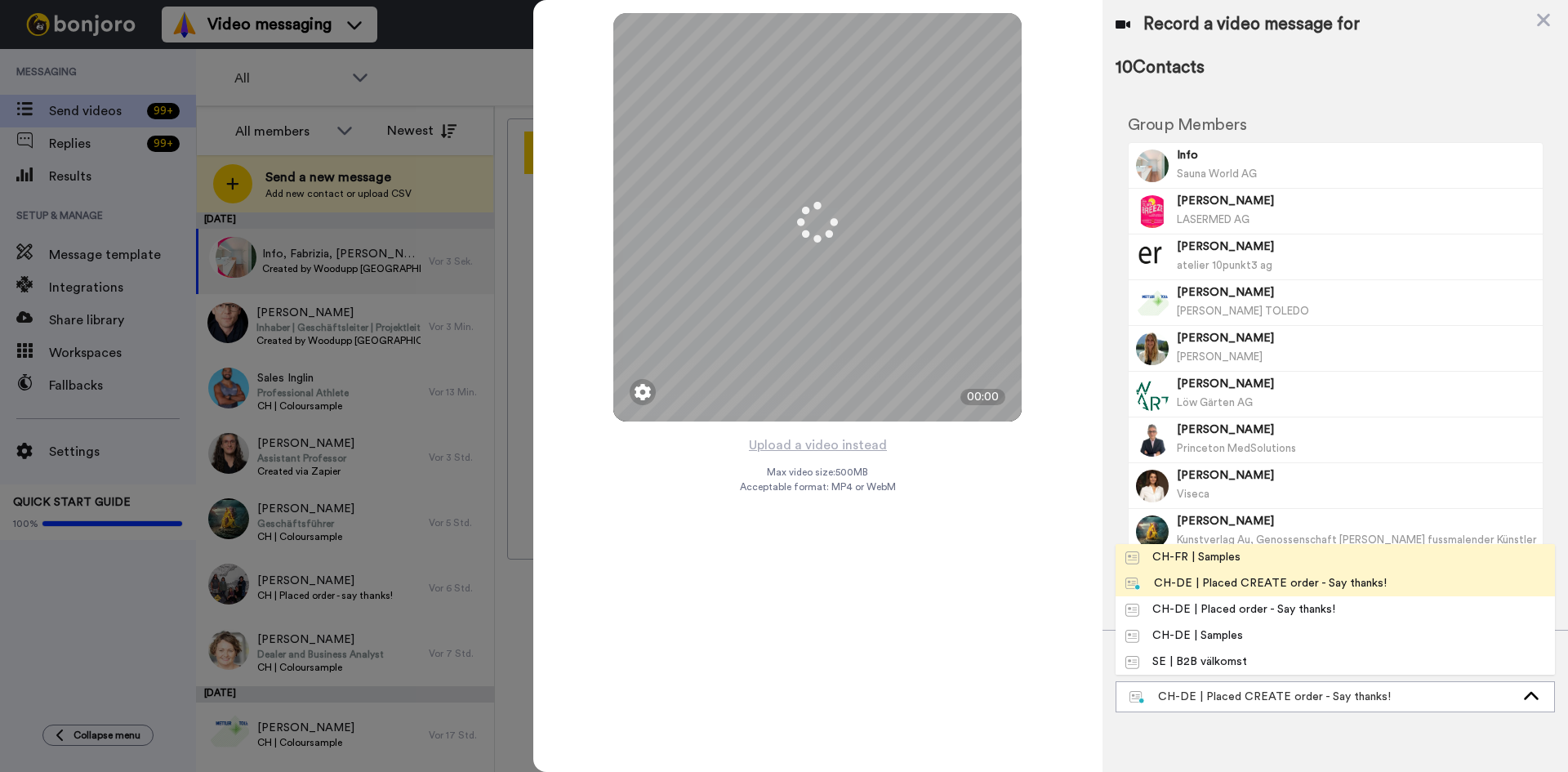
click at [1270, 558] on li "CH-FR | Samples" at bounding box center [1336, 558] width 440 height 26
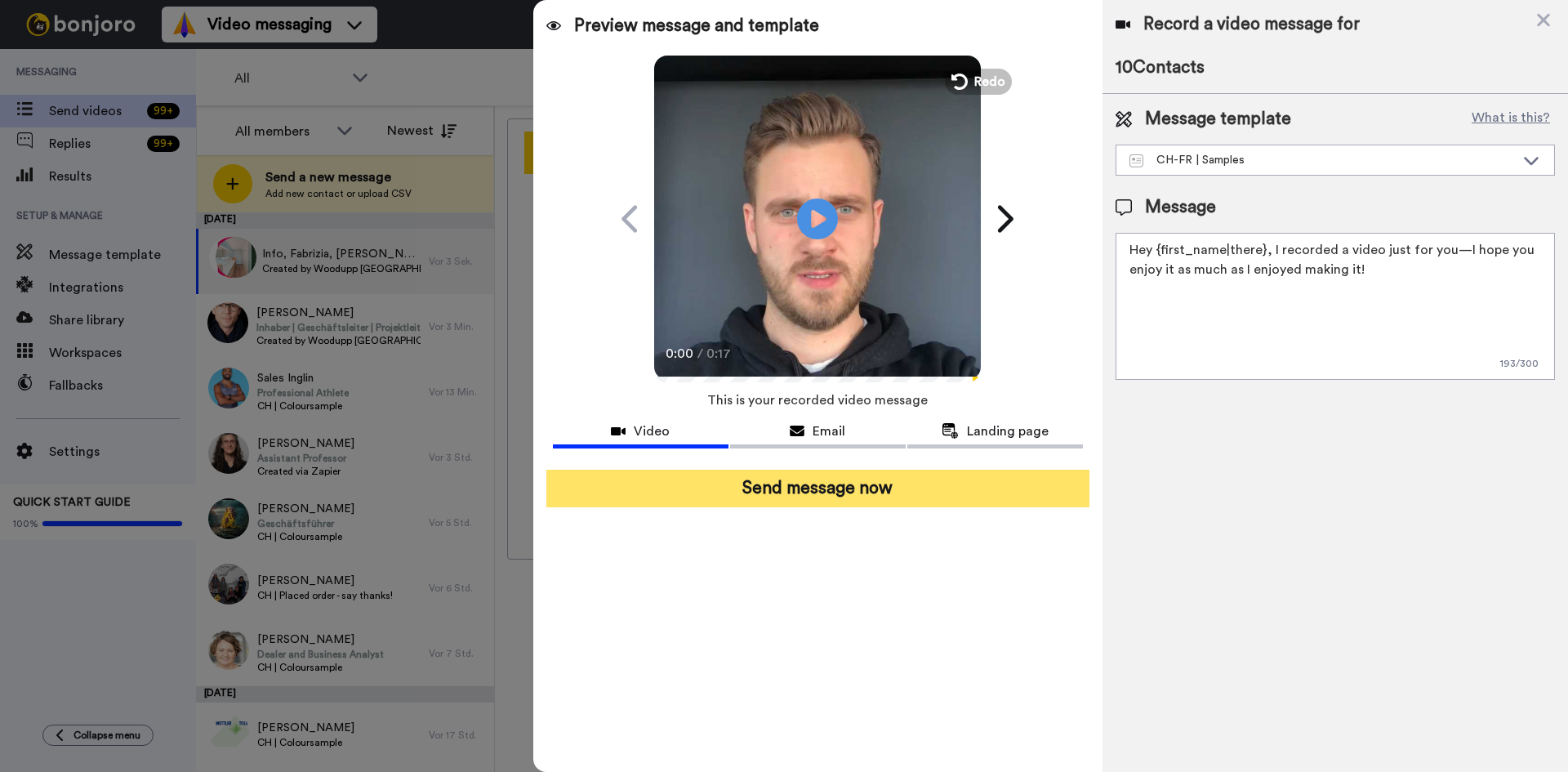
click at [883, 497] on button "Send message now" at bounding box center [818, 489] width 543 height 38
